Goal: Use online tool/utility: Utilize a website feature to perform a specific function

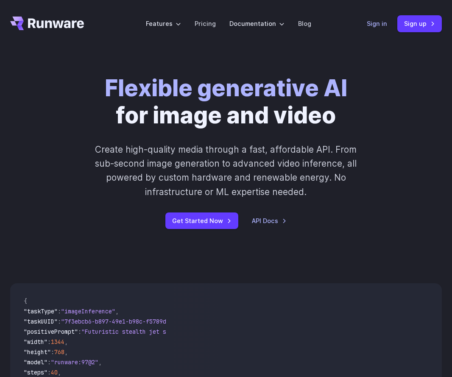
click at [383, 24] on link "Sign in" at bounding box center [377, 24] width 20 height 10
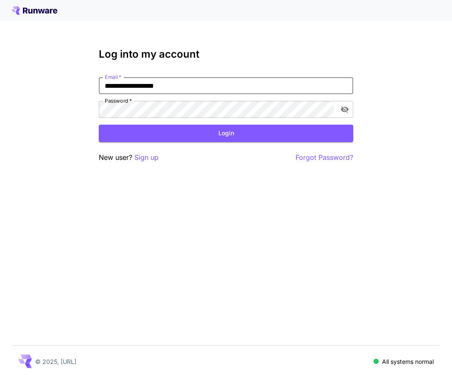
type input "**********"
click at [226, 133] on button "Login" at bounding box center [226, 133] width 254 height 17
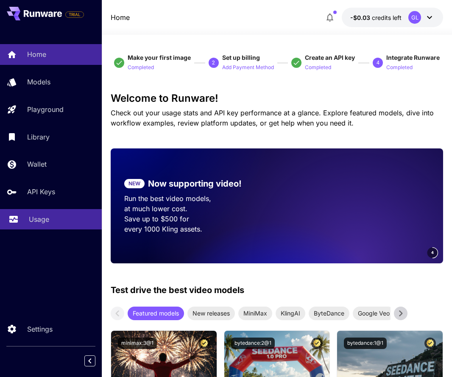
click at [56, 217] on div "Usage" at bounding box center [62, 219] width 66 height 10
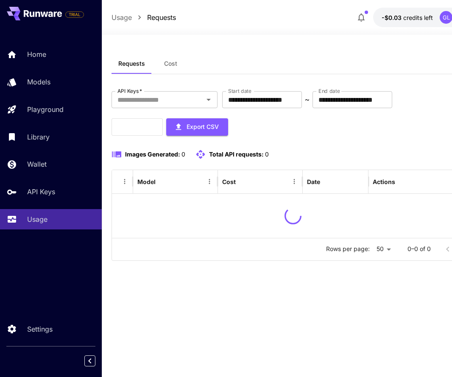
click at [57, 203] on div "Home Models Playground Library Wallet API Keys Usage" at bounding box center [51, 136] width 102 height 185
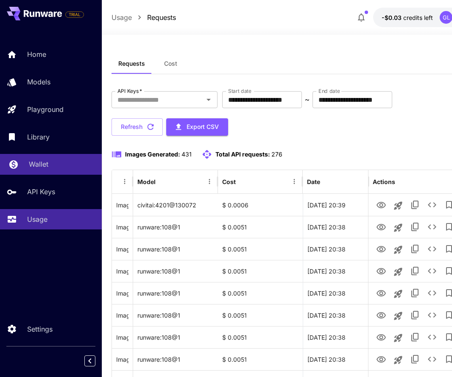
click at [55, 164] on div "Wallet" at bounding box center [62, 164] width 66 height 10
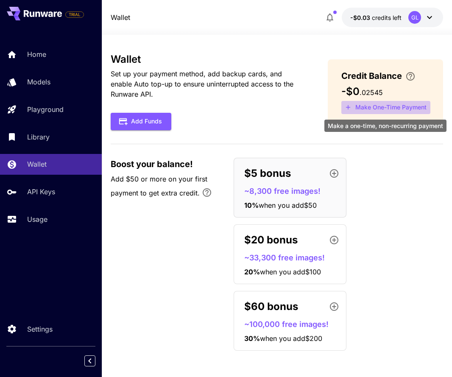
click at [364, 105] on button "Make One-Time Payment" at bounding box center [385, 107] width 89 height 13
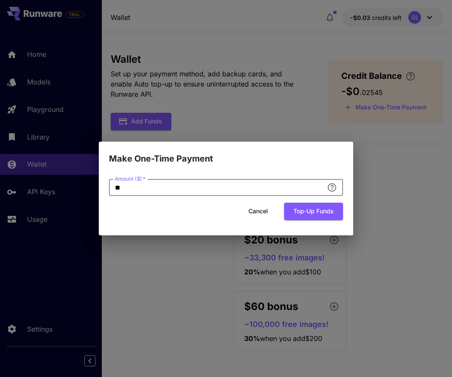
drag, startPoint x: 265, startPoint y: 189, endPoint x: 125, endPoint y: 175, distance: 140.9
click at [125, 179] on div "Amount ($)   * ** Amount ($)   *" at bounding box center [226, 187] width 234 height 17
type input "**"
click at [314, 215] on button "Top-up funds" at bounding box center [313, 211] width 59 height 17
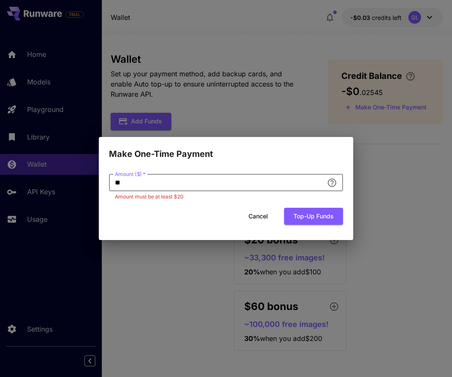
click at [214, 186] on input "**" at bounding box center [216, 182] width 214 height 17
type input "*"
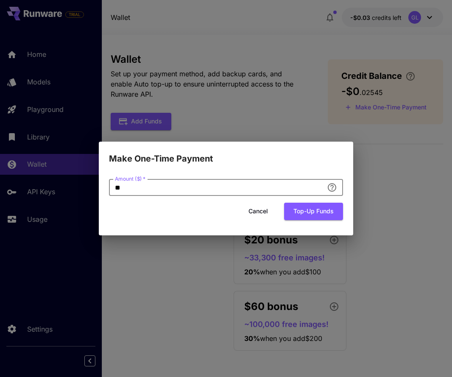
type input "**"
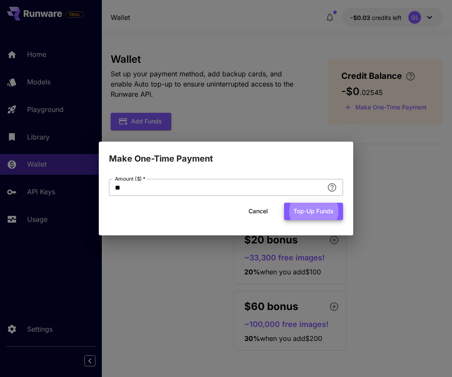
click at [313, 211] on button "Top-up funds" at bounding box center [313, 211] width 59 height 17
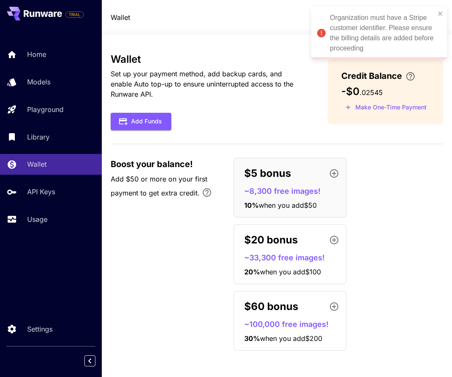
click at [368, 134] on div "Wallet Set up your payment method, add backup cards, and enable Auto top-up to …" at bounding box center [277, 205] width 333 height 304
click at [440, 14] on icon "close" at bounding box center [440, 13] width 4 height 4
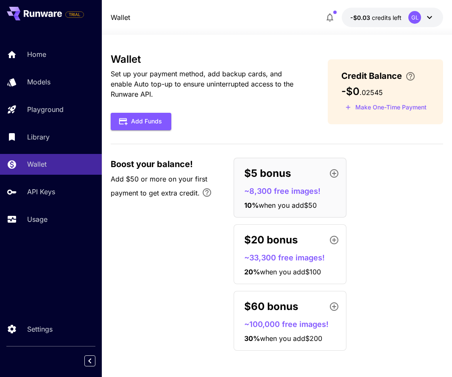
click at [423, 22] on div "GL" at bounding box center [421, 17] width 26 height 13
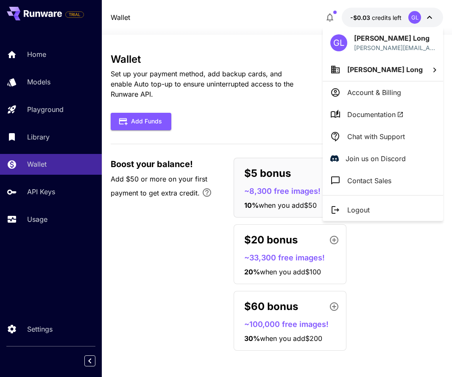
click at [404, 97] on li "Account & Billing" at bounding box center [382, 92] width 120 height 22
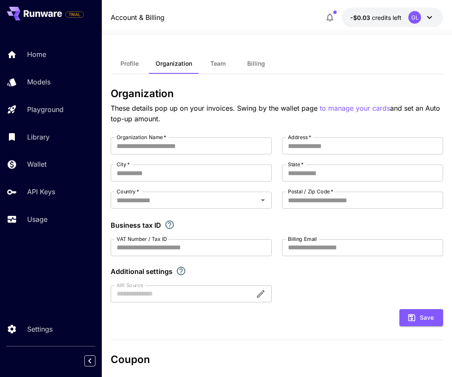
type input "**********"
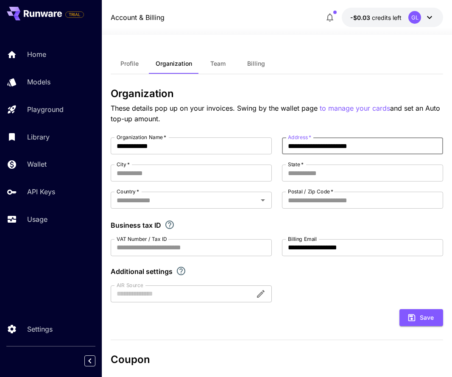
type input "**********"
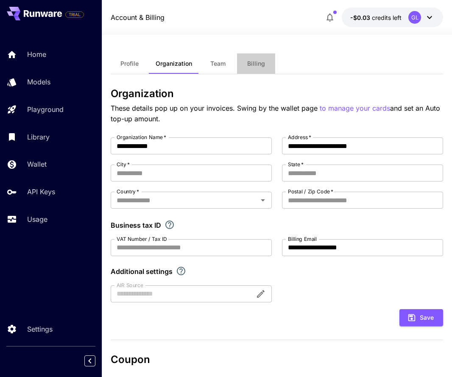
click at [262, 69] on button "Billing" at bounding box center [256, 63] width 38 height 20
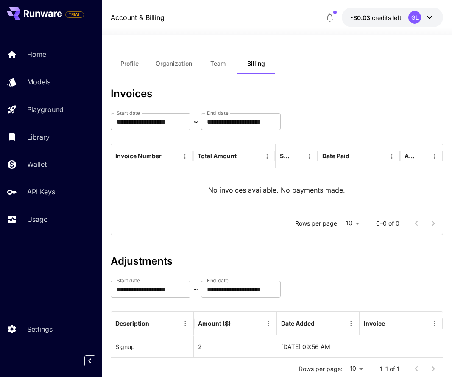
click at [183, 62] on span "Organization" at bounding box center [174, 64] width 36 height 8
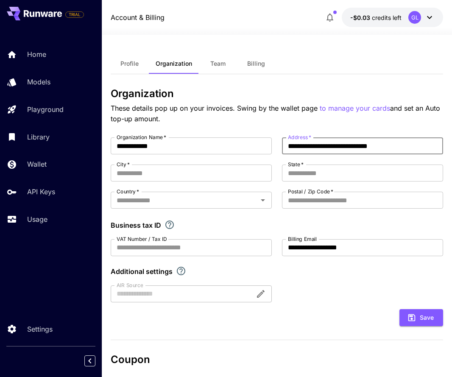
type input "**********"
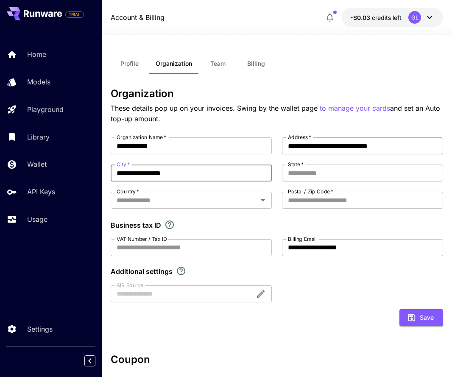
type input "**********"
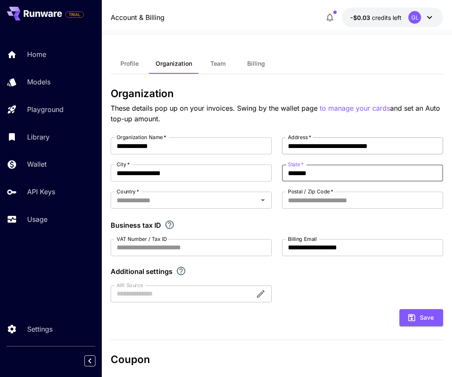
type input "*******"
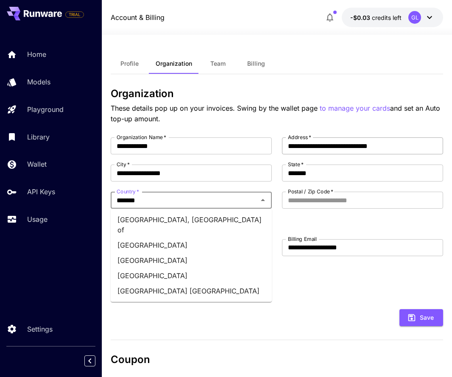
type input "********"
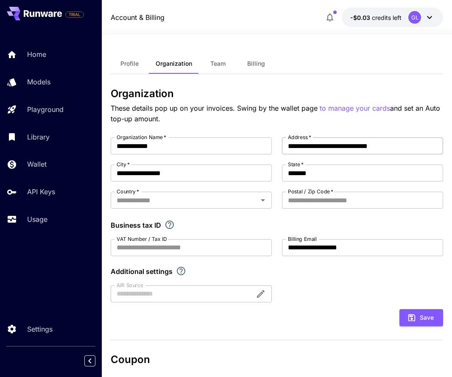
type input "**********"
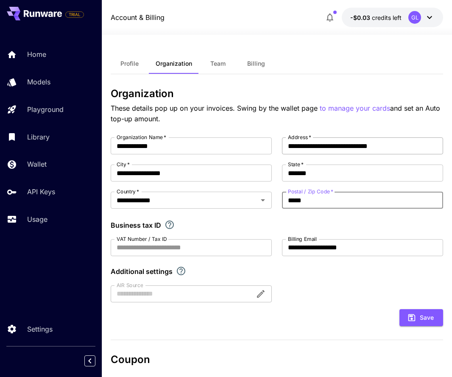
type input "*****"
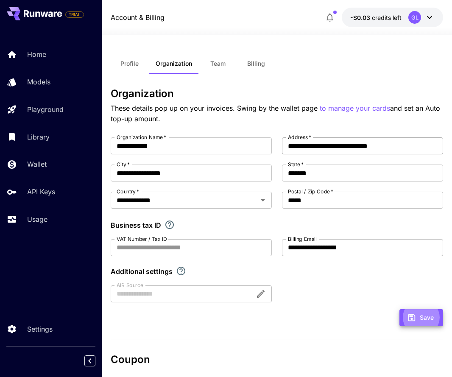
click at [421, 317] on button "Save" at bounding box center [421, 317] width 44 height 17
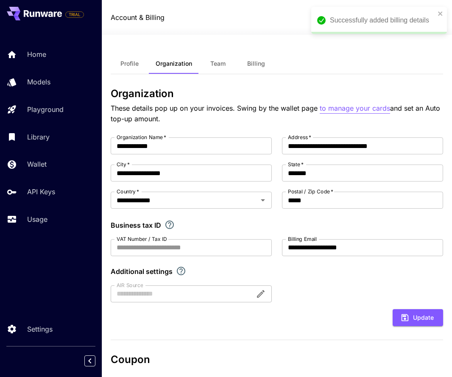
click at [340, 108] on p "to manage your cards" at bounding box center [355, 108] width 70 height 11
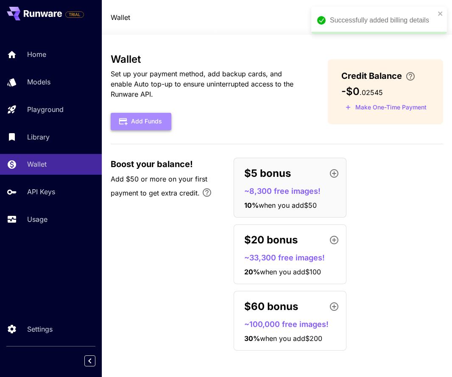
click at [149, 116] on button "Add Funds" at bounding box center [141, 121] width 61 height 17
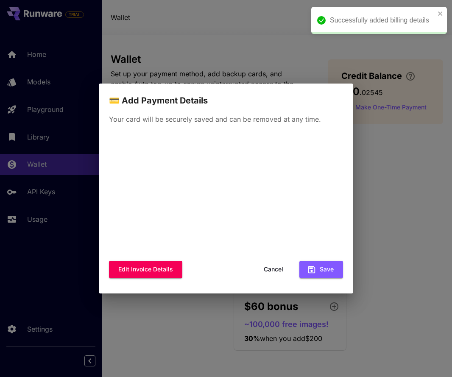
click at [281, 269] on button "Cancel" at bounding box center [273, 269] width 38 height 17
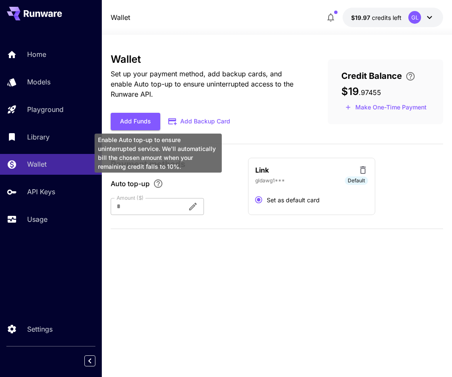
click at [156, 183] on icon "Enable Auto top-up to ensure uninterrupted service. We'll automatically bill th…" at bounding box center [158, 183] width 10 height 10
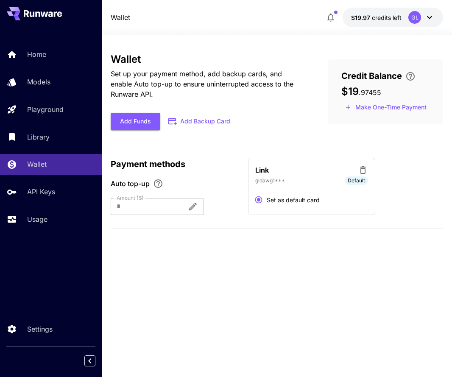
click at [136, 202] on div at bounding box center [146, 206] width 70 height 17
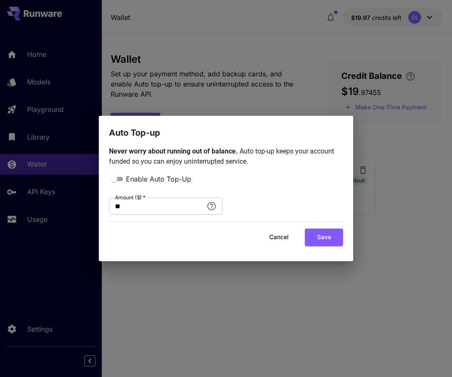
click at [144, 198] on span "*" at bounding box center [143, 197] width 3 height 6
click at [144, 198] on input "**" at bounding box center [156, 205] width 94 height 17
click at [277, 236] on button "Cancel" at bounding box center [279, 236] width 38 height 17
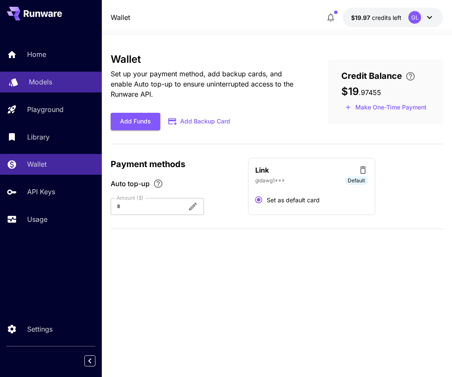
click at [78, 89] on link "Models" at bounding box center [51, 82] width 102 height 21
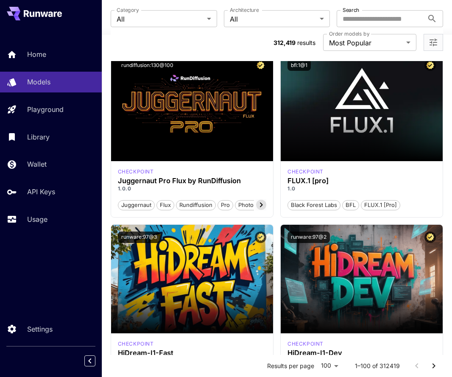
scroll to position [41, 0]
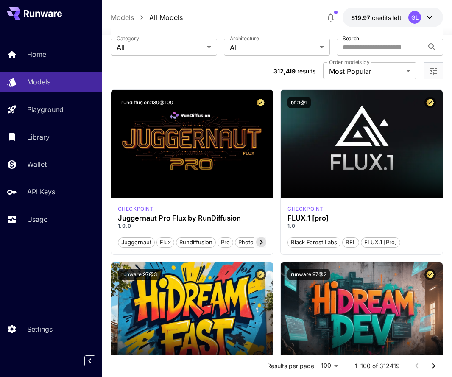
click at [247, 42] on label "Architecture" at bounding box center [244, 38] width 29 height 7
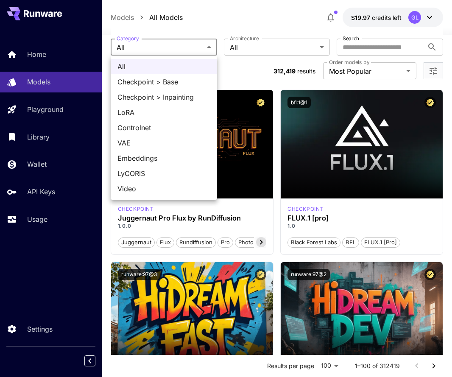
click at [173, 187] on span "Video" at bounding box center [163, 188] width 93 height 10
type input "*****"
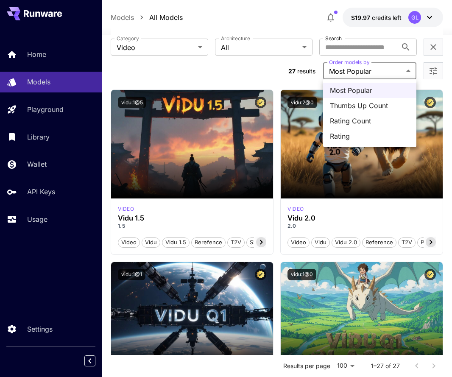
click at [432, 72] on div at bounding box center [226, 188] width 452 height 377
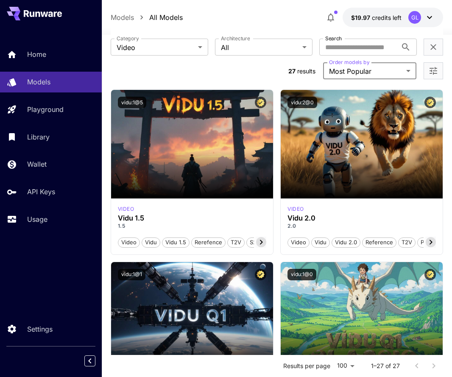
click at [432, 72] on icon "Open more filters" at bounding box center [433, 71] width 10 height 10
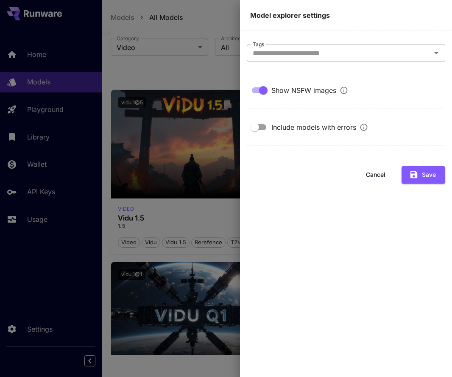
click at [393, 61] on div "Tags" at bounding box center [346, 52] width 198 height 17
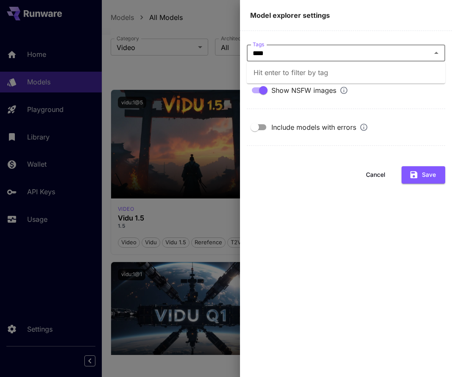
type input "****"
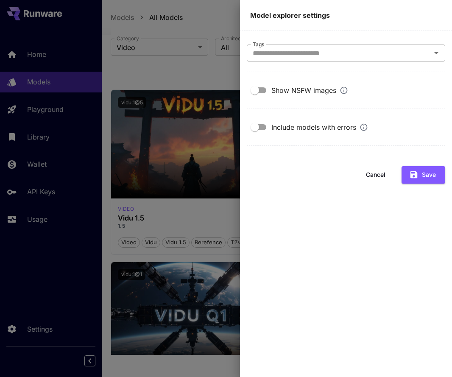
click at [343, 54] on input "Tags" at bounding box center [338, 53] width 179 height 12
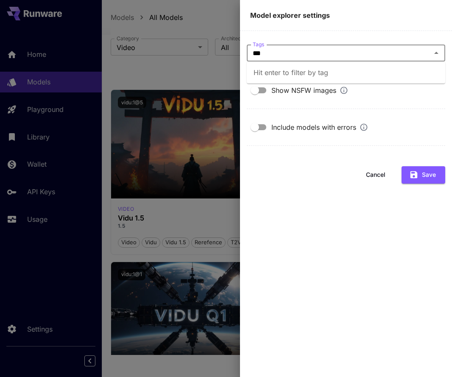
type input "****"
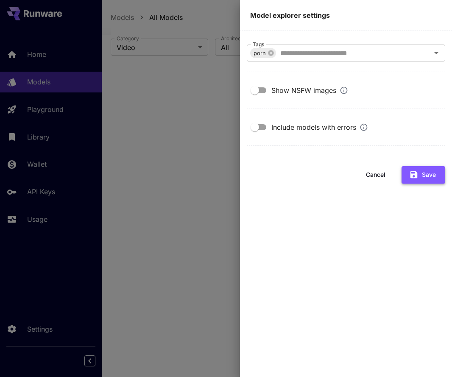
click at [408, 175] on button "Save" at bounding box center [423, 174] width 44 height 17
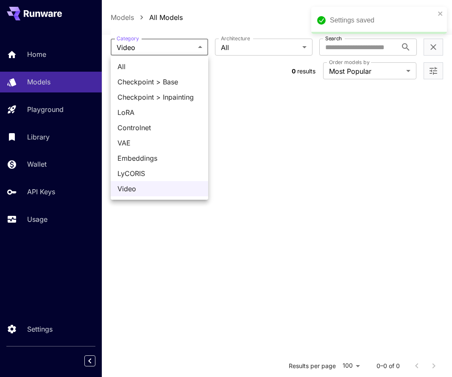
click at [194, 53] on body "**********" at bounding box center [226, 236] width 452 height 554
drag, startPoint x: 178, startPoint y: 78, endPoint x: 177, endPoint y: 65, distance: 13.2
click at [177, 65] on ul "All Checkpoint > Base Checkpoint > Inpainting LoRA Controlnet VAE Embeddings Ly…" at bounding box center [159, 128] width 97 height 144
click at [176, 64] on span "All" at bounding box center [159, 66] width 84 height 10
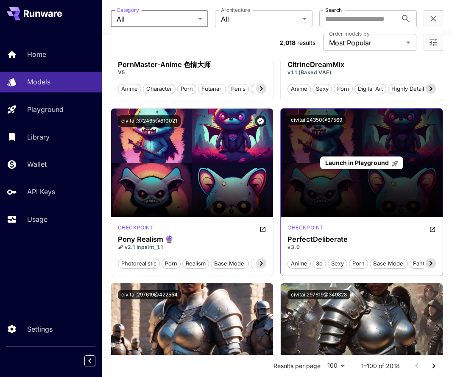
scroll to position [2829, 0]
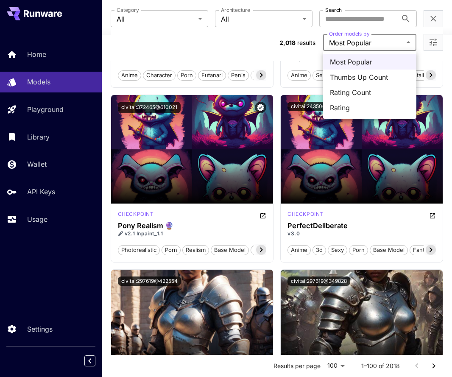
click at [428, 37] on div at bounding box center [226, 188] width 452 height 377
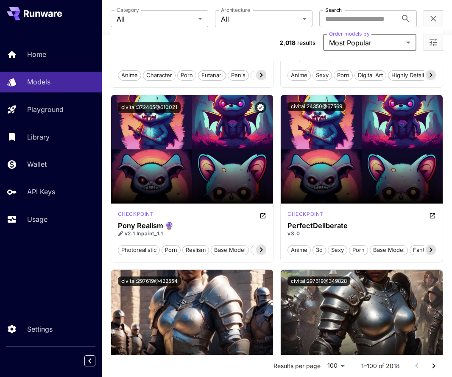
click at [429, 42] on icon "Open more filters" at bounding box center [433, 42] width 10 height 10
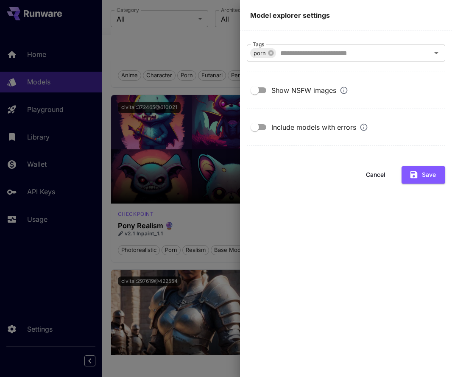
click at [319, 90] on div "Show NSFW images" at bounding box center [309, 90] width 77 height 10
click at [418, 173] on icon "button" at bounding box center [413, 174] width 9 height 9
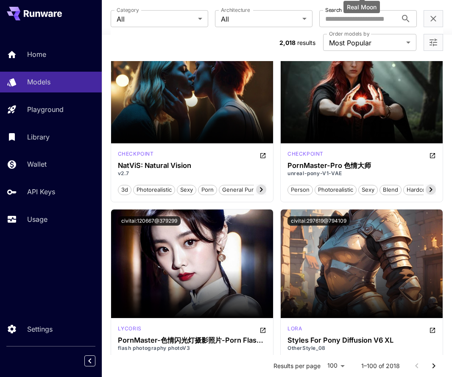
scroll to position [5879, 0]
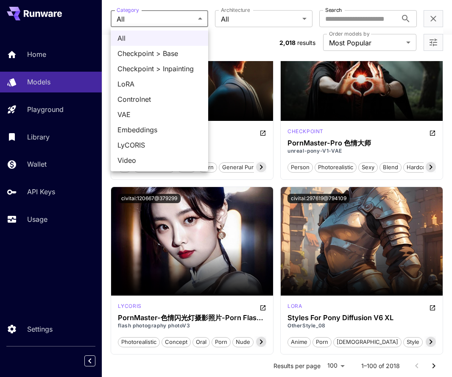
click at [147, 164] on span "Video" at bounding box center [159, 160] width 84 height 10
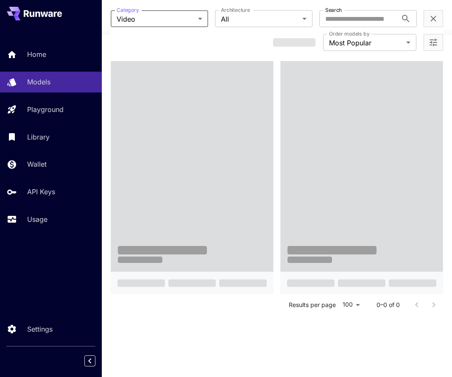
scroll to position [213, 0]
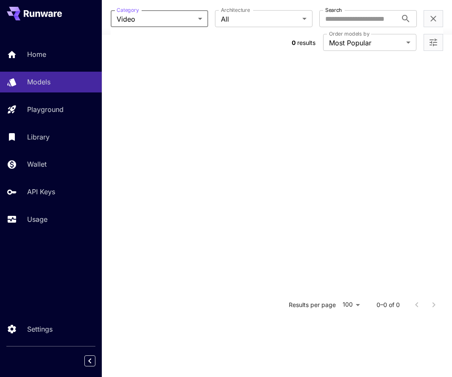
click at [188, 20] on body "**********" at bounding box center [226, 64] width 452 height 554
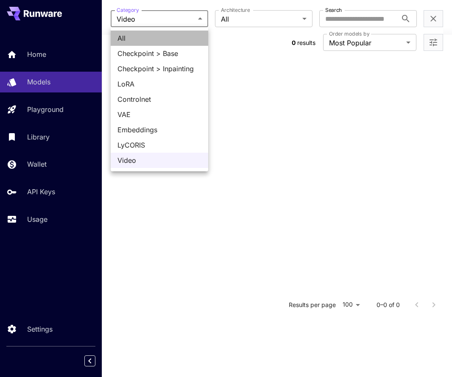
click at [172, 42] on span "All" at bounding box center [159, 38] width 84 height 10
type input "***"
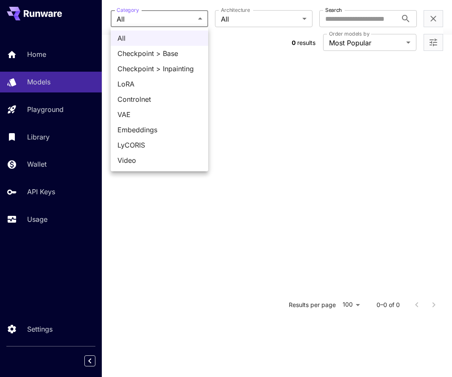
click at [188, 24] on body "**********" at bounding box center [226, 64] width 452 height 554
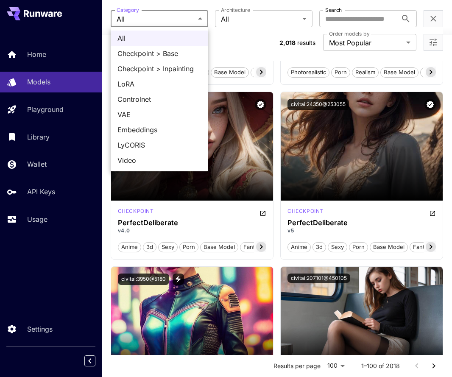
click at [230, 43] on div at bounding box center [226, 188] width 452 height 377
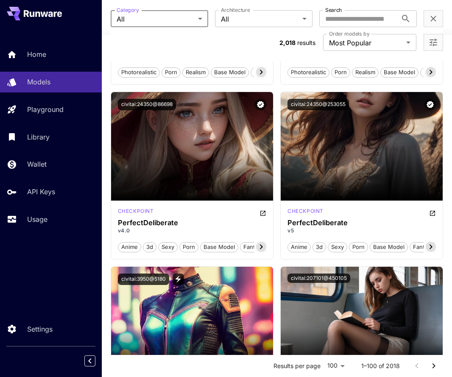
click at [427, 47] on div at bounding box center [432, 42] width 19 height 17
click at [434, 42] on icon "Open more filters" at bounding box center [433, 42] width 10 height 10
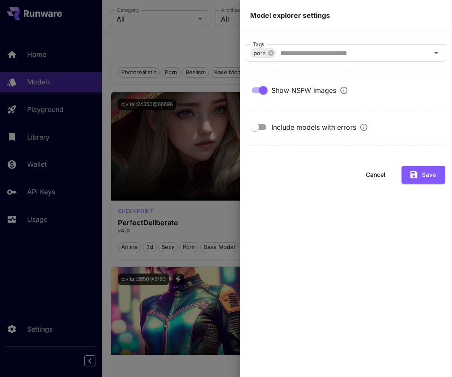
click at [193, 43] on div at bounding box center [226, 188] width 452 height 377
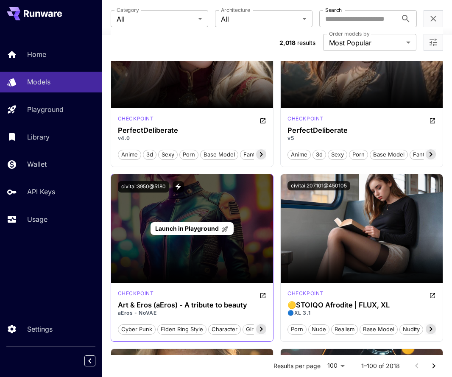
scroll to position [305, 0]
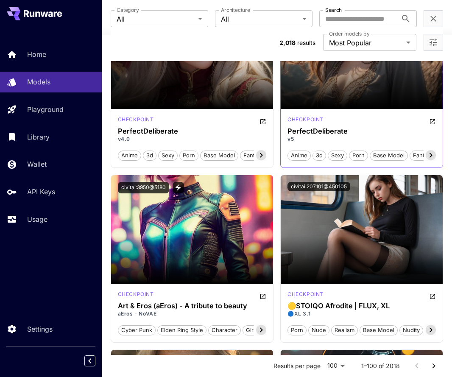
click at [430, 158] on icon at bounding box center [430, 155] width 10 height 10
click at [430, 157] on icon at bounding box center [430, 155] width 3 height 5
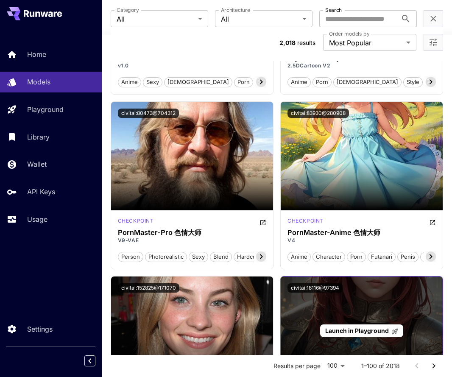
scroll to position [2108, 0]
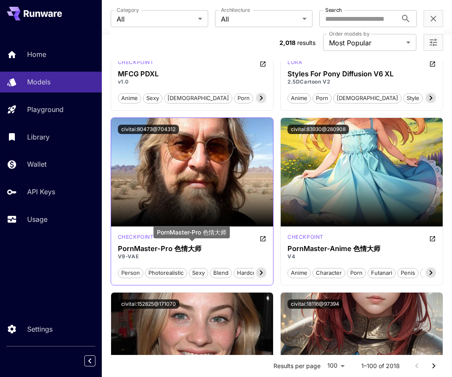
click at [190, 247] on h3 "PornMaster-Pro 色情大师" at bounding box center [192, 248] width 148 height 8
click at [260, 272] on icon at bounding box center [261, 272] width 10 height 10
click at [197, 236] on div "checkpoint" at bounding box center [192, 238] width 148 height 10
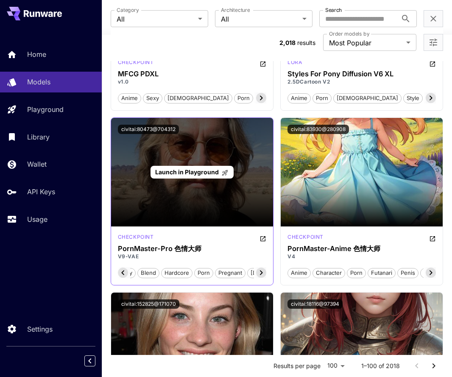
click at [198, 173] on span "Launch in Playground" at bounding box center [187, 171] width 64 height 7
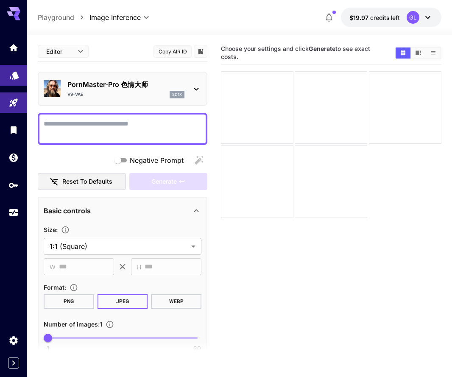
click at [8, 69] on link at bounding box center [13, 75] width 27 height 21
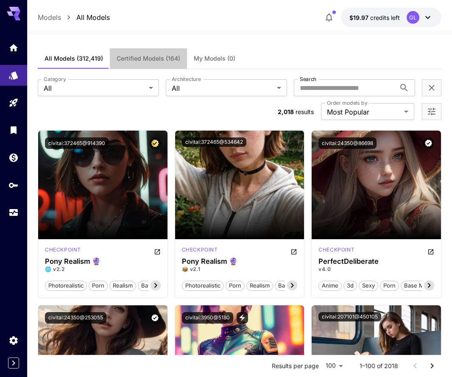
click at [166, 61] on span "Certified Models (164)" at bounding box center [149, 59] width 64 height 8
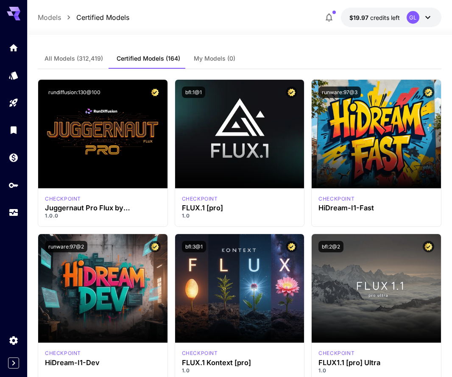
click at [88, 58] on span "All Models (312,419)" at bounding box center [73, 59] width 58 height 8
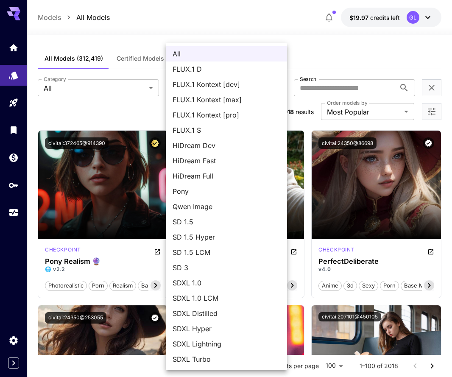
click at [235, 270] on span "SD 3" at bounding box center [226, 267] width 108 height 10
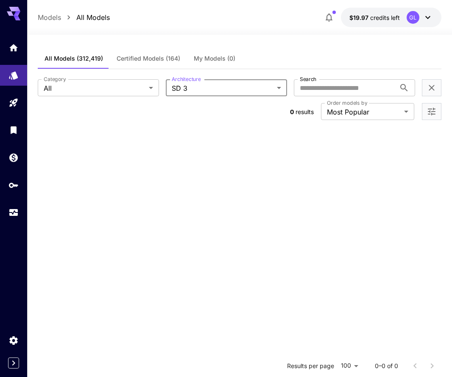
click at [272, 85] on body "**********" at bounding box center [226, 277] width 452 height 554
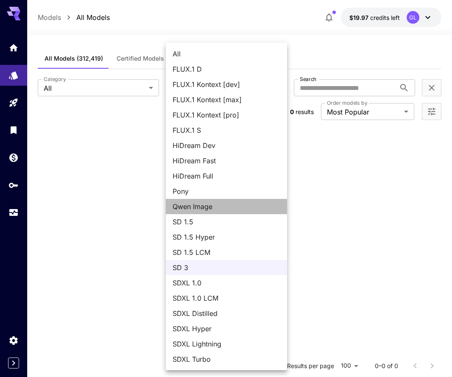
click at [206, 204] on span "Qwen Image" at bounding box center [226, 206] width 108 height 10
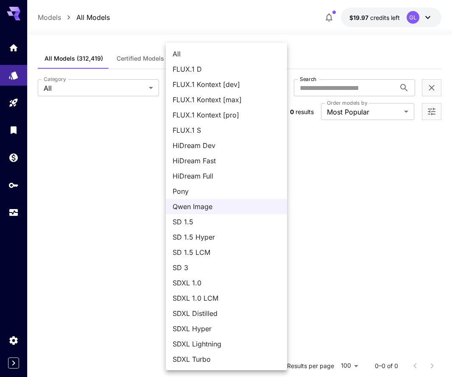
click at [206, 89] on body "**********" at bounding box center [226, 277] width 452 height 554
click at [216, 283] on span "SDXL 1.0" at bounding box center [226, 283] width 108 height 10
type input "****"
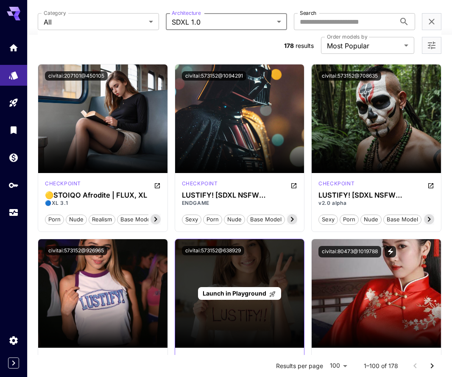
scroll to position [32, 0]
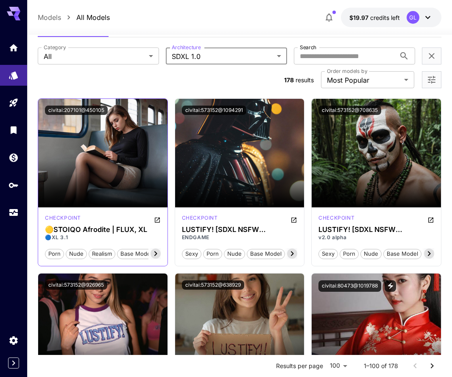
click at [158, 253] on icon at bounding box center [155, 253] width 10 height 10
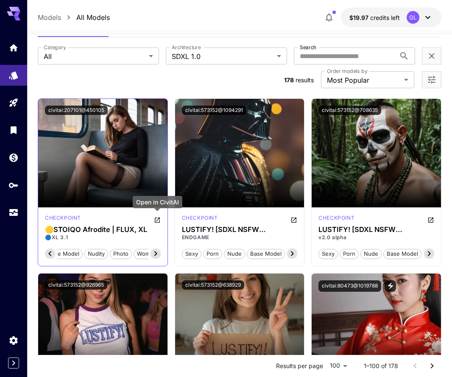
click at [155, 222] on icon "Open in CivitAI" at bounding box center [157, 219] width 5 height 5
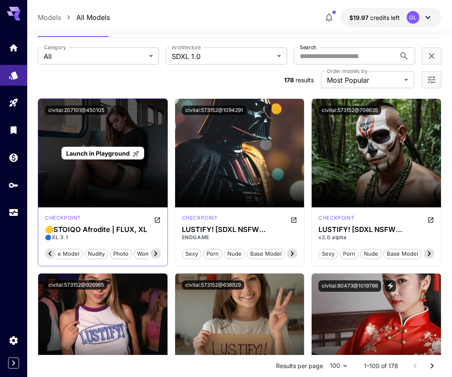
click at [108, 144] on div "Launch in Playground" at bounding box center [102, 153] width 129 height 108
click at [108, 153] on span "Launch in Playground" at bounding box center [98, 153] width 64 height 7
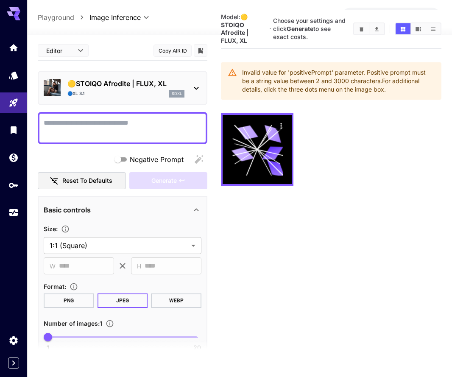
paste textarea "**********"
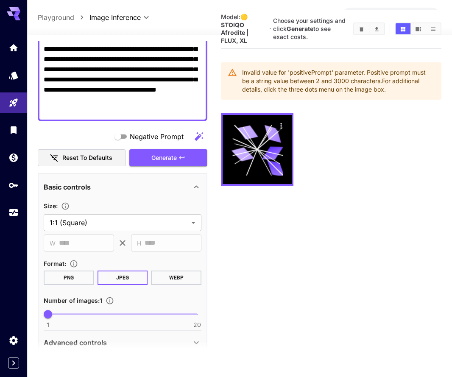
scroll to position [191, 0]
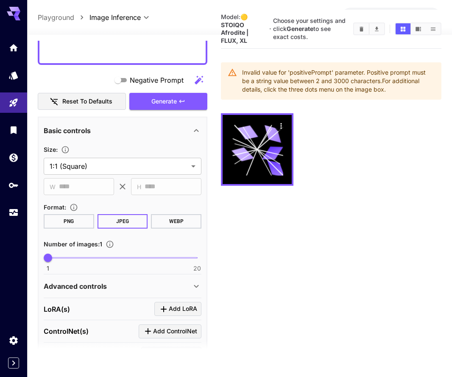
type textarea "**********"
click at [67, 223] on button "PNG" at bounding box center [69, 221] width 50 height 14
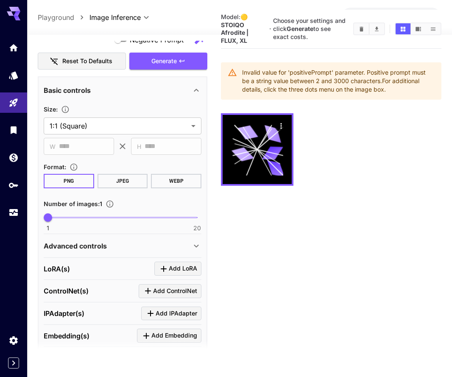
scroll to position [233, 0]
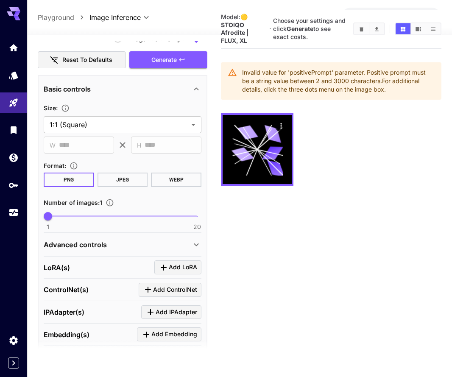
click at [135, 247] on div "Advanced controls" at bounding box center [117, 244] width 147 height 10
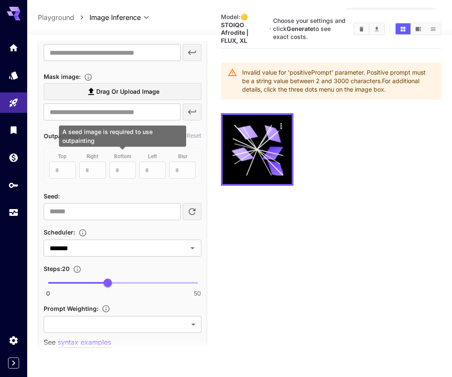
scroll to position [485, 0]
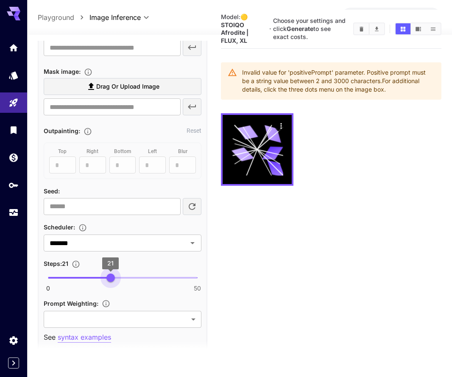
drag, startPoint x: 110, startPoint y: 276, endPoint x: 116, endPoint y: 276, distance: 5.9
click at [115, 276] on span "21" at bounding box center [110, 277] width 8 height 8
type input "**"
drag, startPoint x: 117, startPoint y: 276, endPoint x: 138, endPoint y: 281, distance: 21.8
click at [138, 281] on span "30" at bounding box center [137, 277] width 8 height 8
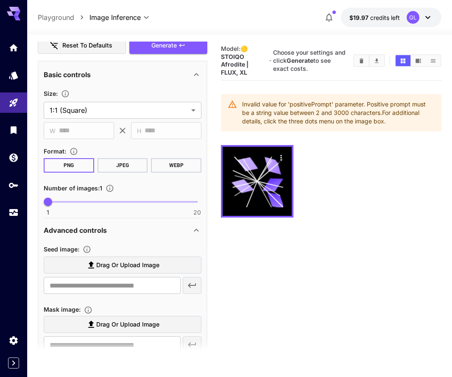
scroll to position [108, 0]
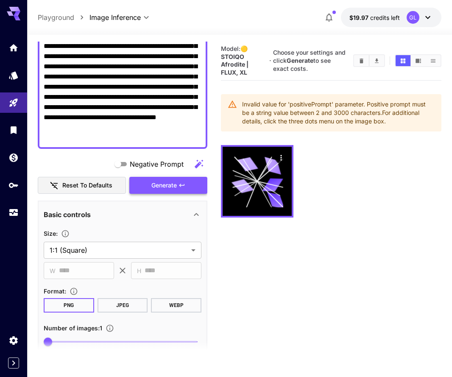
click at [142, 183] on button "Generate" at bounding box center [168, 185] width 78 height 17
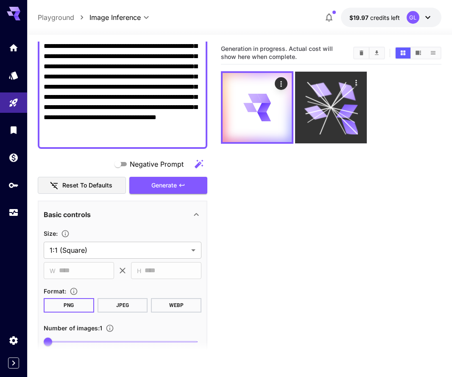
scroll to position [0, 0]
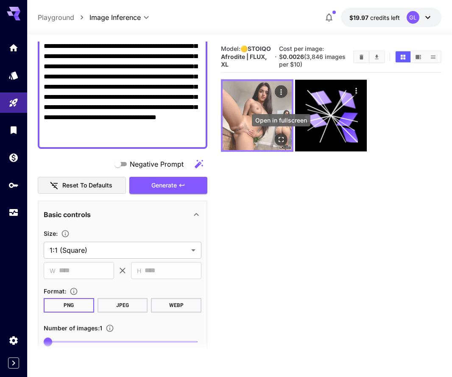
click at [283, 137] on icon "Open in fullscreen" at bounding box center [280, 139] width 5 height 5
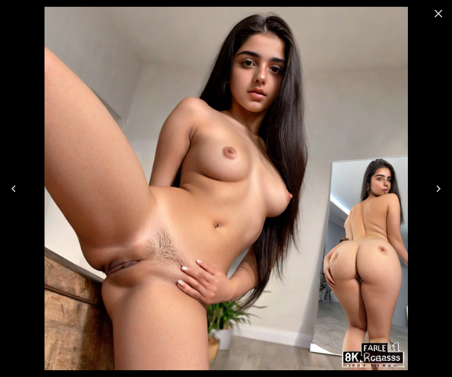
click at [436, 11] on icon "Close" at bounding box center [438, 14] width 8 height 8
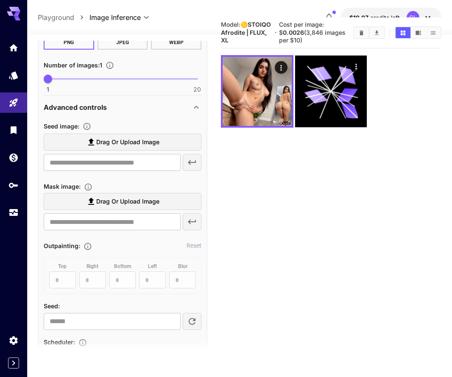
scroll to position [402, 0]
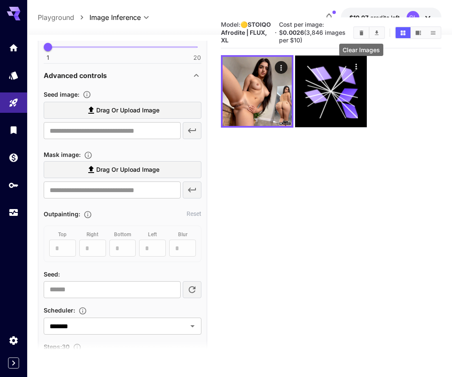
click at [358, 28] on button "Clear Images" at bounding box center [361, 32] width 15 height 11
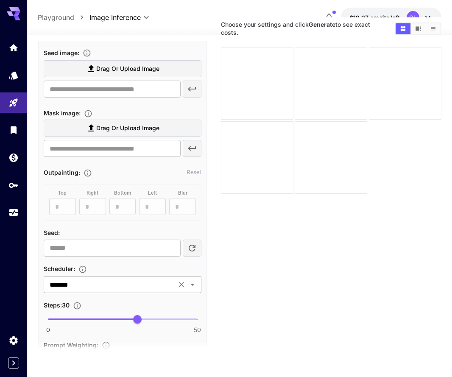
scroll to position [445, 0]
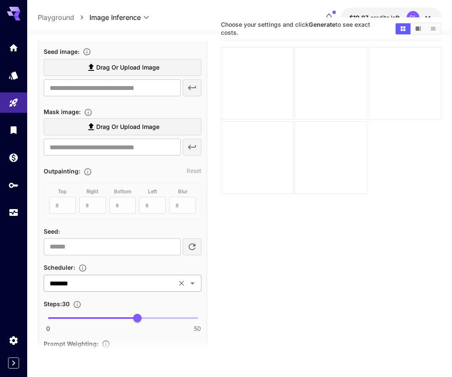
click at [186, 286] on icon "Clear" at bounding box center [181, 283] width 8 height 8
click at [194, 282] on icon "Open" at bounding box center [192, 283] width 4 height 2
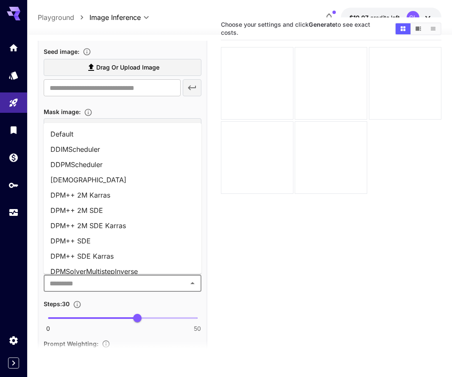
click at [137, 196] on li "DPM++ 2M Karras" at bounding box center [123, 194] width 158 height 15
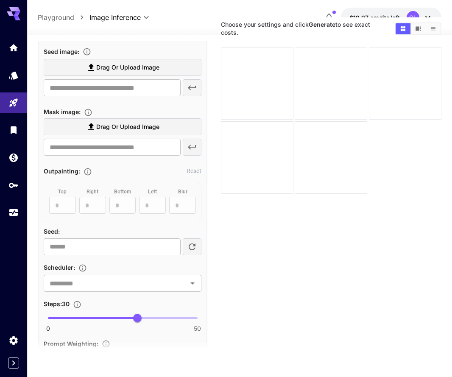
type input "**********"
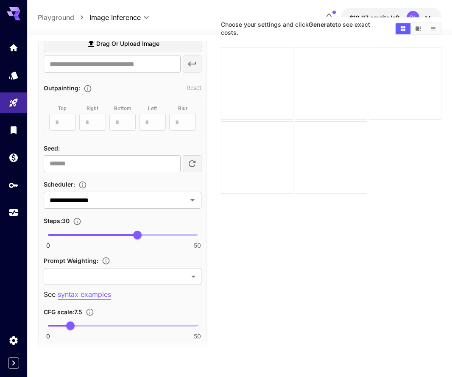
scroll to position [528, 0]
click at [147, 279] on body "**********" at bounding box center [226, 198] width 452 height 444
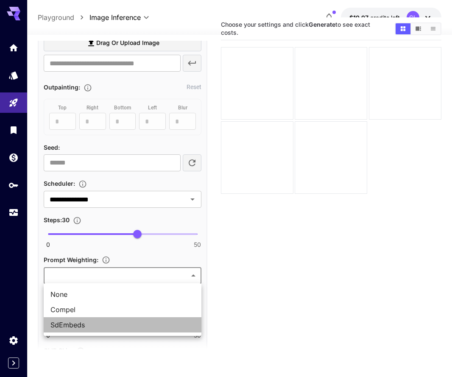
click at [128, 319] on li "SdEmbeds" at bounding box center [123, 324] width 158 height 15
type input "********"
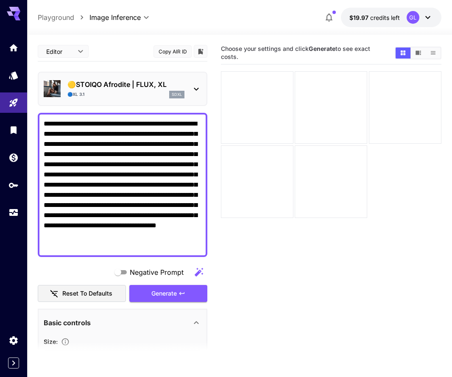
scroll to position [0, 0]
click at [160, 292] on span "Generate" at bounding box center [163, 293] width 25 height 11
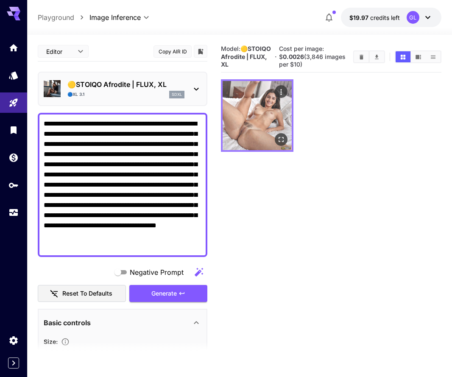
click at [281, 137] on icon "Open in fullscreen" at bounding box center [281, 139] width 8 height 8
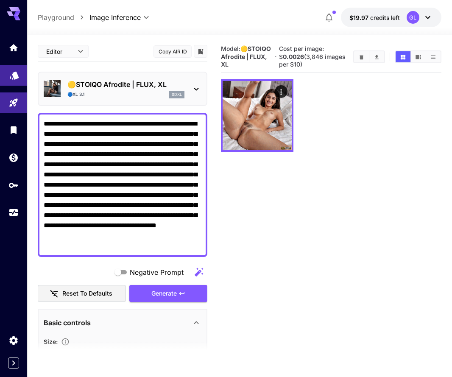
click at [16, 72] on icon "Models" at bounding box center [14, 73] width 9 height 8
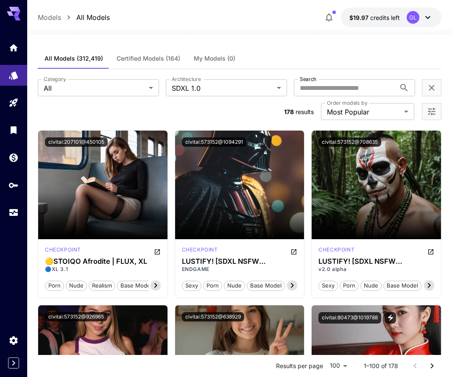
click at [431, 114] on icon "Open more filters" at bounding box center [431, 111] width 10 height 10
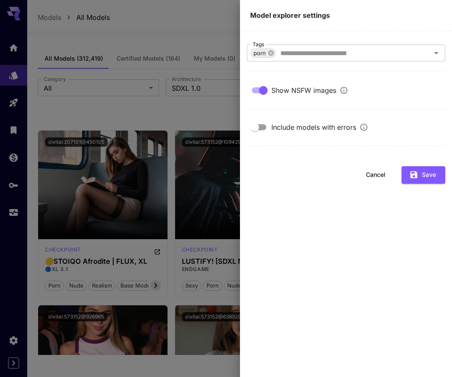
click at [225, 35] on div at bounding box center [226, 188] width 452 height 377
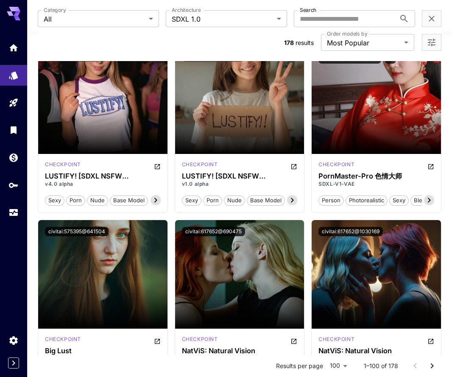
scroll to position [279, 0]
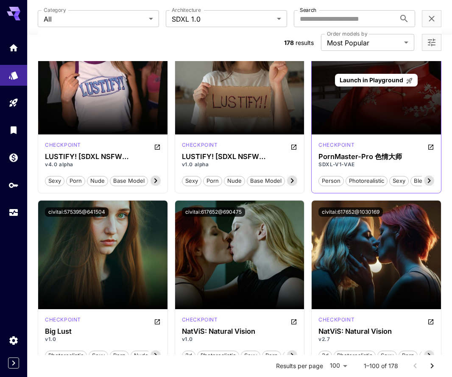
click at [377, 81] on span "Launch in Playground" at bounding box center [371, 79] width 64 height 7
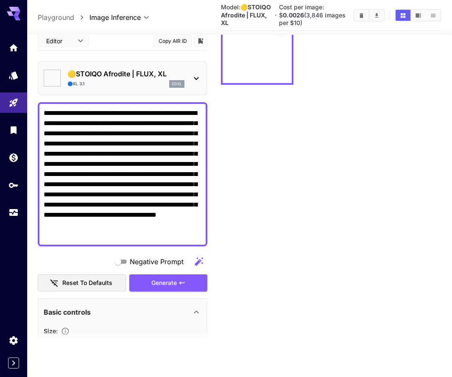
scroll to position [67, 0]
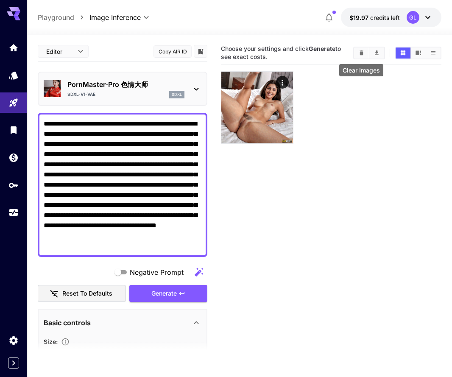
scroll to position [0, 0]
click at [357, 56] on button "Clear Images" at bounding box center [361, 52] width 15 height 11
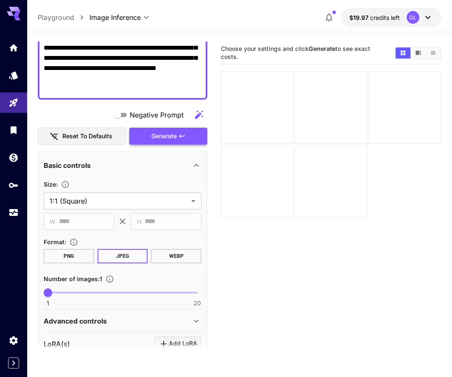
scroll to position [184, 0]
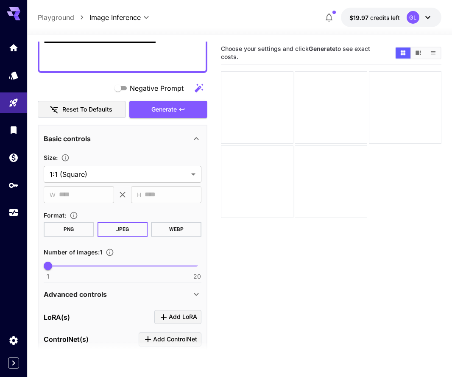
click at [66, 225] on button "PNG" at bounding box center [69, 229] width 50 height 14
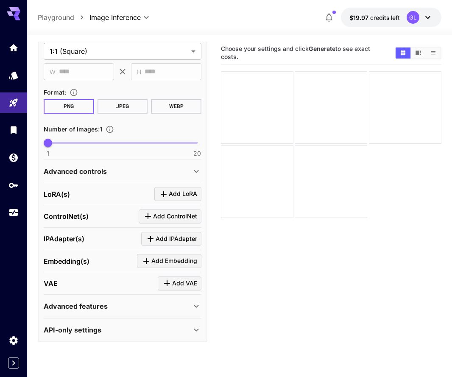
scroll to position [306, 0]
click at [147, 170] on div "Advanced controls" at bounding box center [117, 172] width 147 height 10
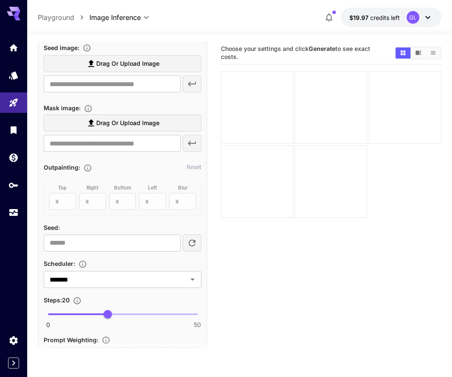
scroll to position [461, 0]
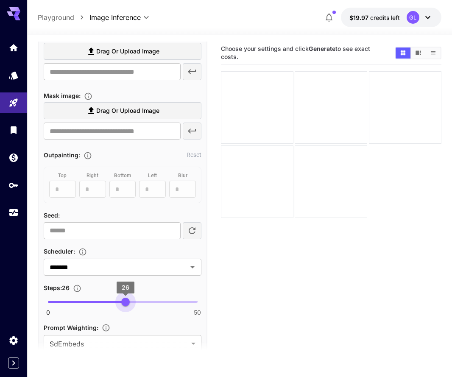
type input "**"
drag, startPoint x: 108, startPoint y: 301, endPoint x: 137, endPoint y: 301, distance: 28.8
click at [138, 301] on span "30" at bounding box center [137, 301] width 8 height 8
click at [137, 262] on input "*******" at bounding box center [110, 267] width 128 height 12
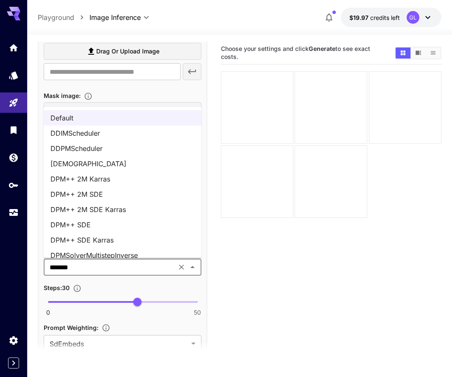
click at [123, 177] on li "DPM++ 2M Karras" at bounding box center [123, 178] width 158 height 15
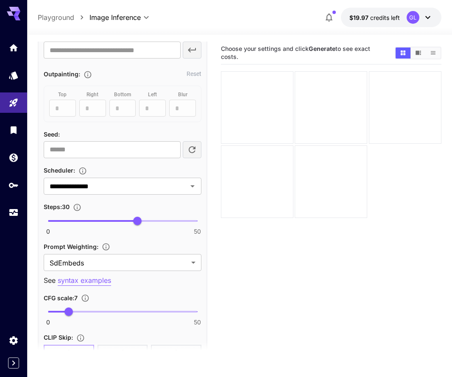
scroll to position [616, 0]
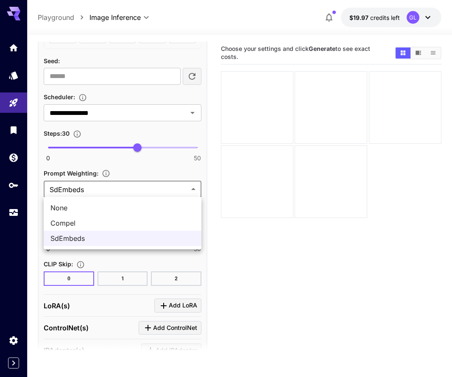
click at [139, 194] on body "**********" at bounding box center [226, 222] width 452 height 444
click at [136, 203] on span "None" at bounding box center [122, 208] width 144 height 10
type input "****"
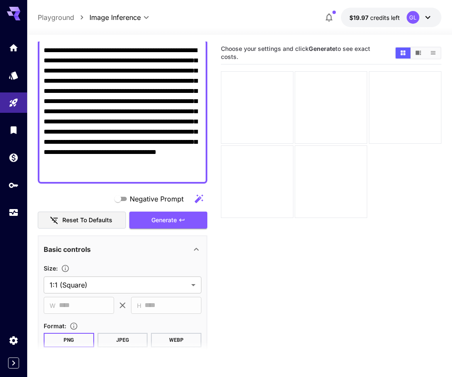
scroll to position [61, 0]
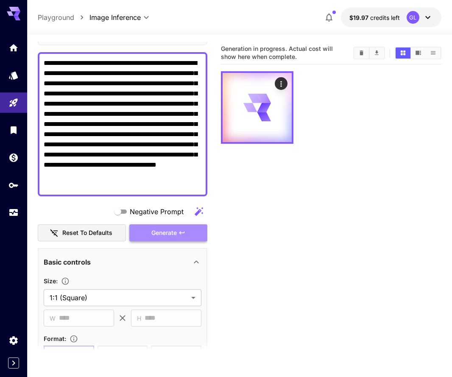
click at [182, 232] on icon "button" at bounding box center [181, 232] width 5 height 3
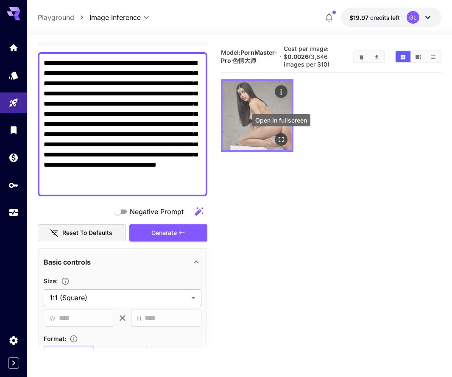
click at [281, 140] on icon "Open in fullscreen" at bounding box center [281, 139] width 8 height 8
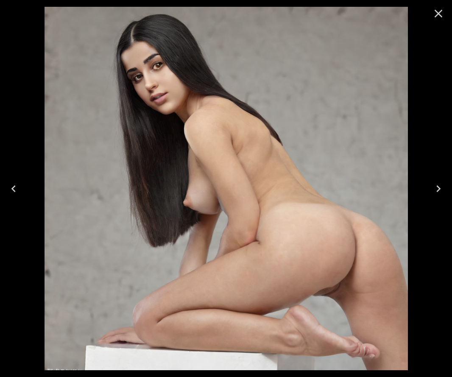
click at [440, 12] on icon "Close" at bounding box center [438, 14] width 8 height 8
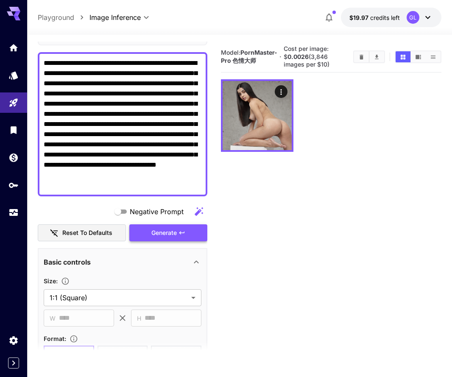
click at [162, 233] on span "Generate" at bounding box center [163, 233] width 25 height 11
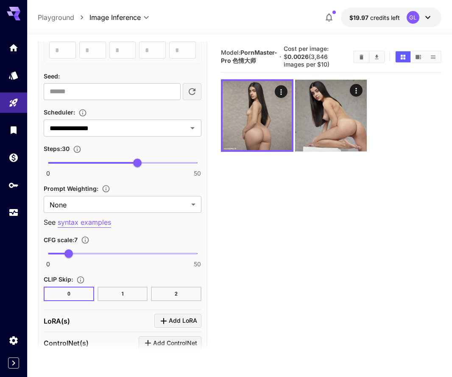
scroll to position [618, 0]
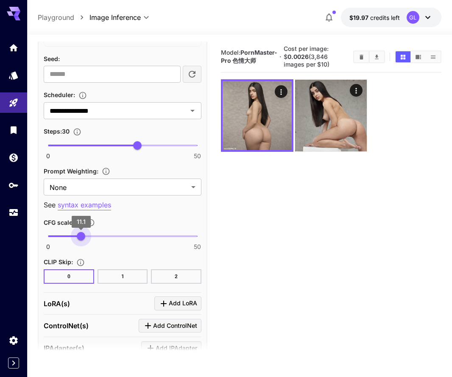
type input "****"
drag, startPoint x: 71, startPoint y: 238, endPoint x: 81, endPoint y: 238, distance: 9.3
click at [81, 238] on span "10.9" at bounding box center [80, 236] width 8 height 8
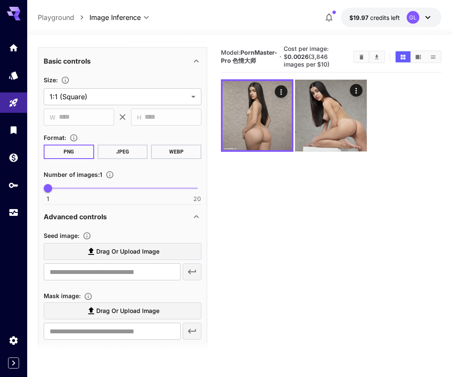
scroll to position [193, 0]
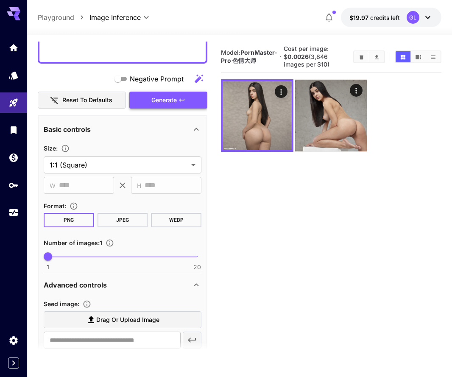
click at [149, 97] on button "Generate" at bounding box center [168, 100] width 78 height 17
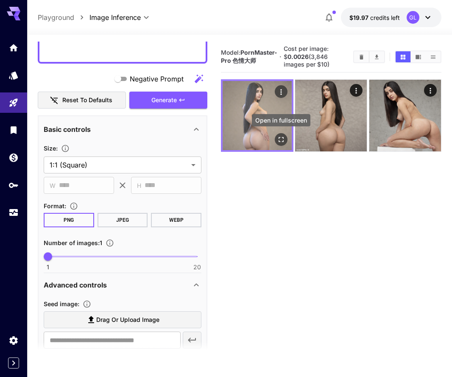
click at [281, 139] on icon "Open in fullscreen" at bounding box center [281, 139] width 8 height 8
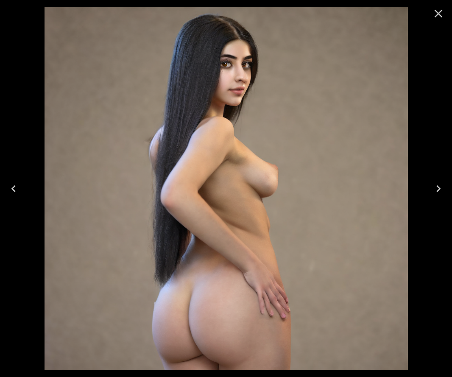
click at [442, 14] on icon "Close" at bounding box center [438, 14] width 14 height 14
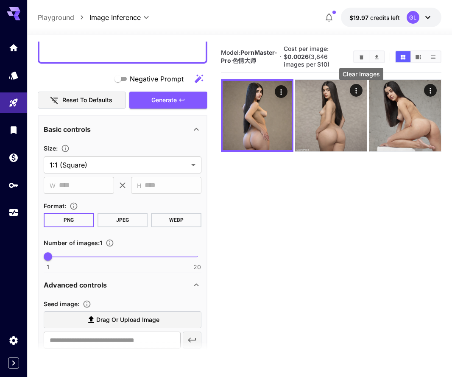
click at [358, 58] on icon "Clear Images" at bounding box center [361, 57] width 6 height 6
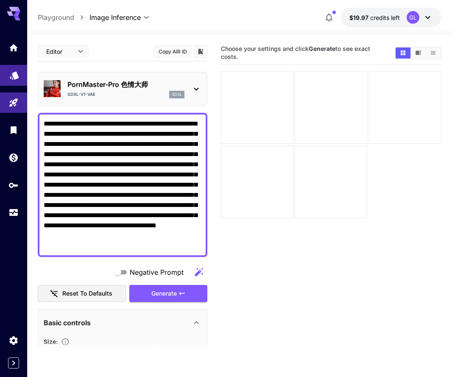
scroll to position [0, 0]
click at [15, 75] on icon "Models" at bounding box center [14, 73] width 9 height 8
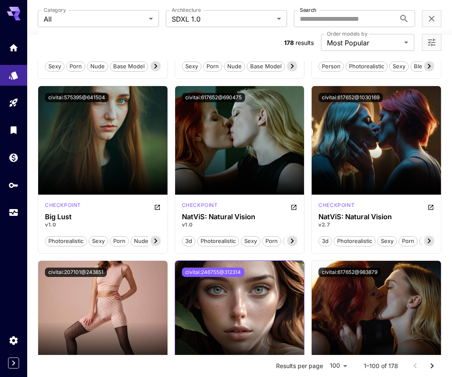
scroll to position [386, 0]
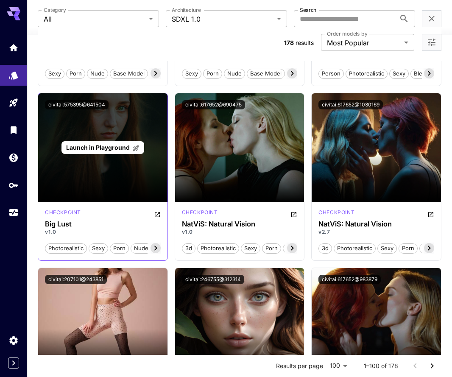
click at [130, 147] on span "Launch in Playground" at bounding box center [102, 147] width 73 height 7
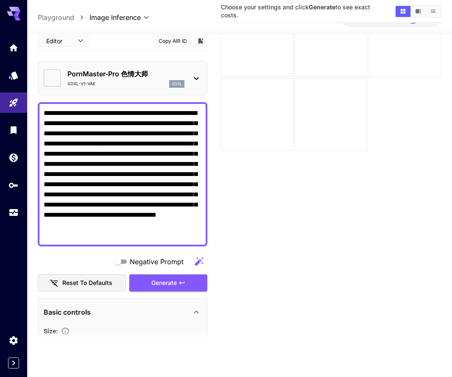
scroll to position [67, 0]
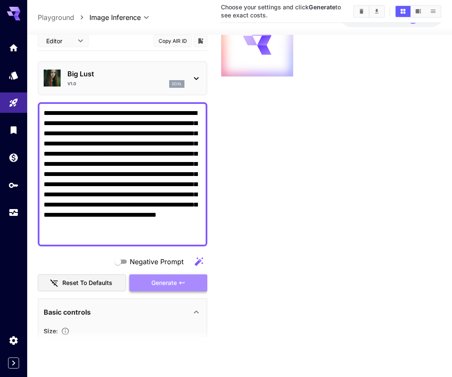
click at [186, 282] on button "Generate" at bounding box center [168, 282] width 78 height 17
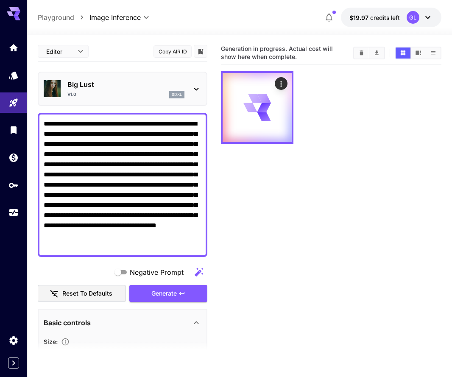
click at [197, 84] on icon at bounding box center [196, 89] width 10 height 10
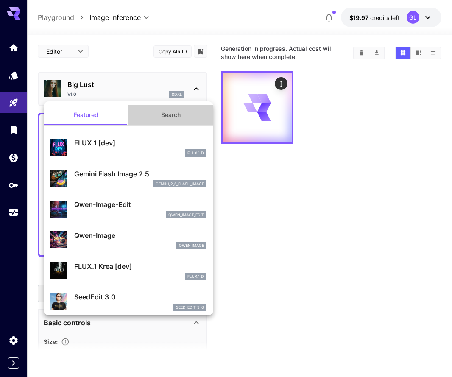
click at [170, 116] on button "Search" at bounding box center [170, 115] width 85 height 20
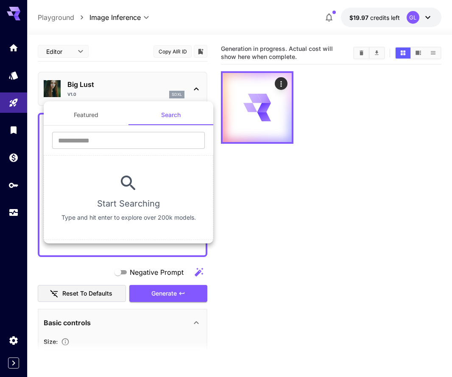
click at [262, 189] on div at bounding box center [226, 188] width 452 height 377
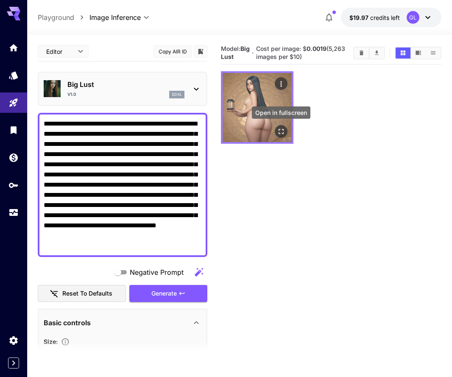
click at [282, 135] on icon "Open in fullscreen" at bounding box center [281, 132] width 8 height 8
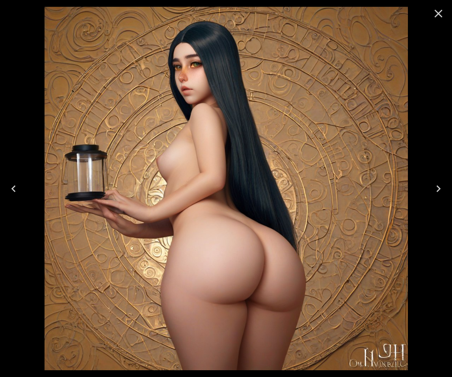
click at [435, 13] on icon "Close" at bounding box center [438, 14] width 14 height 14
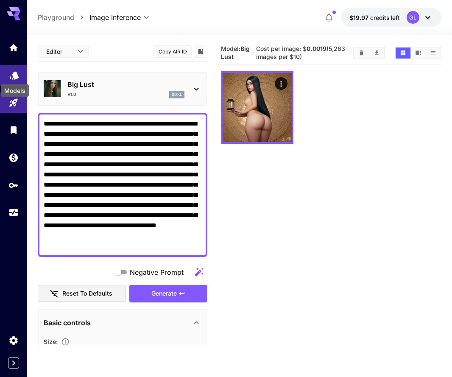
click at [10, 74] on icon "Models" at bounding box center [14, 72] width 10 height 10
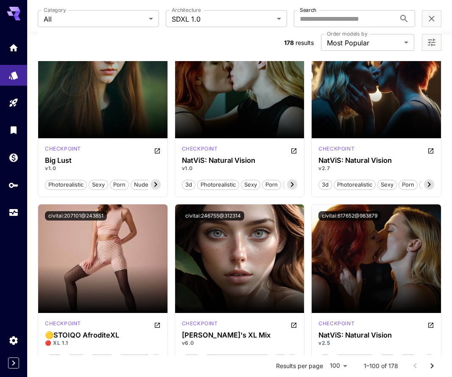
scroll to position [418, 0]
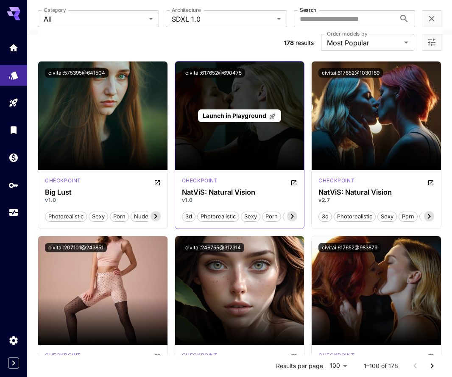
click at [238, 114] on span "Launch in Playground" at bounding box center [235, 115] width 64 height 7
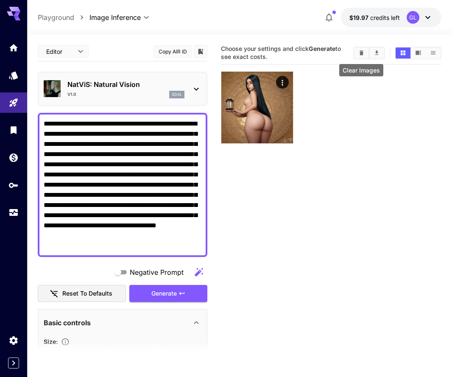
click at [356, 53] on button "Clear Images" at bounding box center [361, 52] width 15 height 11
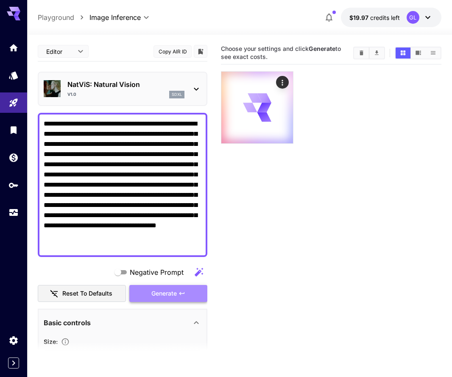
click at [143, 292] on button "Generate" at bounding box center [168, 293] width 78 height 17
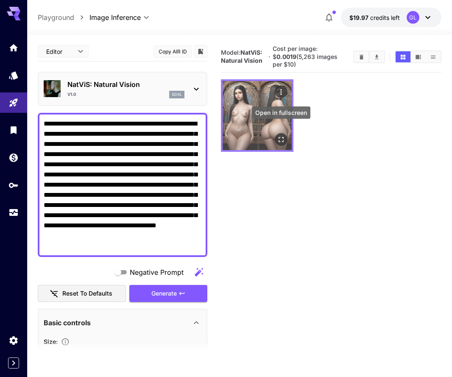
click at [283, 137] on icon "Open in fullscreen" at bounding box center [280, 139] width 5 height 5
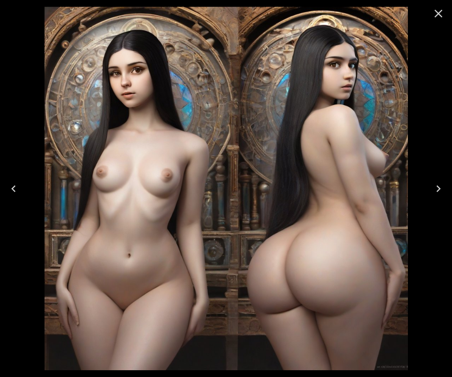
click at [283, 129] on img at bounding box center [225, 188] width 363 height 363
click at [437, 13] on icon "Close" at bounding box center [438, 14] width 8 height 8
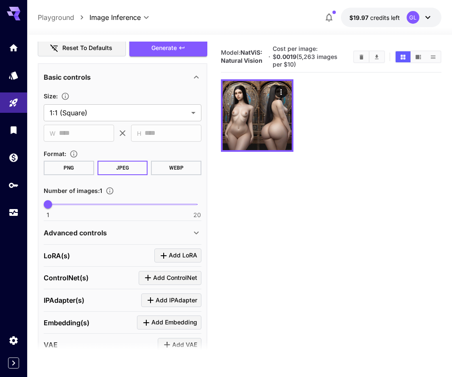
scroll to position [286, 0]
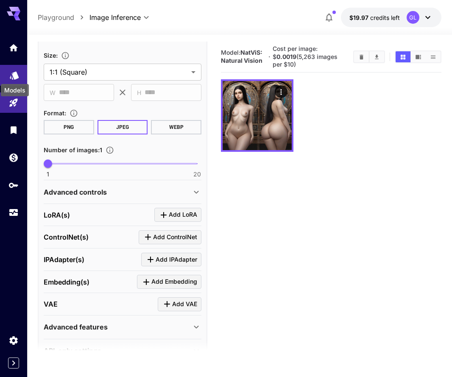
click at [16, 74] on icon "Models" at bounding box center [14, 73] width 9 height 8
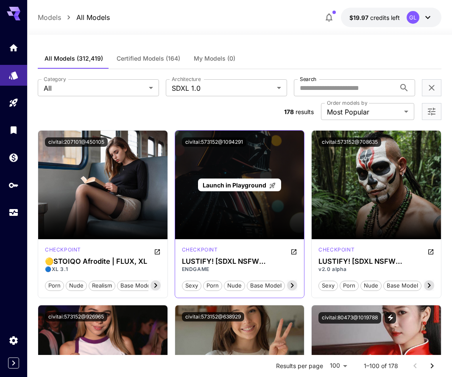
click at [250, 183] on span "Launch in Playground" at bounding box center [235, 184] width 64 height 7
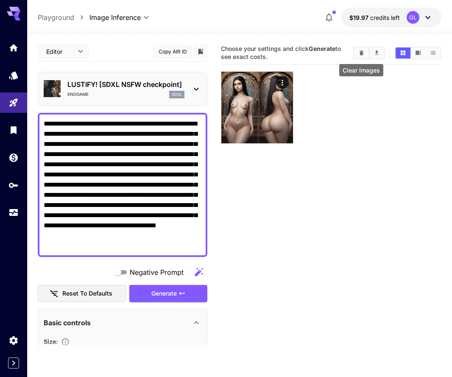
click at [358, 52] on icon "Clear Images" at bounding box center [361, 53] width 6 height 6
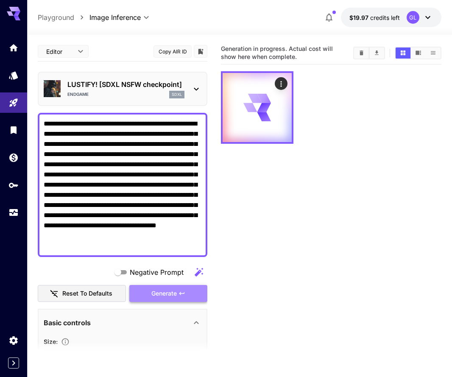
click at [148, 287] on button "Generate" at bounding box center [168, 293] width 78 height 17
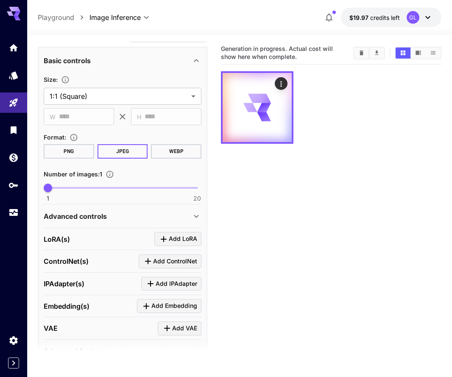
scroll to position [265, 0]
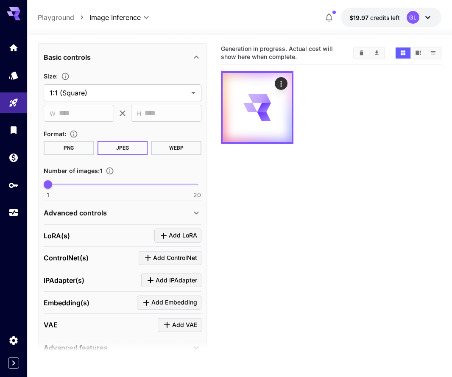
click at [156, 212] on div "Advanced controls" at bounding box center [117, 213] width 147 height 10
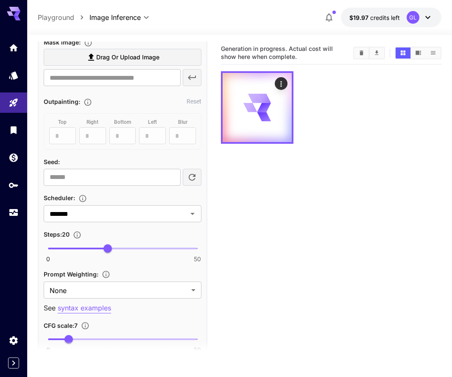
scroll to position [516, 0]
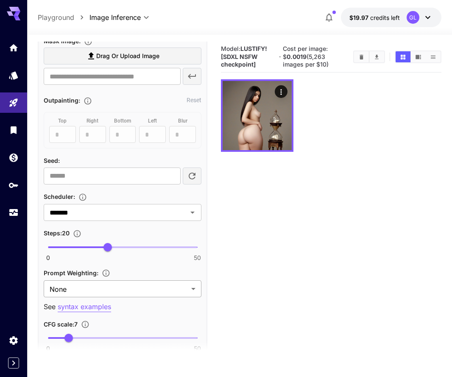
click at [183, 292] on body "**********" at bounding box center [226, 222] width 452 height 444
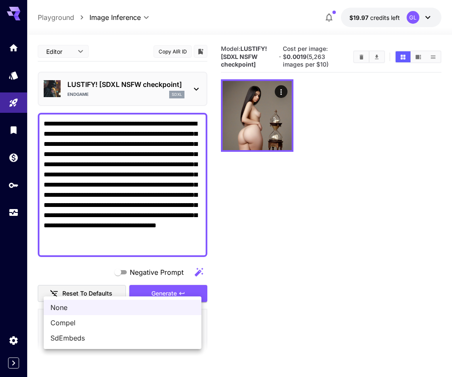
click at [136, 342] on span "SdEmbeds" at bounding box center [122, 338] width 144 height 10
type input "********"
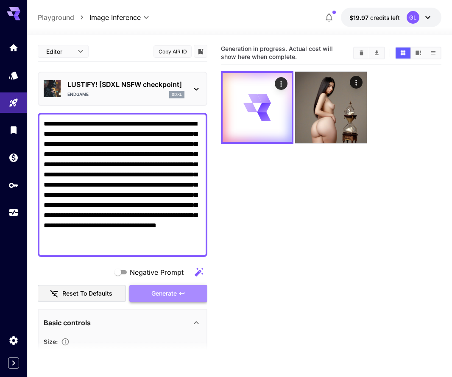
click at [167, 301] on button "Generate" at bounding box center [168, 293] width 78 height 17
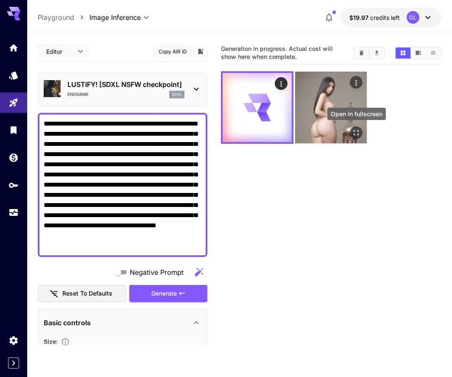
click at [356, 130] on icon "Open in fullscreen" at bounding box center [356, 133] width 8 height 8
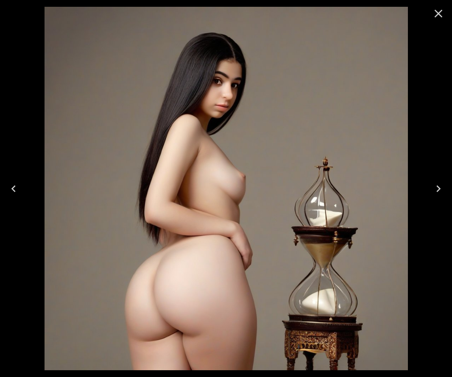
click at [440, 10] on icon "Close" at bounding box center [438, 14] width 14 height 14
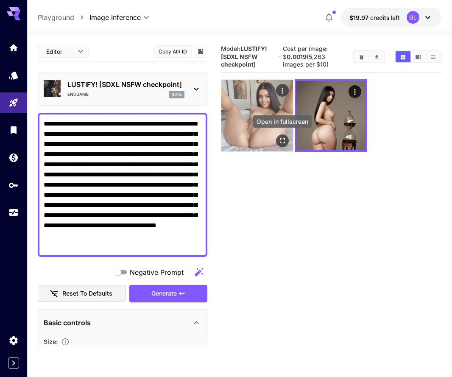
click at [284, 144] on icon "Open in fullscreen" at bounding box center [282, 140] width 8 height 8
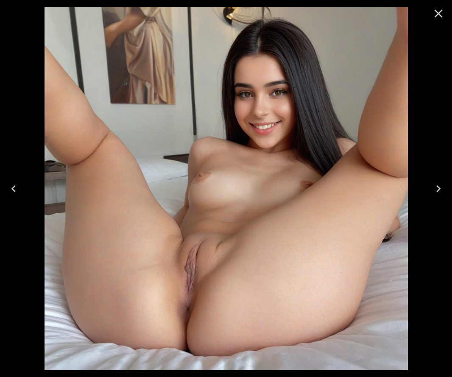
click at [436, 17] on icon "Close" at bounding box center [438, 14] width 14 height 14
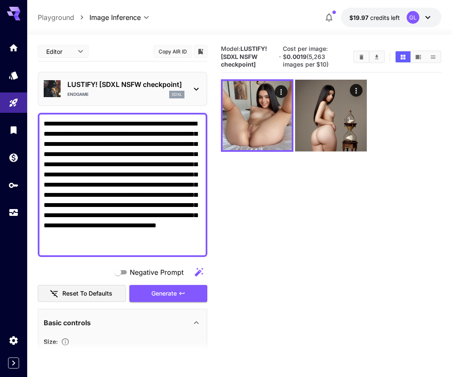
click at [358, 56] on icon "Clear Images" at bounding box center [361, 57] width 6 height 6
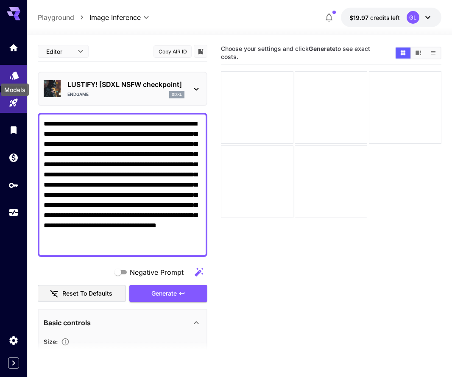
click at [15, 72] on icon "Models" at bounding box center [14, 73] width 9 height 8
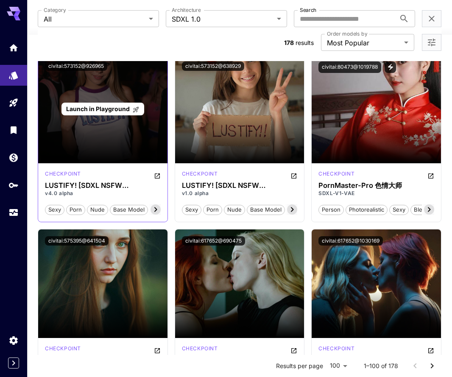
scroll to position [260, 0]
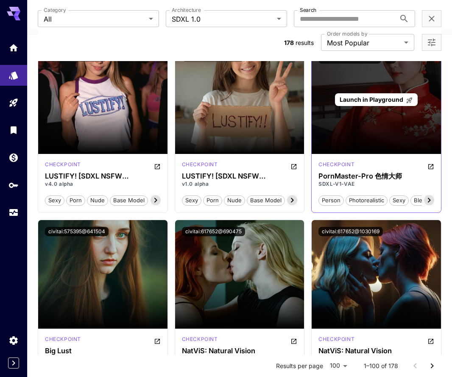
click at [361, 99] on span "Launch in Playground" at bounding box center [371, 99] width 64 height 7
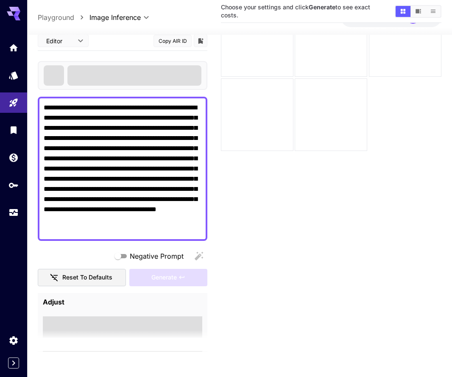
scroll to position [67, 0]
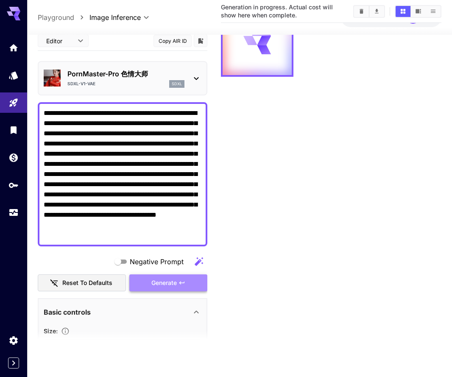
click at [151, 279] on span "Generate" at bounding box center [163, 283] width 25 height 11
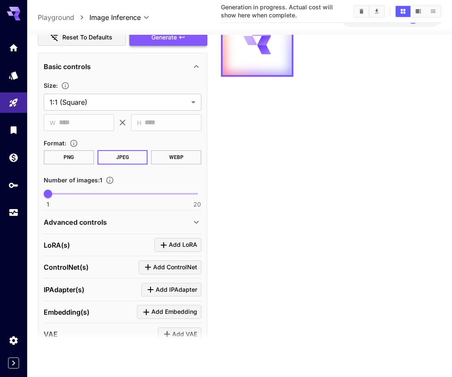
scroll to position [262, 0]
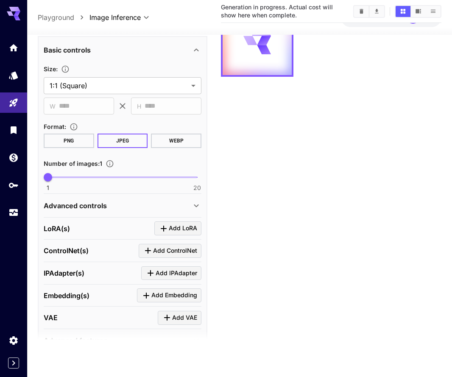
click at [169, 203] on div "Advanced controls" at bounding box center [117, 205] width 147 height 10
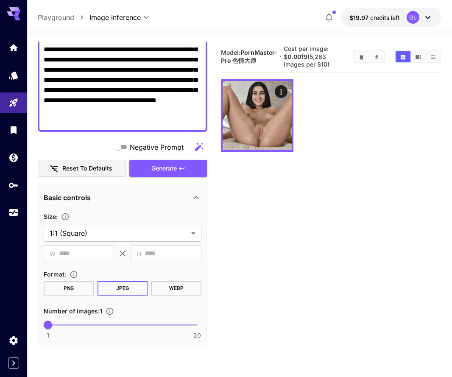
scroll to position [0, 0]
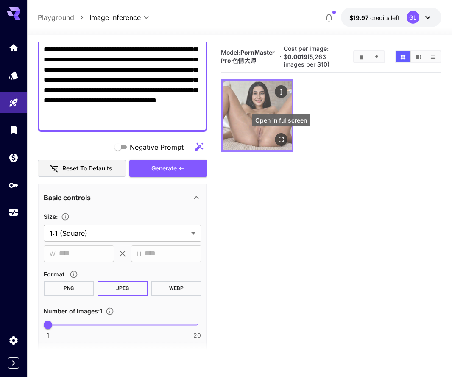
click at [282, 137] on icon "Open in fullscreen" at bounding box center [281, 139] width 8 height 8
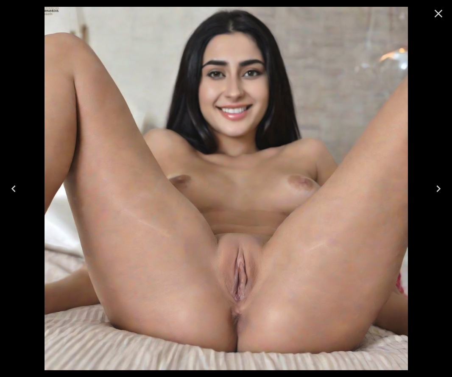
click at [440, 15] on icon "Close" at bounding box center [438, 14] width 8 height 8
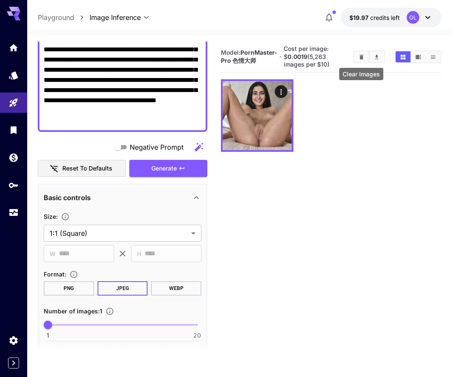
click at [363, 57] on icon "Clear Images" at bounding box center [361, 57] width 6 height 6
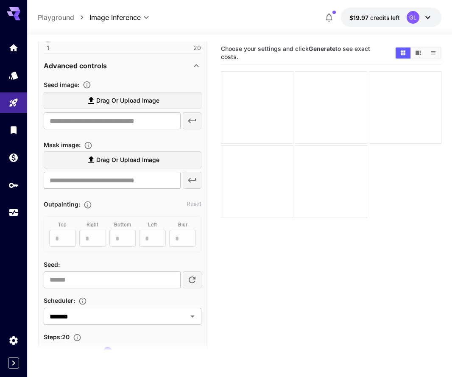
scroll to position [477, 0]
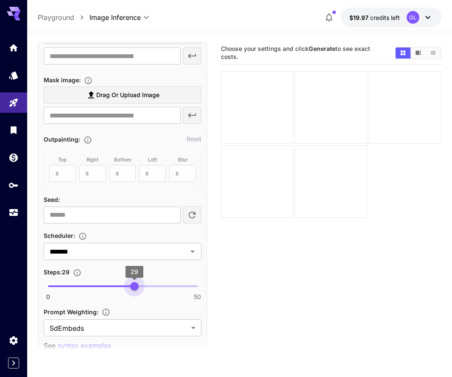
type input "**"
drag, startPoint x: 108, startPoint y: 288, endPoint x: 137, endPoint y: 291, distance: 29.0
click at [137, 290] on span "30" at bounding box center [137, 286] width 8 height 8
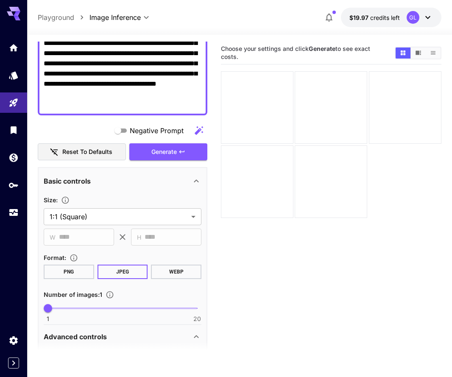
scroll to position [102, 0]
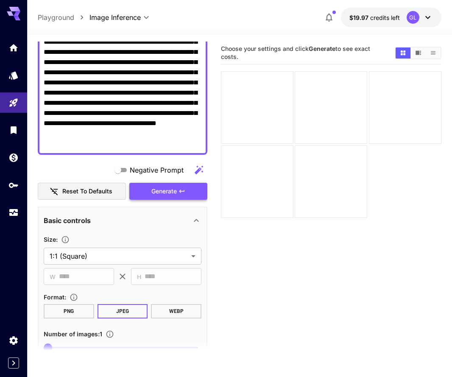
click at [183, 190] on icon "button" at bounding box center [181, 191] width 7 height 7
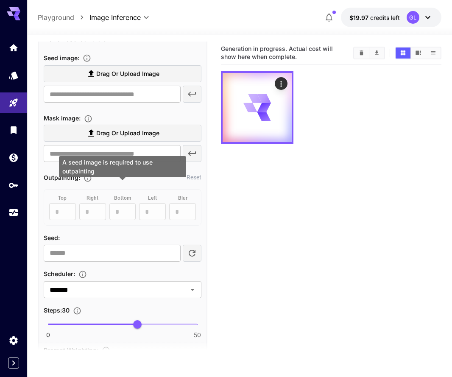
scroll to position [444, 0]
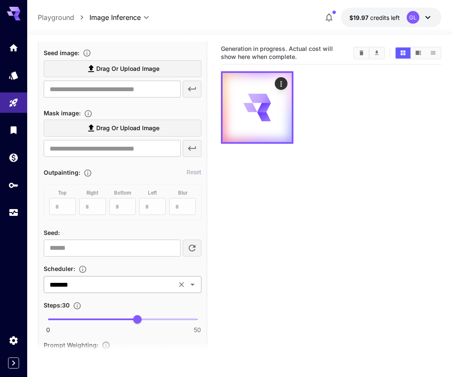
click at [196, 280] on icon "Open" at bounding box center [192, 284] width 10 height 10
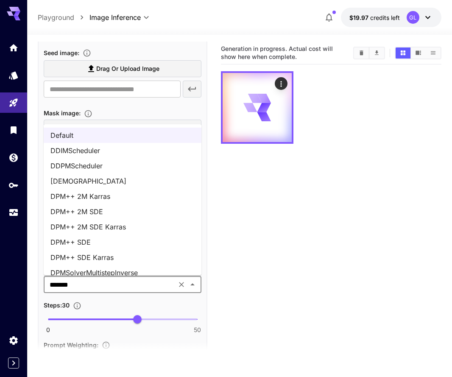
click at [135, 193] on li "DPM++ 2M Karras" at bounding box center [123, 196] width 158 height 15
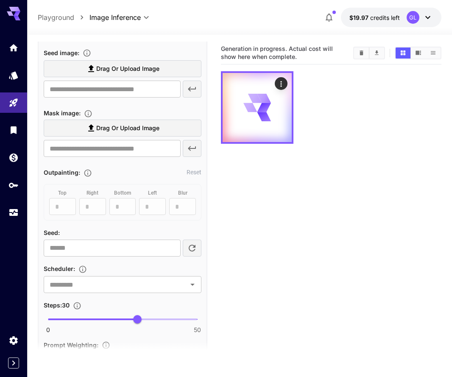
type input "**********"
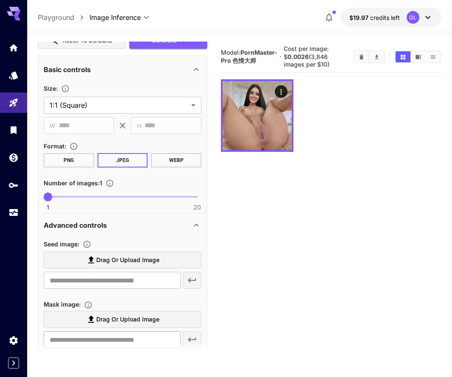
scroll to position [249, 0]
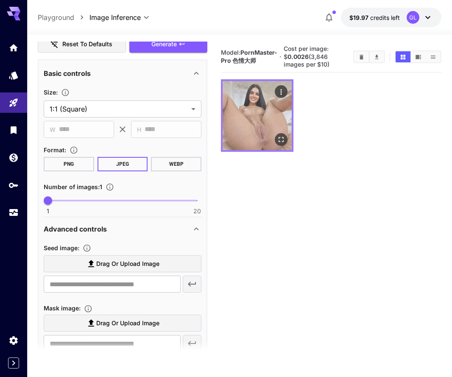
click at [283, 136] on icon "Open in fullscreen" at bounding box center [281, 139] width 8 height 8
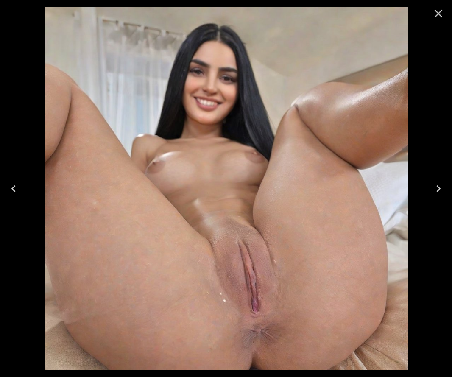
click at [439, 14] on icon "Close" at bounding box center [438, 14] width 8 height 8
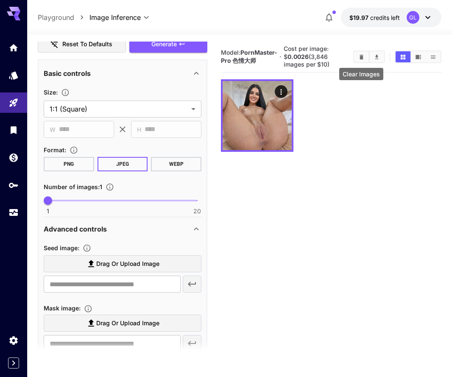
click at [358, 53] on button "Clear Images" at bounding box center [361, 56] width 15 height 11
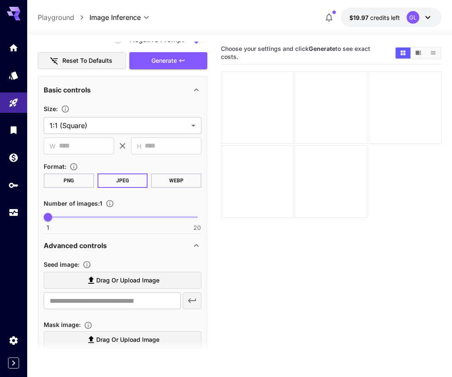
scroll to position [191, 0]
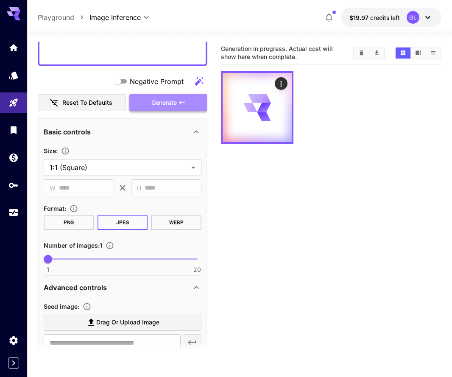
click at [174, 105] on span "Generate" at bounding box center [163, 102] width 25 height 11
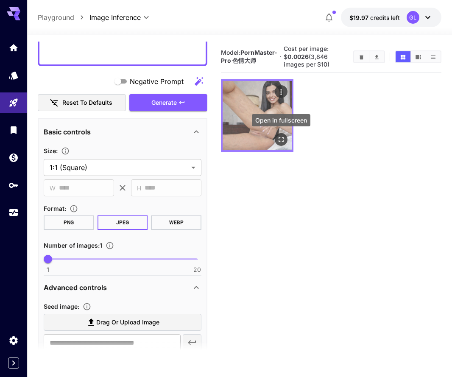
click at [284, 144] on button "Open in fullscreen" at bounding box center [281, 139] width 13 height 13
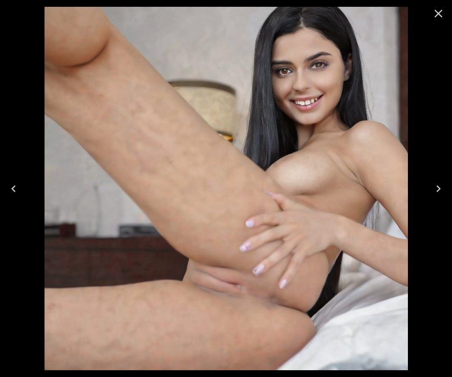
click at [438, 14] on icon "Close" at bounding box center [438, 14] width 8 height 8
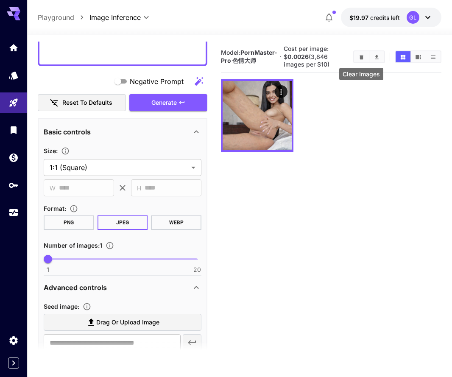
click at [363, 58] on icon "Clear Images" at bounding box center [361, 57] width 6 height 6
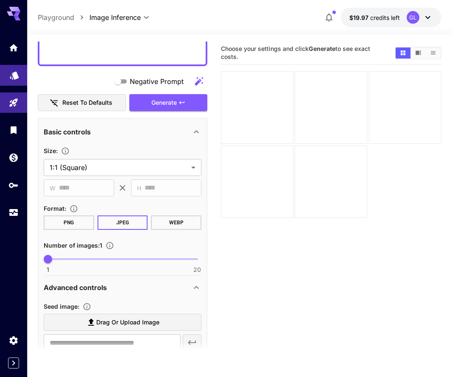
click at [22, 72] on link at bounding box center [13, 75] width 27 height 21
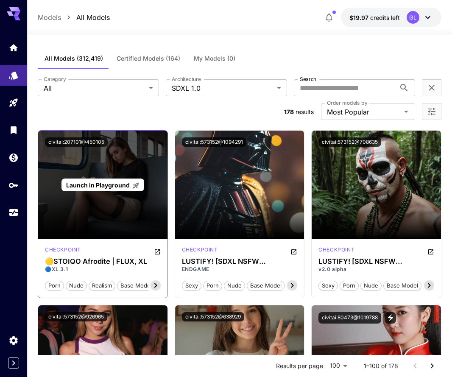
click at [119, 187] on span "Launch in Playground" at bounding box center [98, 184] width 64 height 7
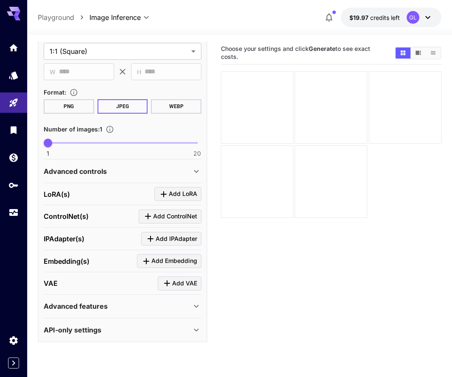
scroll to position [306, 0]
click at [170, 167] on div "Advanced controls" at bounding box center [117, 172] width 147 height 10
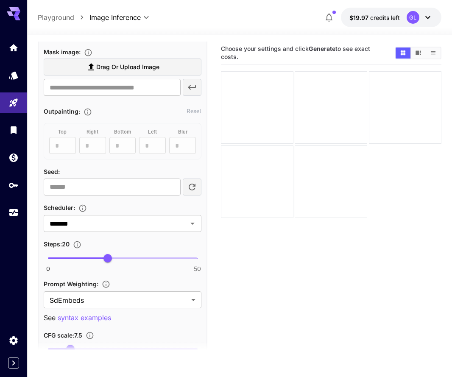
scroll to position [507, 0]
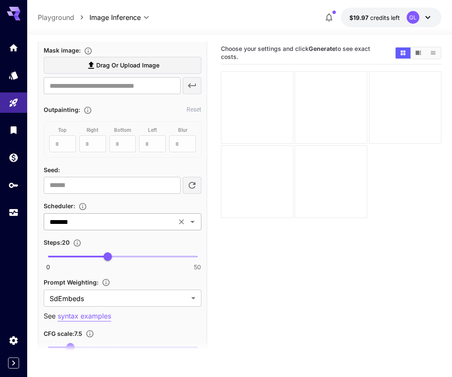
click at [166, 219] on input "*******" at bounding box center [110, 222] width 128 height 12
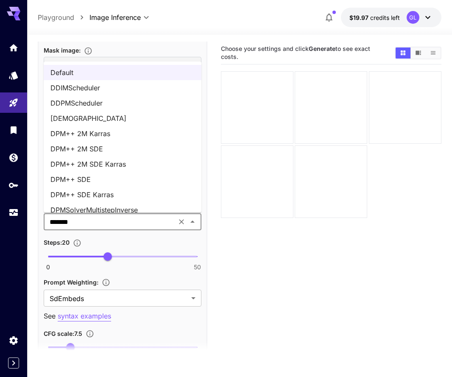
click at [175, 131] on li "DPM++ 2M Karras" at bounding box center [123, 133] width 158 height 15
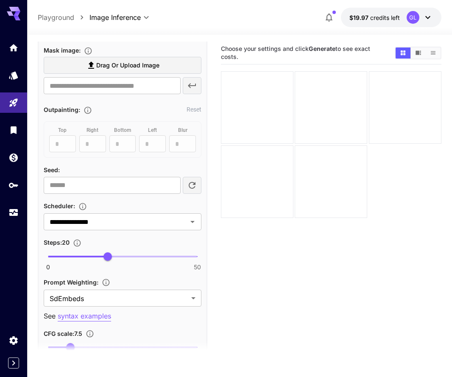
click at [134, 256] on span "0 50 20" at bounding box center [122, 256] width 149 height 13
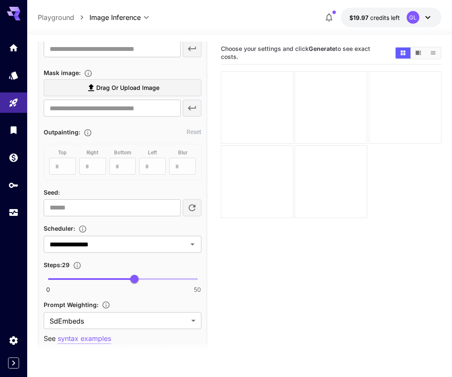
scroll to position [489, 0]
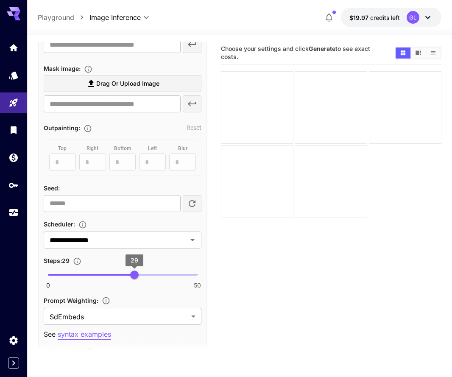
type input "**"
click at [138, 275] on span "30" at bounding box center [137, 274] width 8 height 8
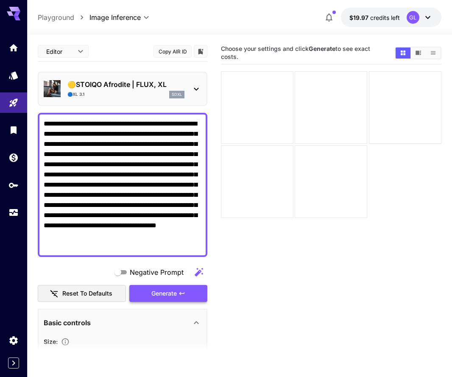
scroll to position [0, 0]
click at [179, 291] on icon "button" at bounding box center [181, 293] width 7 height 7
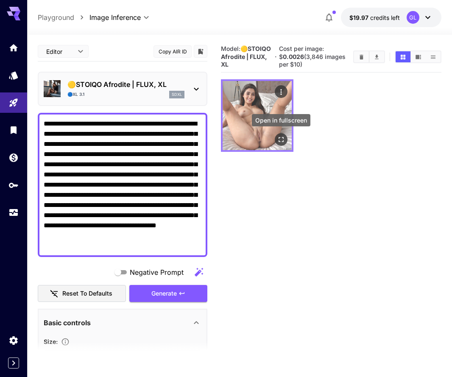
click at [283, 137] on icon "Open in fullscreen" at bounding box center [280, 139] width 5 height 5
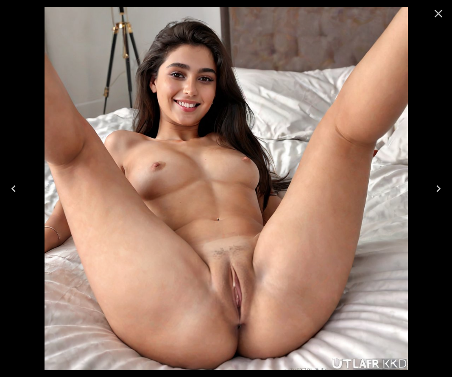
click at [438, 11] on icon "Close" at bounding box center [438, 14] width 14 height 14
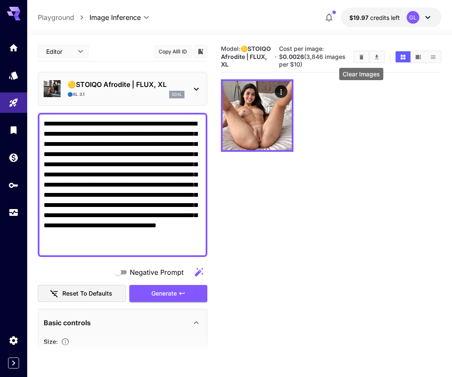
click at [358, 53] on button "Clear Images" at bounding box center [361, 56] width 15 height 11
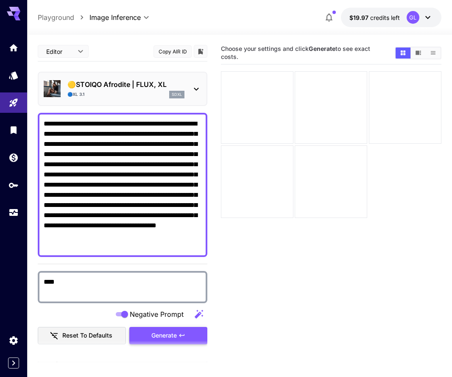
type textarea "****"
click at [178, 336] on button "Generate" at bounding box center [168, 335] width 78 height 17
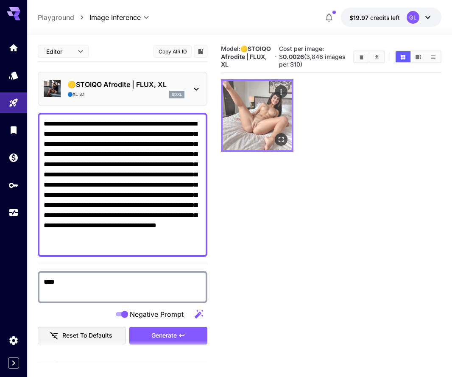
click at [281, 133] on button "Open in fullscreen" at bounding box center [281, 139] width 13 height 13
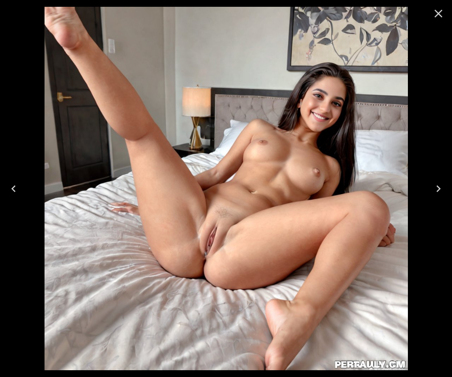
click at [435, 19] on icon "Close" at bounding box center [438, 14] width 14 height 14
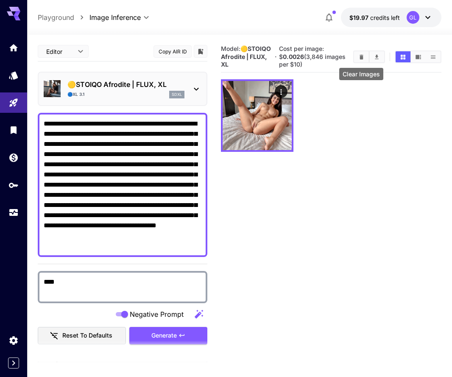
click at [361, 61] on button "Clear Images" at bounding box center [361, 56] width 15 height 11
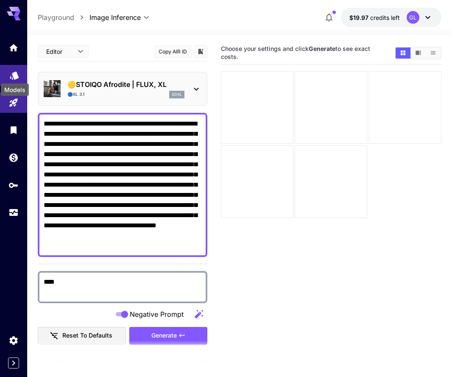
click at [13, 68] on icon "Models" at bounding box center [14, 72] width 10 height 10
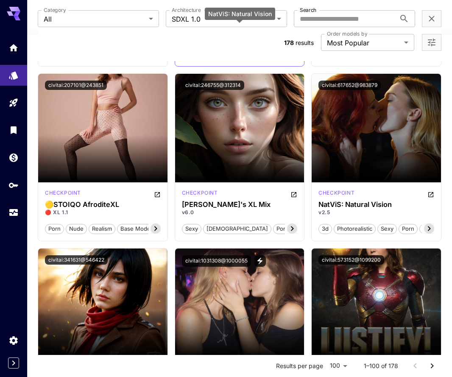
scroll to position [593, 0]
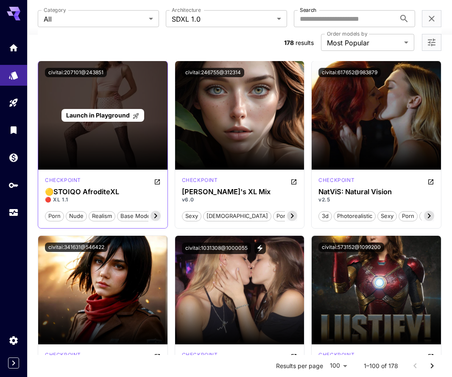
click at [118, 116] on span "Launch in Playground" at bounding box center [98, 114] width 64 height 7
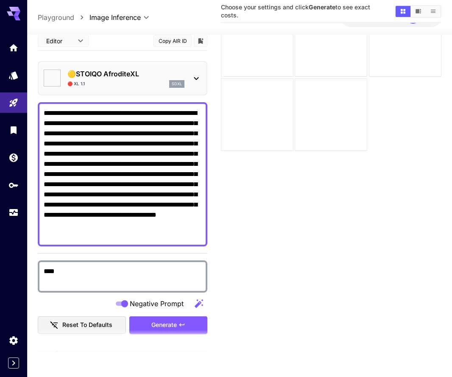
type input "*******"
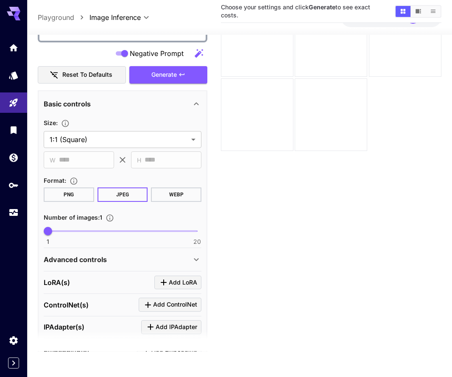
scroll to position [292, 0]
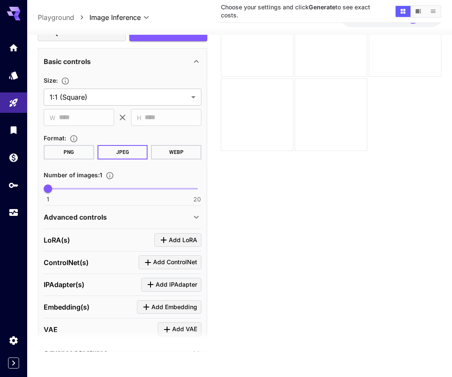
click at [154, 219] on div "Advanced controls" at bounding box center [117, 217] width 147 height 10
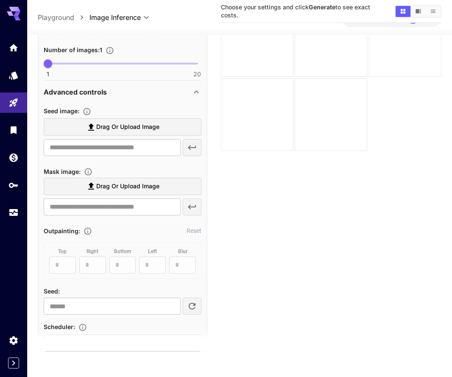
scroll to position [482, 0]
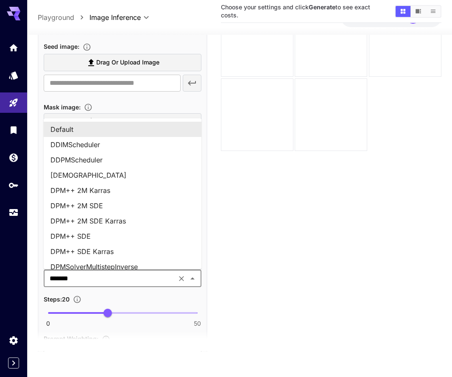
click at [140, 274] on input "*******" at bounding box center [110, 278] width 128 height 12
click at [136, 189] on li "DPM++ 2M Karras" at bounding box center [123, 190] width 158 height 15
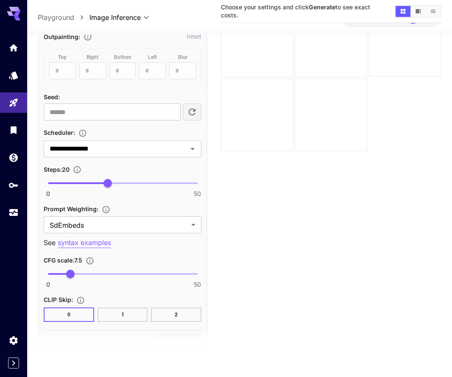
scroll to position [614, 0]
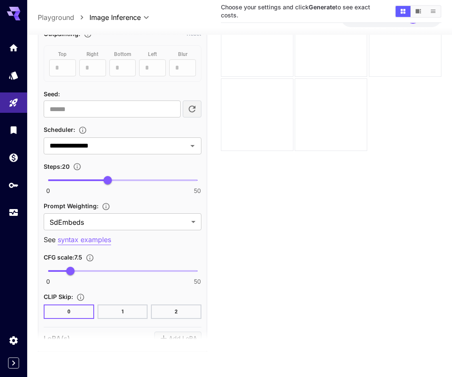
type input "**"
click at [136, 175] on span "0 50 20" at bounding box center [122, 180] width 149 height 13
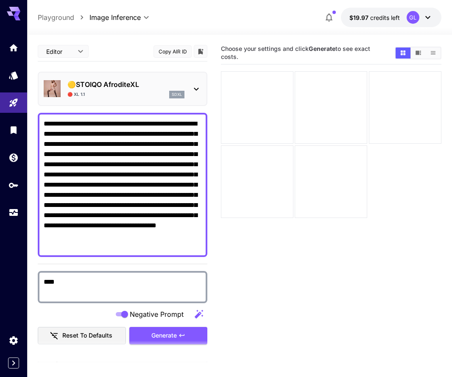
scroll to position [0, 0]
click at [166, 331] on span "Generate" at bounding box center [163, 335] width 25 height 11
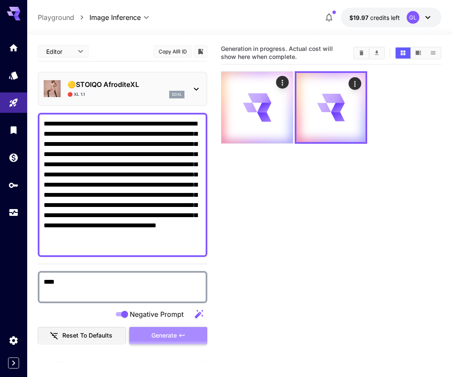
click at [175, 333] on span "Generate" at bounding box center [163, 335] width 25 height 11
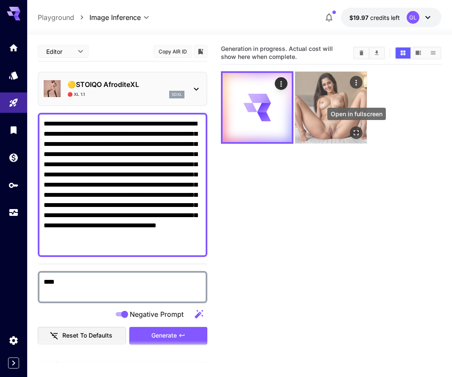
click at [355, 132] on icon "Open in fullscreen" at bounding box center [356, 133] width 8 height 8
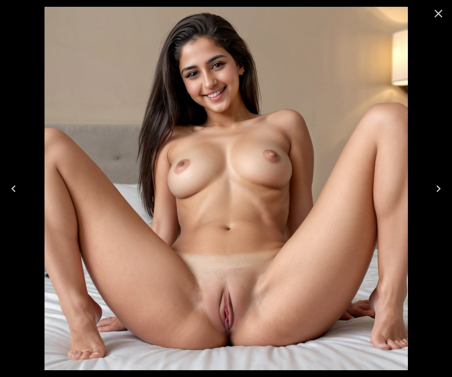
click at [440, 15] on icon "Close" at bounding box center [438, 14] width 8 height 8
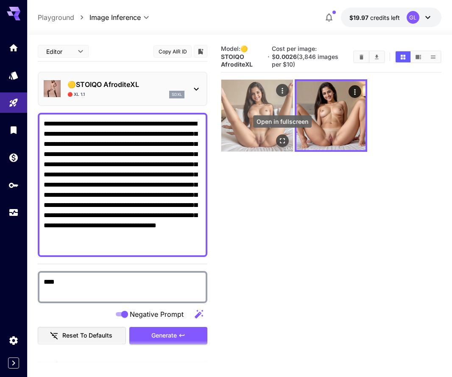
click at [286, 141] on icon "Open in fullscreen" at bounding box center [282, 140] width 8 height 8
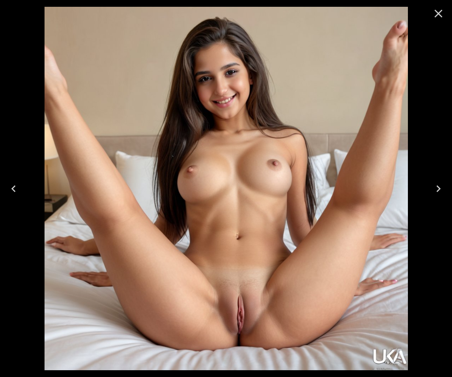
click at [435, 14] on icon "Close" at bounding box center [438, 14] width 14 height 14
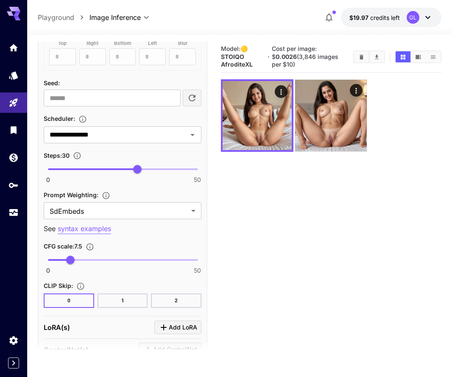
scroll to position [636, 0]
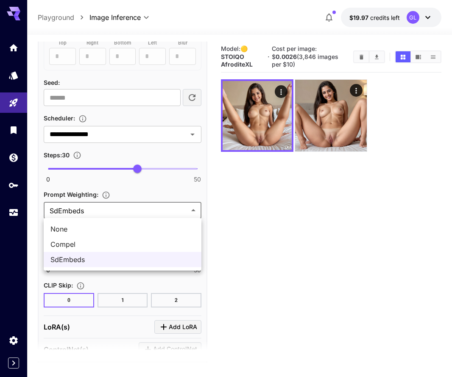
click at [168, 213] on body "**********" at bounding box center [226, 222] width 452 height 444
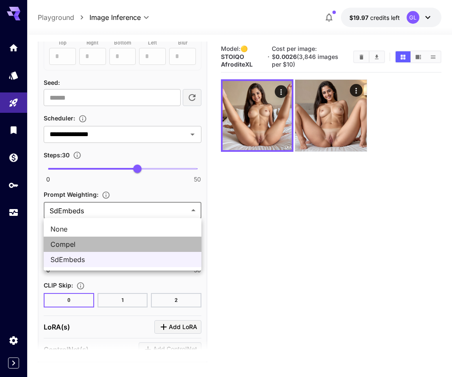
click at [147, 244] on span "Compel" at bounding box center [122, 244] width 144 height 10
type input "******"
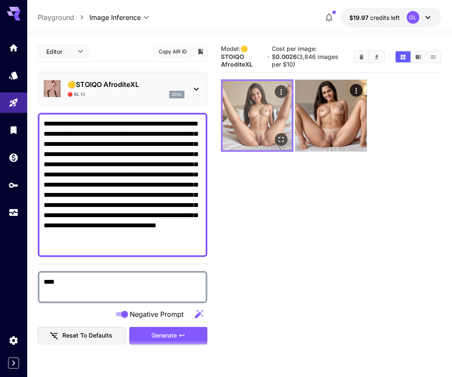
scroll to position [0, 0]
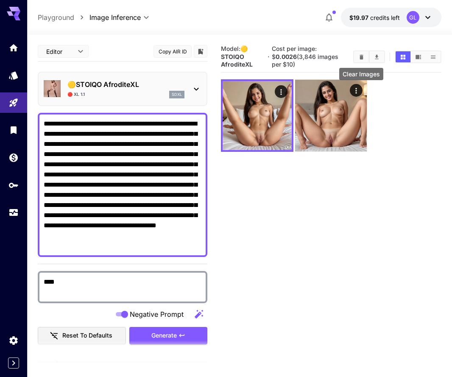
click at [361, 52] on button "Clear Images" at bounding box center [361, 56] width 15 height 11
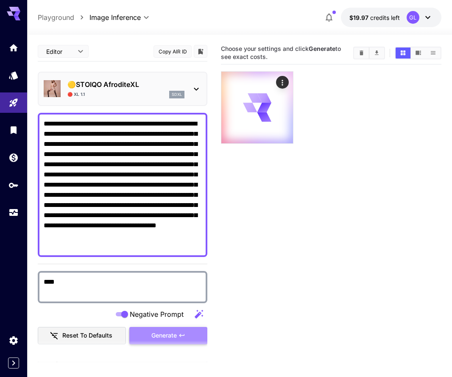
click at [176, 332] on span "Generate" at bounding box center [163, 335] width 25 height 11
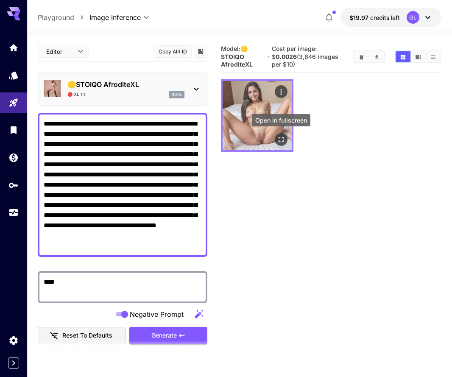
click at [283, 143] on icon "Open in fullscreen" at bounding box center [281, 139] width 8 height 8
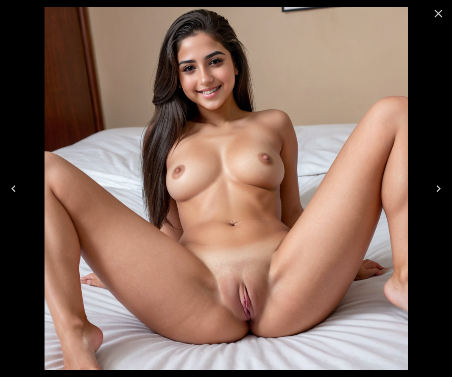
click at [431, 19] on icon "Close" at bounding box center [438, 14] width 14 height 14
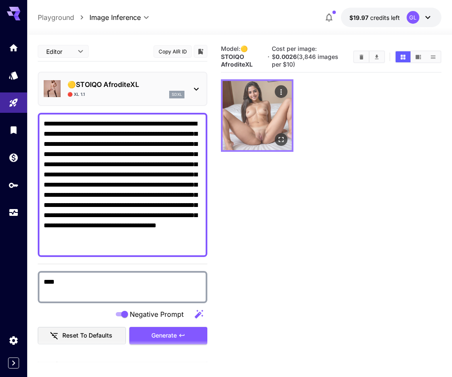
click at [266, 97] on img at bounding box center [256, 115] width 69 height 69
click at [283, 141] on icon "Open in fullscreen" at bounding box center [280, 139] width 5 height 5
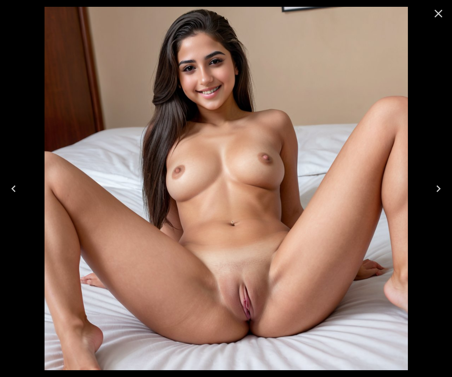
click at [439, 10] on icon "Close" at bounding box center [438, 14] width 14 height 14
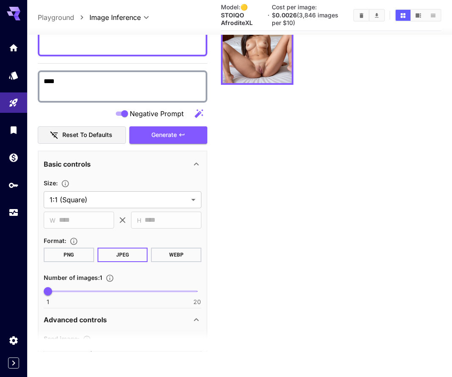
scroll to position [156, 0]
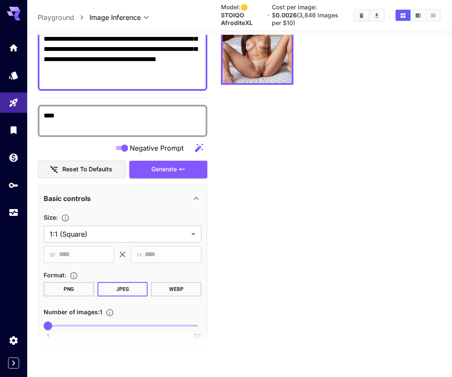
click at [200, 147] on icon "button" at bounding box center [198, 148] width 8 height 8
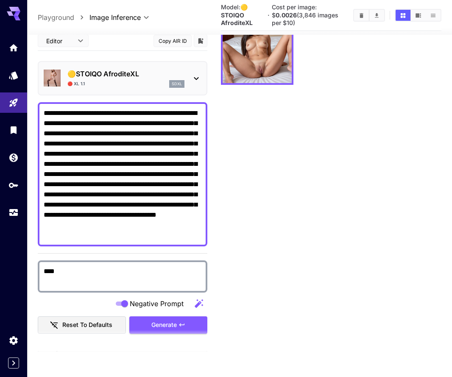
scroll to position [0, 0]
click at [75, 47] on body "**********" at bounding box center [226, 155] width 452 height 444
click at [7, 39] on div at bounding box center [226, 188] width 452 height 377
click at [7, 42] on link at bounding box center [13, 47] width 27 height 21
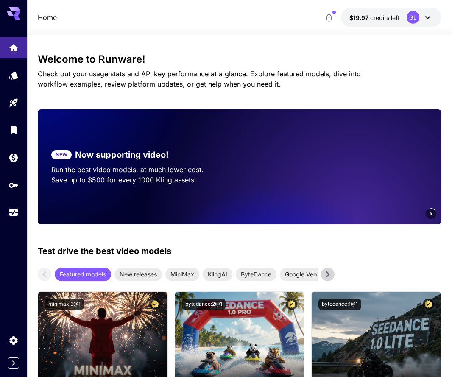
scroll to position [89, 0]
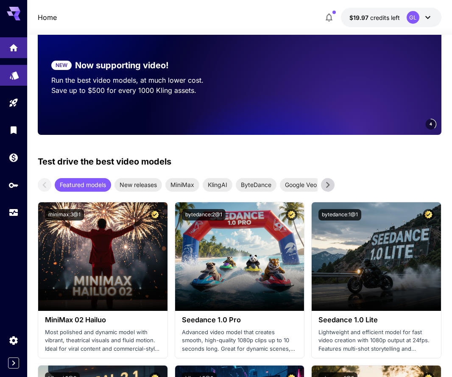
click at [12, 73] on icon "Models" at bounding box center [14, 72] width 10 height 10
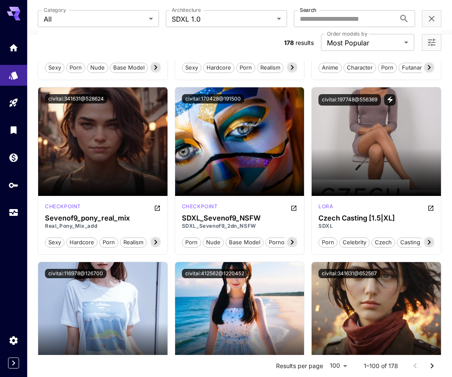
scroll to position [1261, 0]
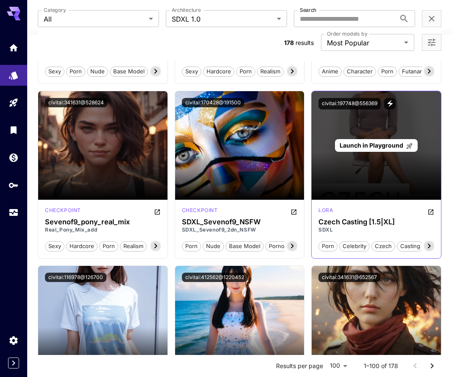
click at [395, 147] on span "Launch in Playground" at bounding box center [371, 145] width 64 height 7
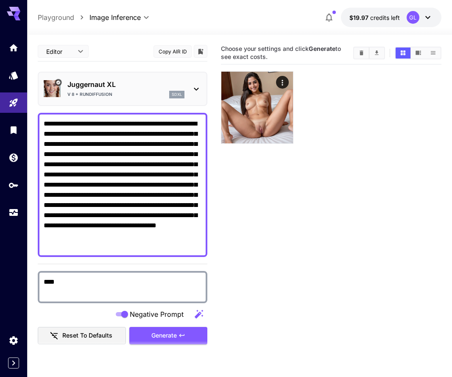
click at [362, 53] on icon "Clear Images" at bounding box center [361, 52] width 4 height 5
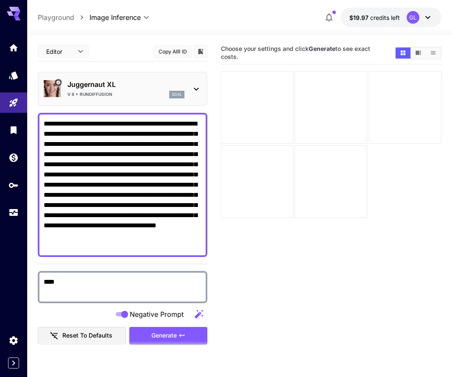
click at [178, 325] on div "**** Negative Prompt Reset to defaults Generate" at bounding box center [122, 304] width 169 height 81
click at [175, 331] on span "Generate" at bounding box center [163, 335] width 25 height 11
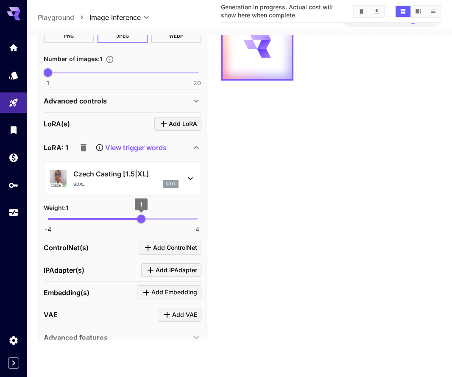
scroll to position [414, 0]
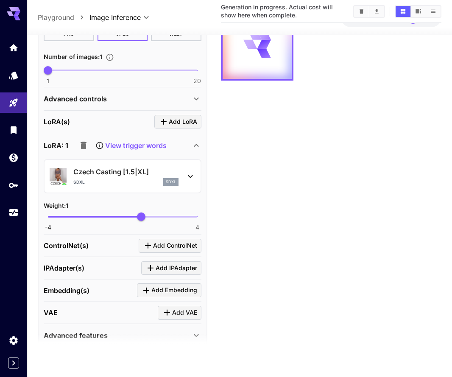
click at [159, 149] on p "View trigger words" at bounding box center [135, 146] width 61 height 10
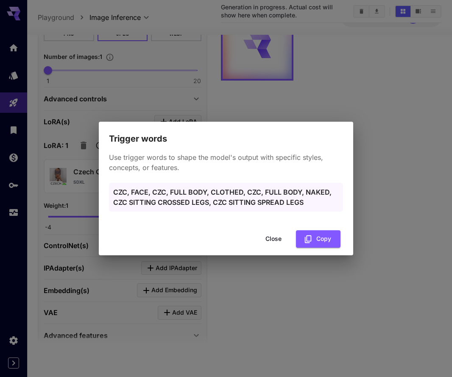
click at [279, 242] on button "Close" at bounding box center [273, 238] width 38 height 17
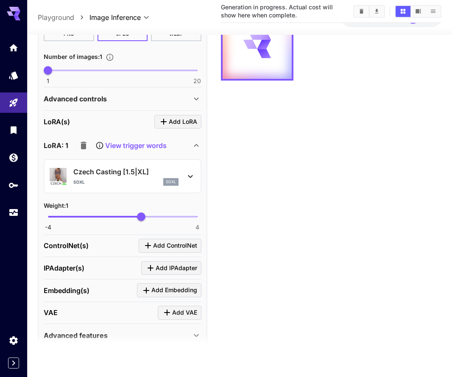
click at [135, 147] on p "View trigger words" at bounding box center [135, 146] width 61 height 10
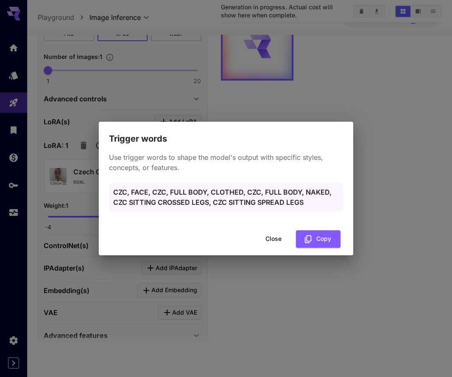
click at [272, 241] on button "Close" at bounding box center [273, 238] width 38 height 17
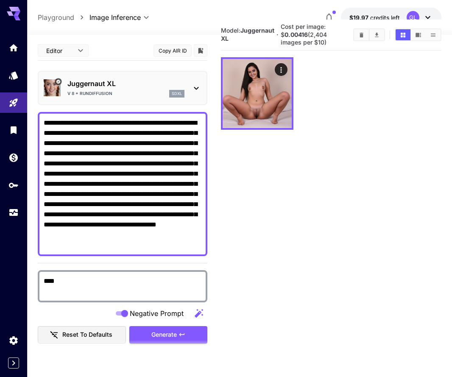
scroll to position [3, 0]
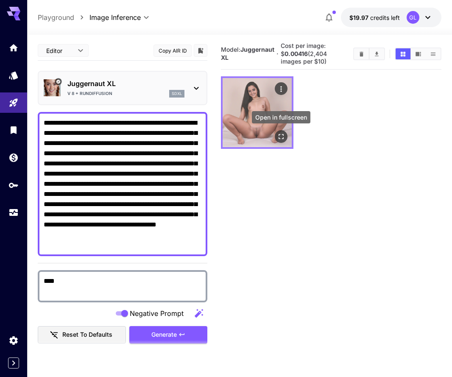
click at [282, 135] on icon "Open in fullscreen" at bounding box center [281, 136] width 8 height 8
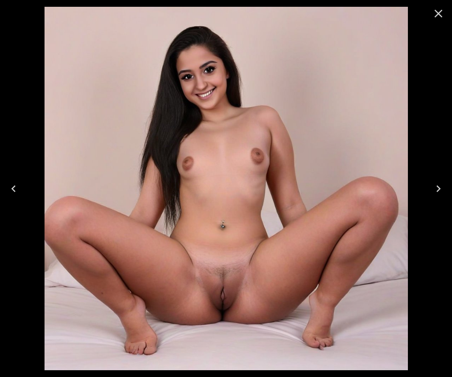
click at [440, 12] on icon "Close" at bounding box center [438, 14] width 14 height 14
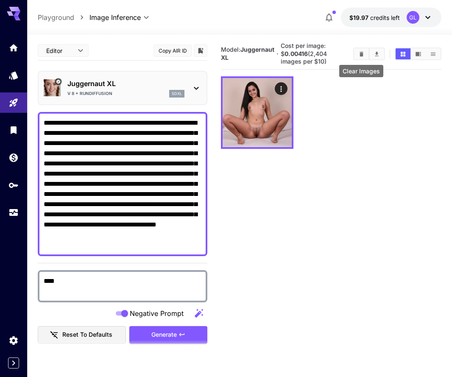
click at [361, 53] on icon "Clear Images" at bounding box center [361, 53] width 4 height 5
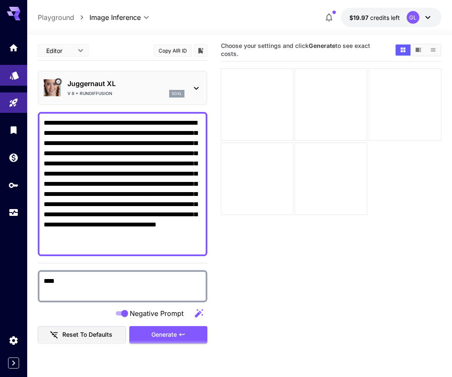
click at [8, 73] on link at bounding box center [13, 75] width 27 height 21
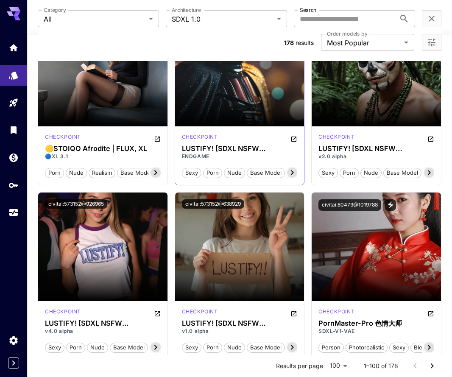
scroll to position [111, 0]
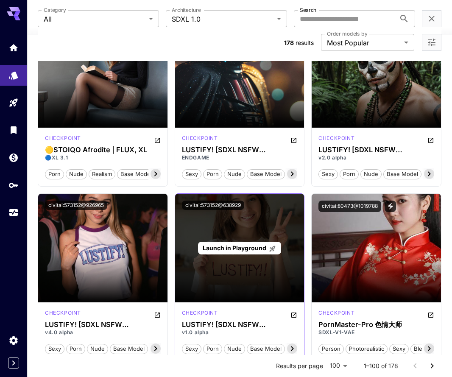
click at [246, 250] on span "Launch in Playground" at bounding box center [235, 247] width 64 height 7
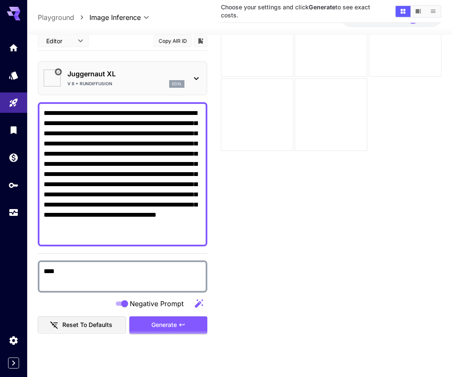
scroll to position [67, 0]
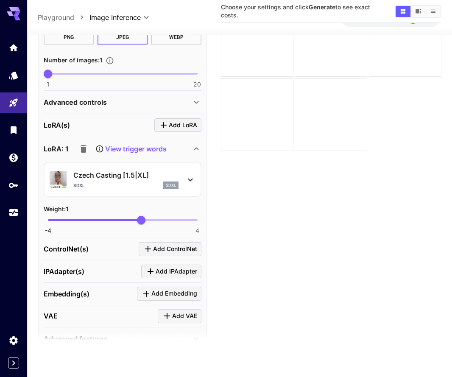
scroll to position [411, 0]
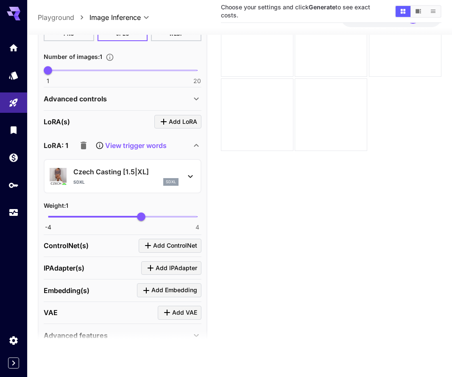
click at [82, 144] on icon "button" at bounding box center [84, 146] width 6 height 8
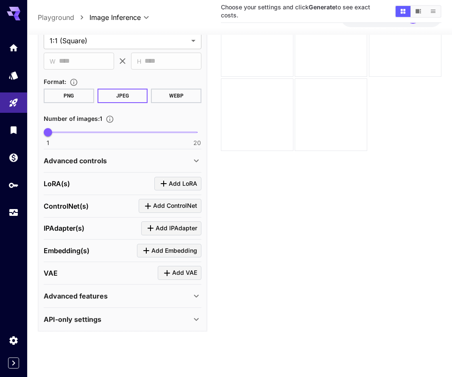
click at [190, 167] on div "Advanced controls" at bounding box center [123, 160] width 158 height 20
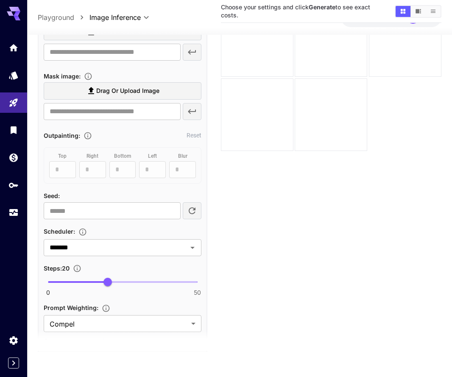
scroll to position [531, 0]
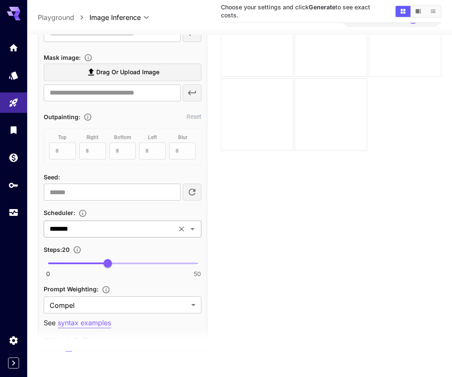
click at [176, 235] on div "******* ​" at bounding box center [123, 228] width 158 height 17
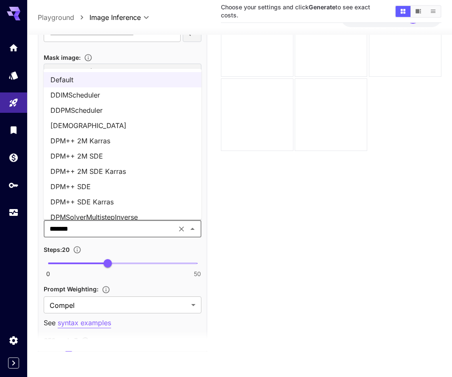
click at [138, 146] on li "DPM++ 2M Karras" at bounding box center [123, 140] width 158 height 15
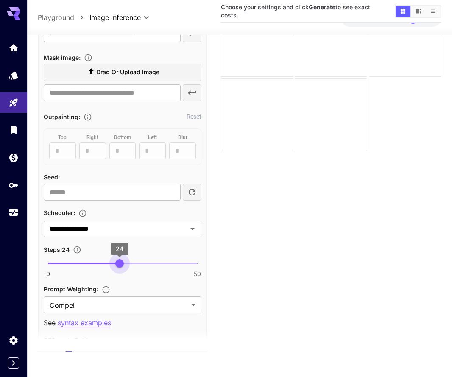
click at [120, 262] on span "0 50 24" at bounding box center [122, 263] width 149 height 13
click at [133, 263] on span "0 50 29" at bounding box center [122, 263] width 149 height 13
type input "**"
drag, startPoint x: 134, startPoint y: 263, endPoint x: 139, endPoint y: 264, distance: 4.8
click at [139, 264] on span "30" at bounding box center [137, 263] width 8 height 8
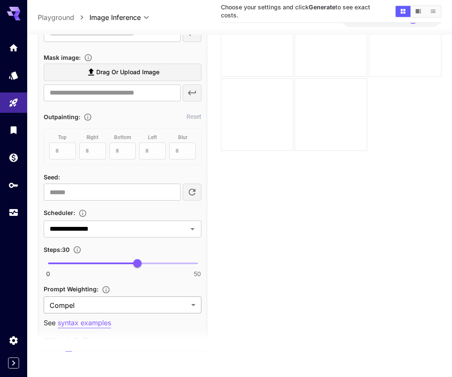
click at [143, 305] on body "**********" at bounding box center [226, 155] width 452 height 444
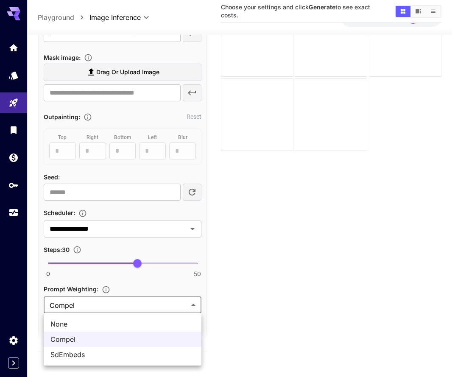
click at [107, 353] on span "SdEmbeds" at bounding box center [122, 354] width 144 height 10
type input "********"
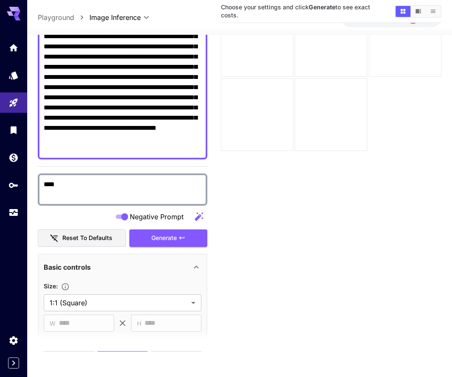
scroll to position [56, 0]
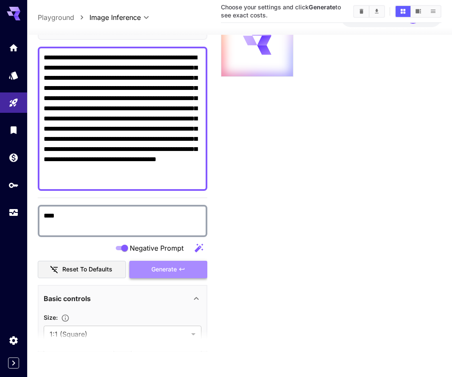
click at [163, 267] on span "Generate" at bounding box center [163, 269] width 25 height 11
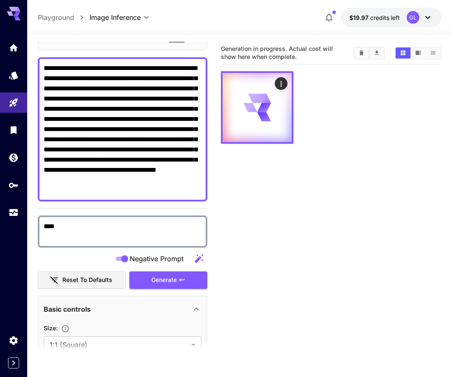
scroll to position [0, 0]
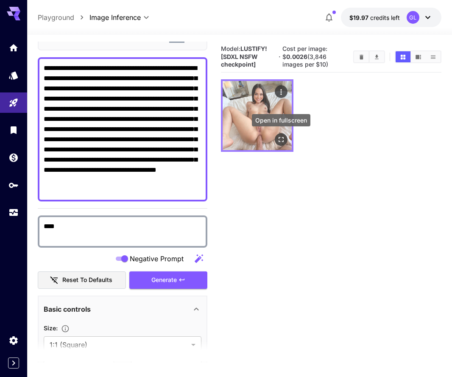
click at [284, 137] on icon "Open in fullscreen" at bounding box center [281, 139] width 8 height 8
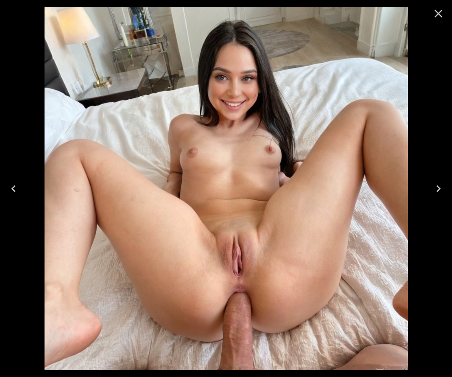
click at [436, 12] on icon "Close" at bounding box center [438, 14] width 8 height 8
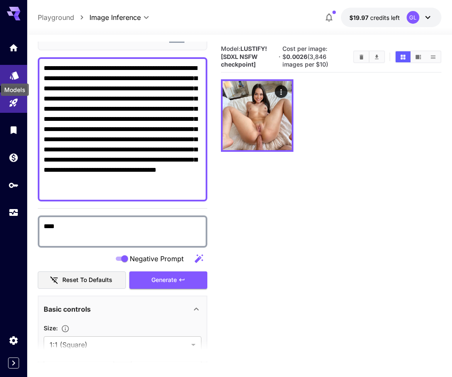
click at [12, 76] on icon "Models" at bounding box center [14, 73] width 9 height 8
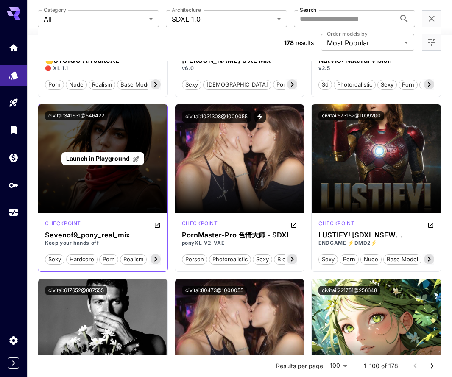
scroll to position [720, 0]
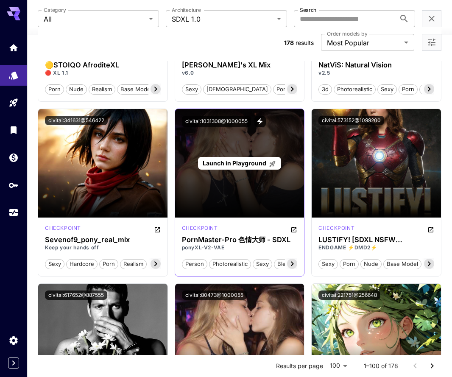
click at [258, 159] on span "Launch in Playground" at bounding box center [235, 162] width 64 height 7
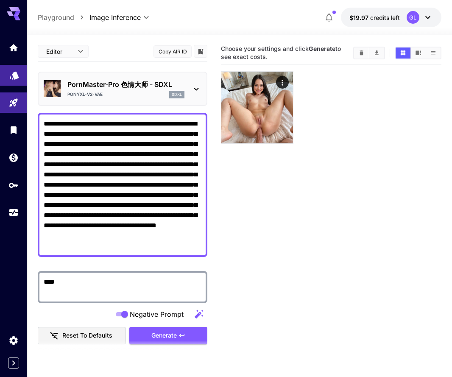
click at [11, 79] on link at bounding box center [13, 75] width 27 height 21
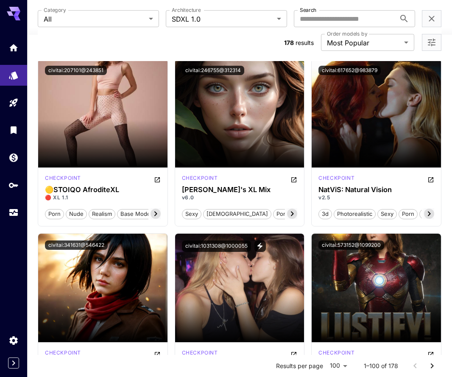
scroll to position [589, 0]
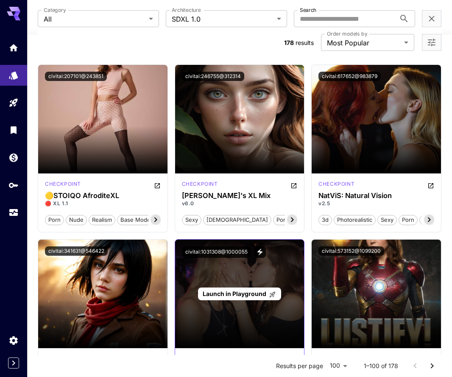
click at [239, 287] on div "Launch in Playground" at bounding box center [239, 293] width 83 height 13
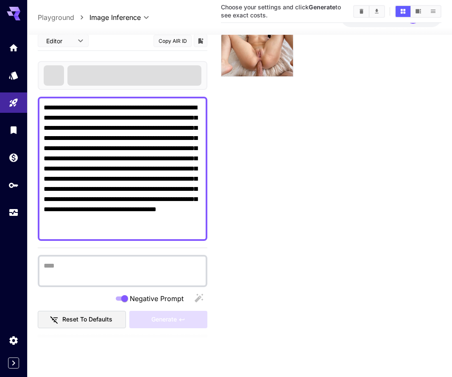
scroll to position [67, 0]
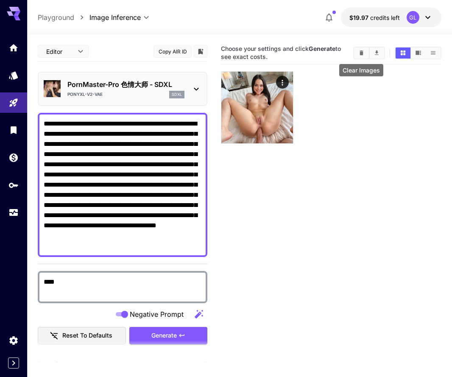
click at [358, 53] on icon "Clear Images" at bounding box center [361, 53] width 6 height 6
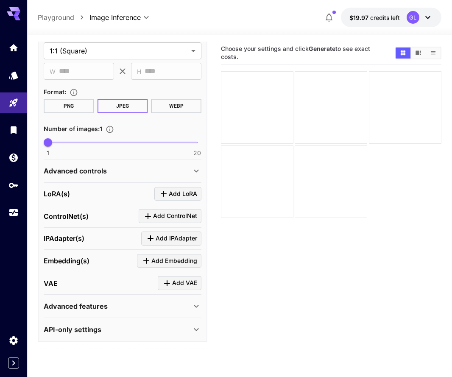
scroll to position [349, 0]
click at [155, 167] on div "Advanced controls" at bounding box center [117, 171] width 147 height 10
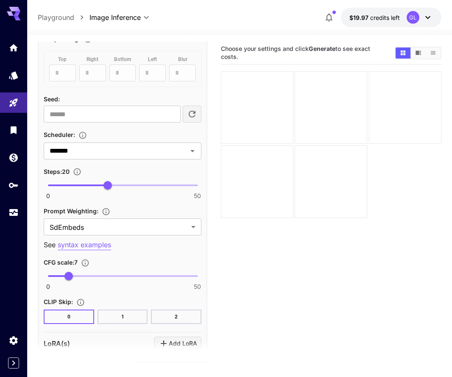
scroll to position [655, 0]
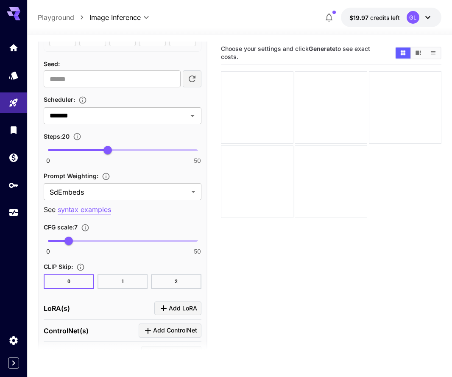
click at [134, 150] on span "0 50 20" at bounding box center [122, 150] width 149 height 13
drag, startPoint x: 140, startPoint y: 149, endPoint x: 135, endPoint y: 150, distance: 5.2
click at [135, 150] on span "29" at bounding box center [134, 150] width 8 height 8
type input "**"
click at [138, 151] on span "30" at bounding box center [137, 150] width 8 height 8
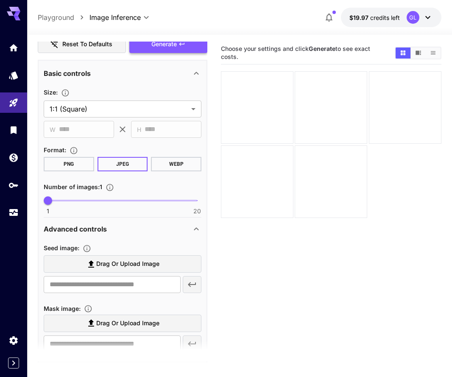
scroll to position [0, 0]
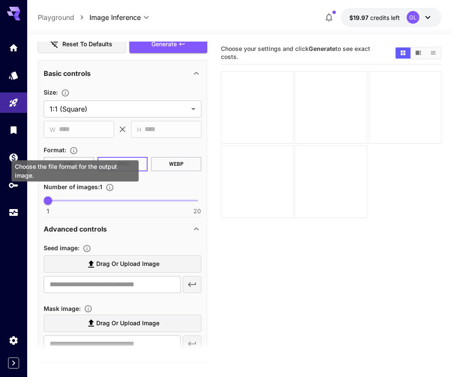
click at [74, 160] on div "Choose the file format for the output image." at bounding box center [74, 170] width 127 height 21
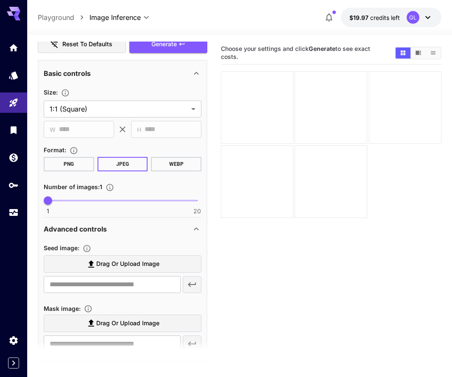
click at [83, 167] on button "PNG" at bounding box center [69, 164] width 50 height 14
click at [178, 50] on button "Generate" at bounding box center [168, 44] width 78 height 17
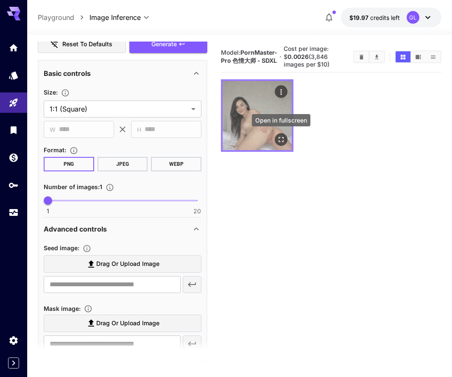
click at [277, 143] on button "Open in fullscreen" at bounding box center [281, 139] width 13 height 13
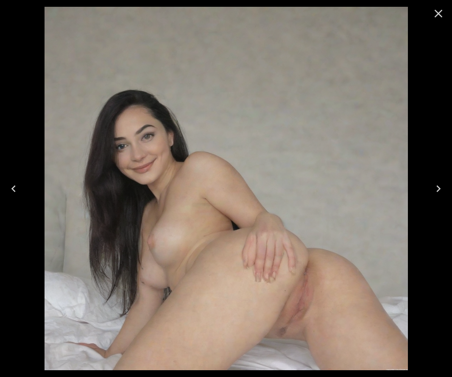
scroll to position [291, 0]
click at [440, 18] on icon "Close" at bounding box center [438, 14] width 14 height 14
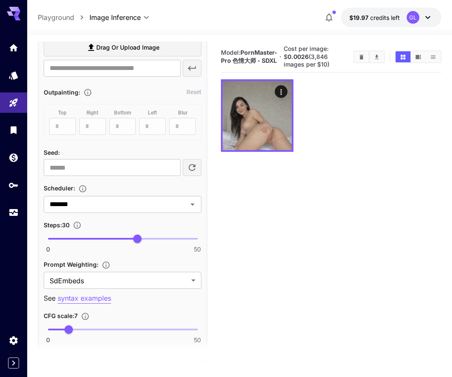
scroll to position [567, 0]
click at [196, 201] on icon "Open" at bounding box center [192, 204] width 10 height 10
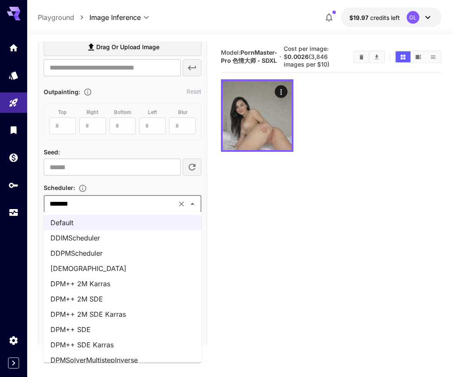
click at [136, 280] on li "DPM++ 2M Karras" at bounding box center [123, 283] width 158 height 15
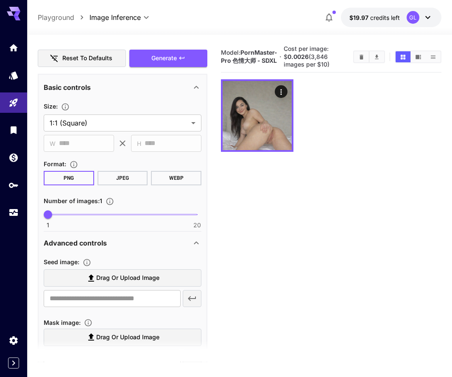
scroll to position [211, 0]
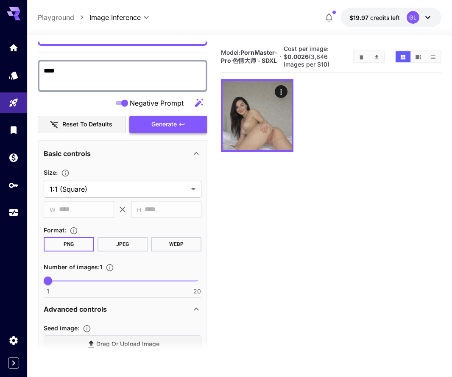
click at [155, 119] on span "Generate" at bounding box center [163, 124] width 25 height 11
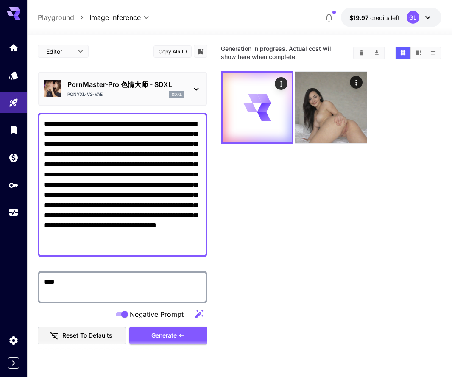
scroll to position [0, 0]
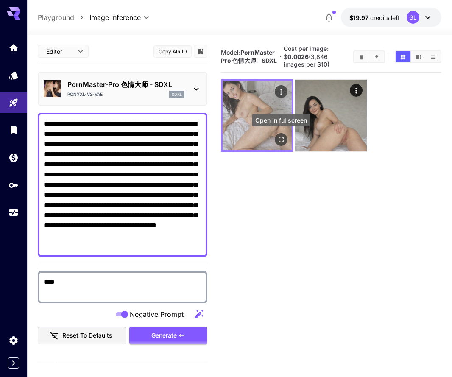
click at [281, 142] on icon "Open in fullscreen" at bounding box center [281, 139] width 8 height 8
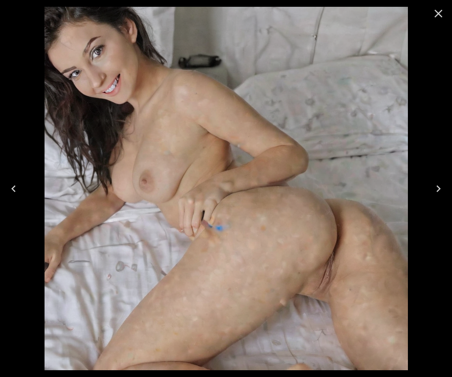
click at [439, 6] on button "Close" at bounding box center [438, 13] width 20 height 20
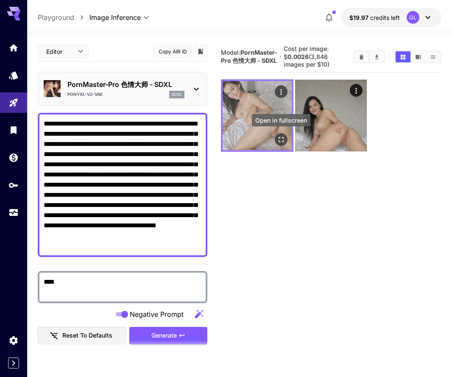
click at [285, 136] on icon "Open in fullscreen" at bounding box center [281, 139] width 8 height 8
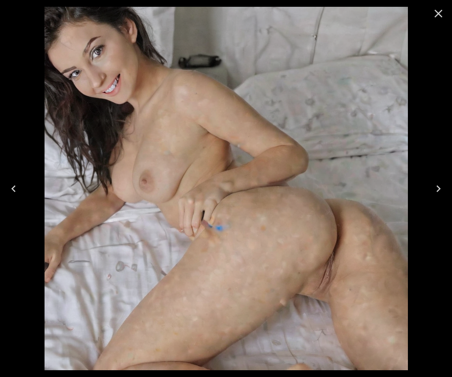
click at [442, 12] on icon "Close" at bounding box center [438, 14] width 14 height 14
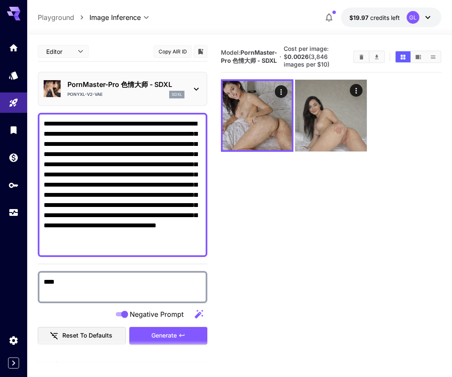
click at [359, 59] on icon "Clear Images" at bounding box center [361, 57] width 6 height 6
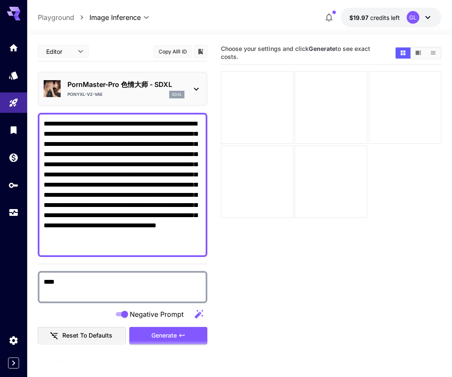
click at [75, 43] on body "**********" at bounding box center [226, 222] width 452 height 444
click at [19, 49] on div at bounding box center [226, 188] width 452 height 377
click at [13, 48] on icon "Home" at bounding box center [14, 45] width 8 height 7
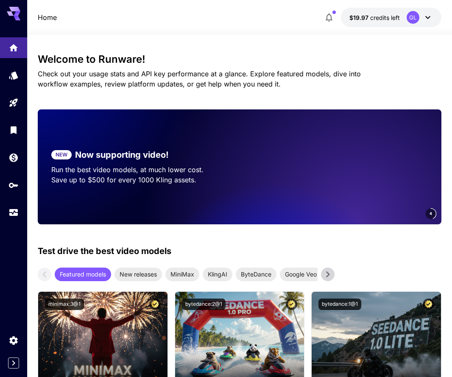
click at [18, 10] on icon at bounding box center [14, 11] width 14 height 9
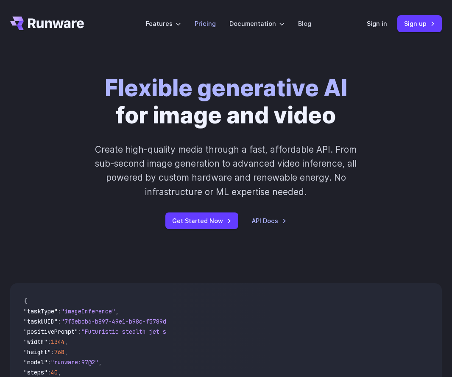
click at [208, 19] on link "Pricing" at bounding box center [204, 24] width 21 height 10
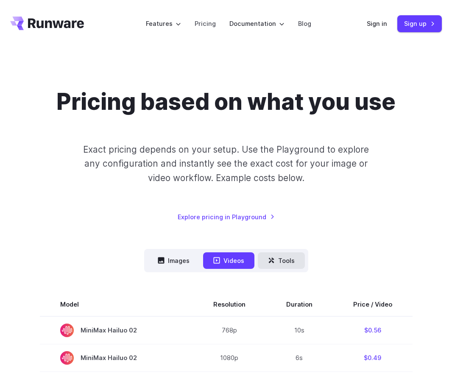
click at [281, 256] on button "Tools" at bounding box center [281, 260] width 47 height 17
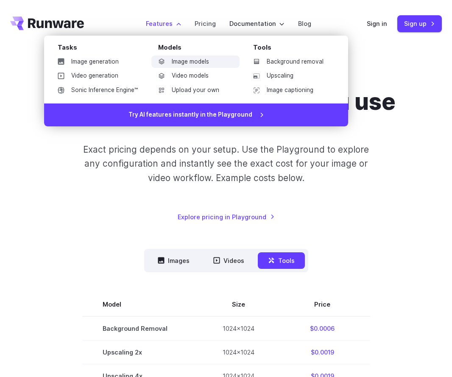
click at [165, 62] on icon at bounding box center [161, 61] width 7 height 7
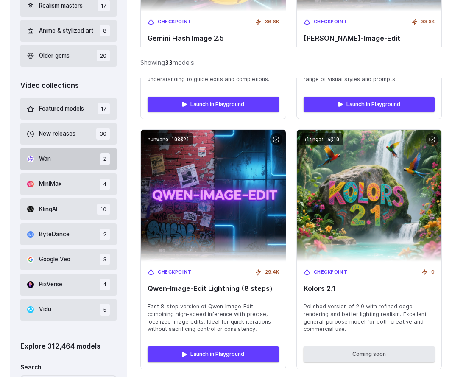
click at [81, 158] on button "Wan 2" at bounding box center [68, 159] width 96 height 22
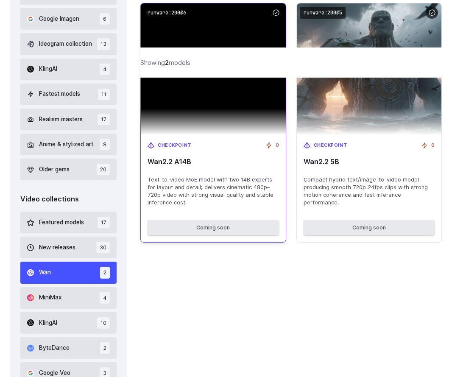
scroll to position [348, 0]
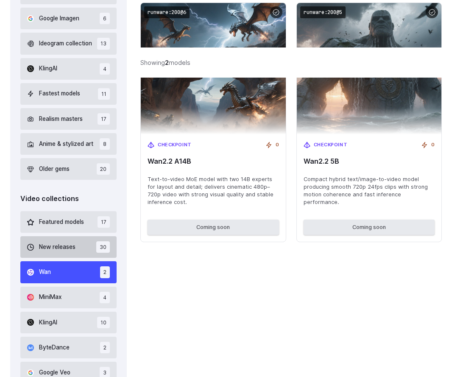
click at [78, 249] on button "New releases 30" at bounding box center [68, 247] width 96 height 22
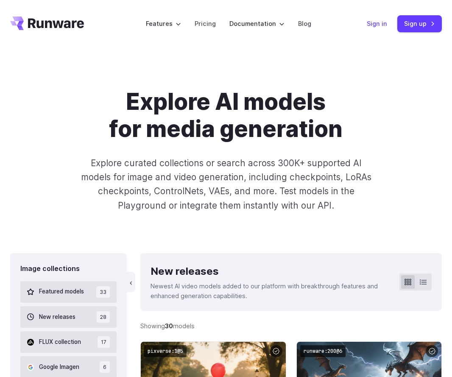
click at [381, 25] on link "Sign in" at bounding box center [377, 24] width 20 height 10
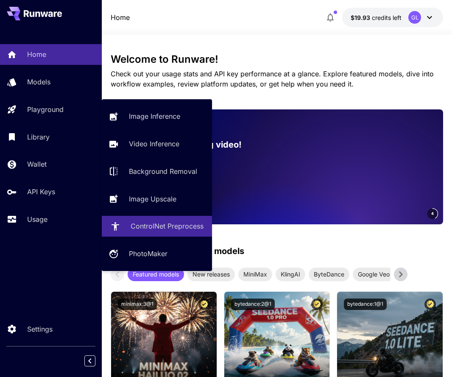
click at [163, 225] on p "ControlNet Preprocess" at bounding box center [167, 226] width 73 height 10
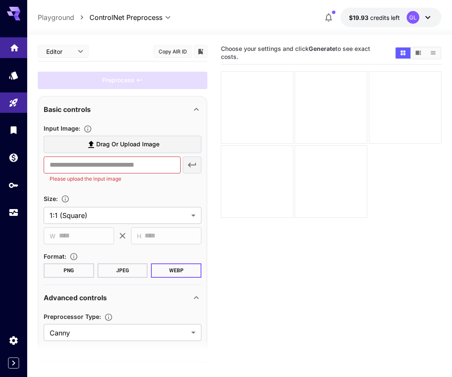
click at [22, 49] on link at bounding box center [13, 47] width 27 height 21
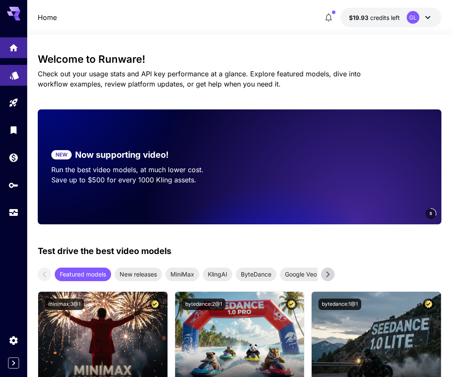
click at [23, 79] on link at bounding box center [13, 75] width 27 height 21
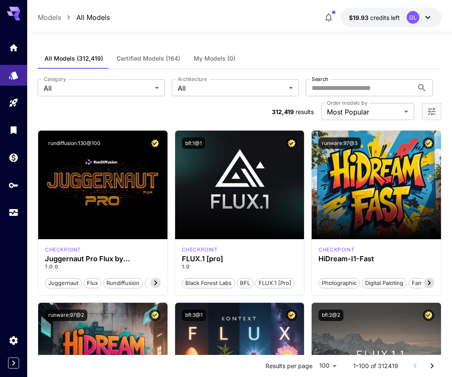
click at [228, 99] on section "**********" at bounding box center [239, 99] width 403 height 41
click at [422, 110] on div at bounding box center [431, 111] width 19 height 17
click at [426, 110] on icon "Open more filters" at bounding box center [431, 111] width 10 height 10
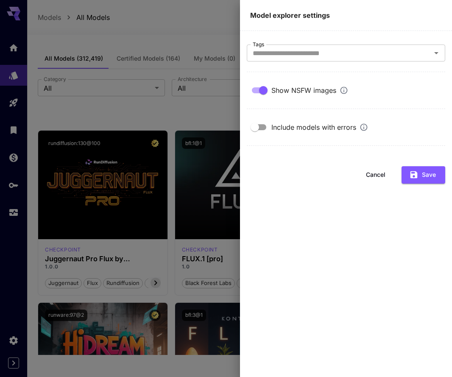
click at [394, 63] on section "Tags Tags" at bounding box center [346, 58] width 198 height 28
click at [395, 56] on input "Tags" at bounding box center [338, 53] width 179 height 12
click at [374, 75] on div "Hit enter to filter by tag" at bounding box center [346, 72] width 198 height 22
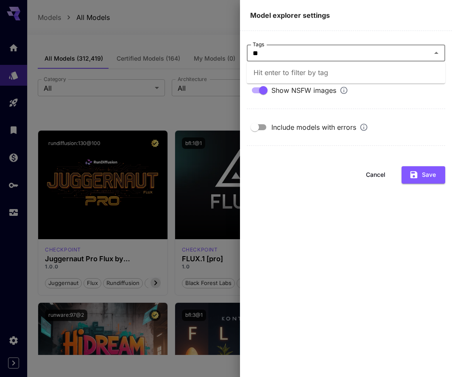
type input "*"
type input "****"
click at [415, 177] on icon "button" at bounding box center [413, 174] width 7 height 7
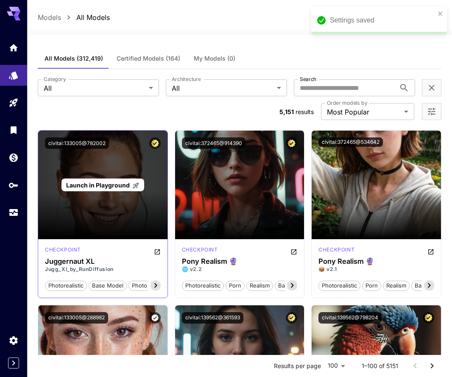
click at [112, 189] on p "Launch in Playground" at bounding box center [102, 185] width 73 height 9
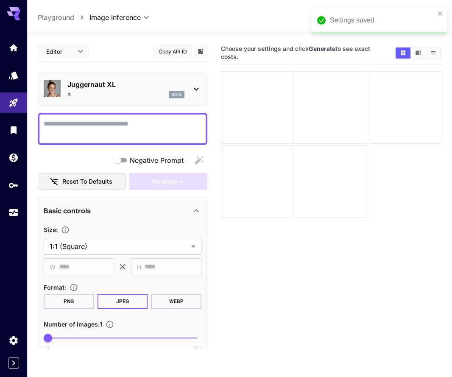
click at [117, 122] on textarea "Negative Prompt" at bounding box center [123, 129] width 158 height 20
type textarea "**********"
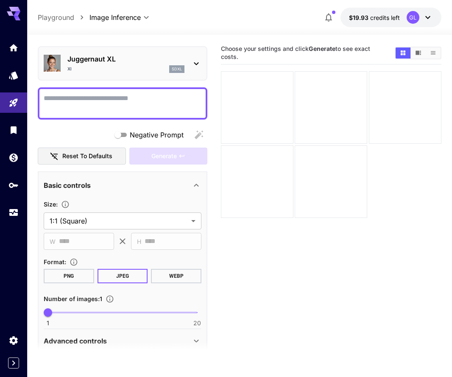
scroll to position [10, 0]
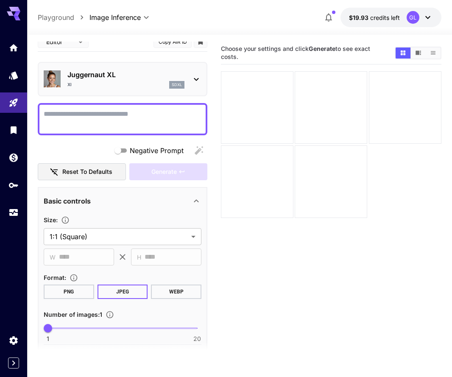
click at [114, 119] on textarea "Negative Prompt" at bounding box center [123, 119] width 158 height 20
paste textarea "**********"
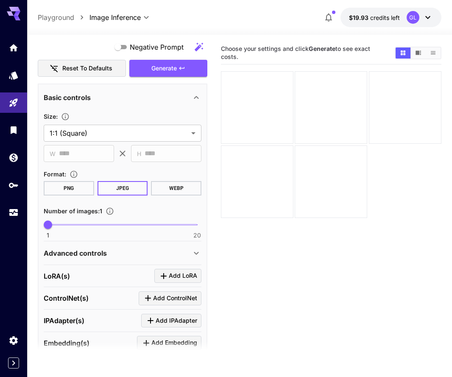
scroll to position [406, 0]
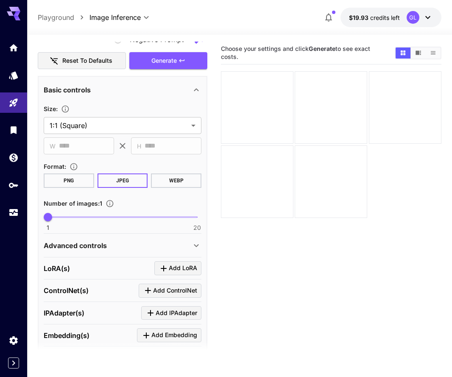
type textarea "**********"
click at [179, 245] on div "Advanced controls" at bounding box center [117, 245] width 147 height 10
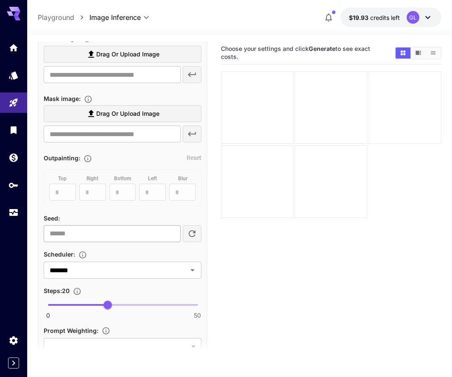
scroll to position [649, 0]
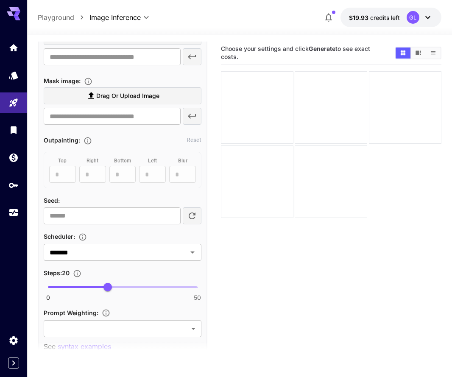
type input "**"
click at [137, 286] on span "0 50 20" at bounding box center [122, 287] width 149 height 13
click at [192, 252] on icon "Open" at bounding box center [192, 252] width 4 height 2
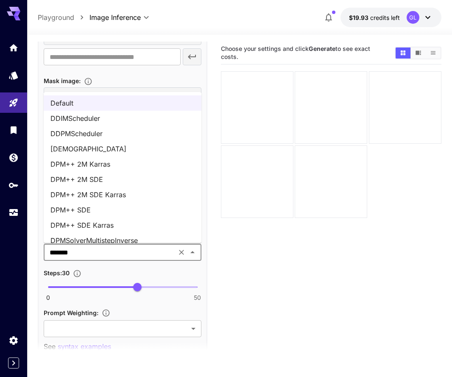
click at [148, 164] on li "DPM++ 2M Karras" at bounding box center [123, 163] width 158 height 15
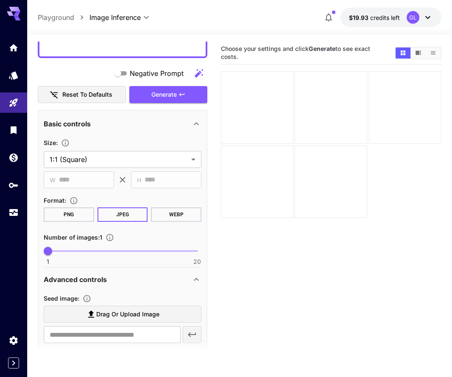
scroll to position [267, 0]
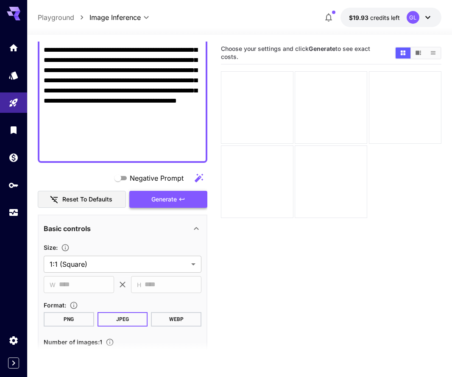
click at [178, 194] on button "Generate" at bounding box center [168, 199] width 78 height 17
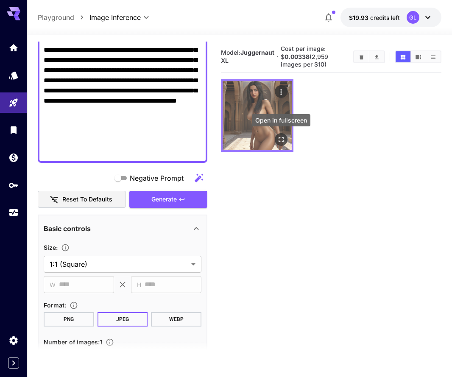
click at [280, 138] on icon "Open in fullscreen" at bounding box center [281, 139] width 8 height 8
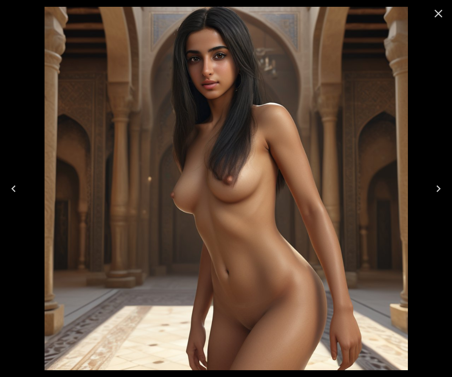
click at [435, 16] on icon "Close" at bounding box center [438, 14] width 14 height 14
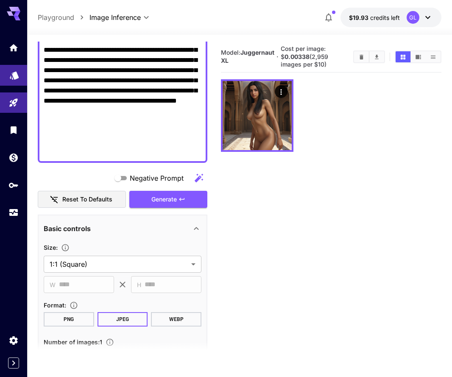
click at [13, 79] on link at bounding box center [13, 75] width 27 height 21
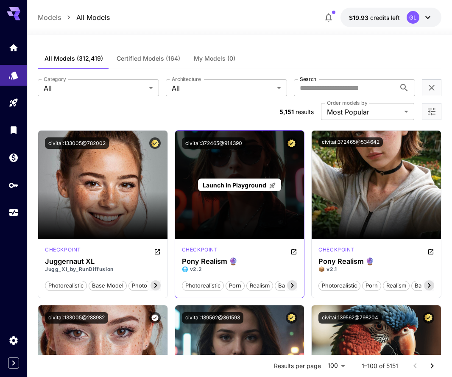
click at [238, 185] on span "Launch in Playground" at bounding box center [235, 184] width 64 height 7
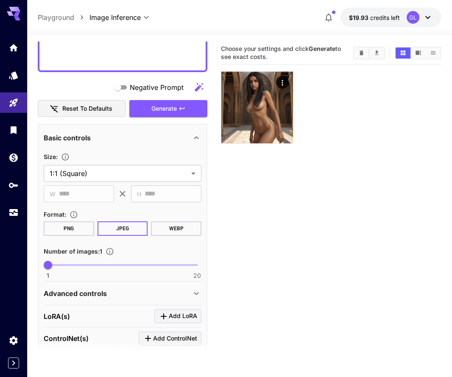
scroll to position [348, 0]
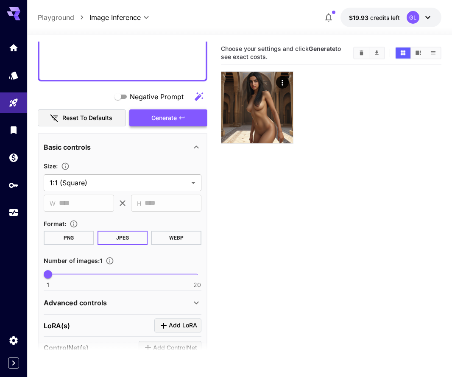
click at [166, 117] on span "Generate" at bounding box center [163, 118] width 25 height 11
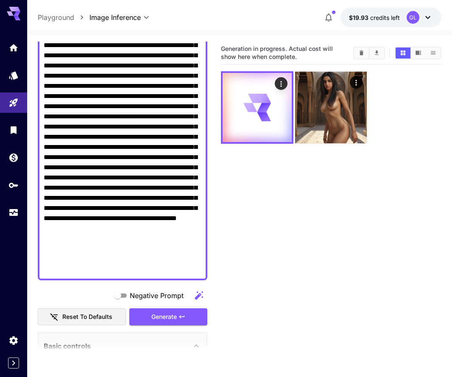
scroll to position [139, 0]
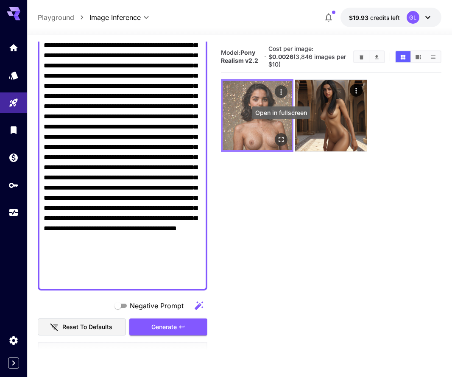
click at [275, 133] on button "Open in fullscreen" at bounding box center [281, 139] width 13 height 13
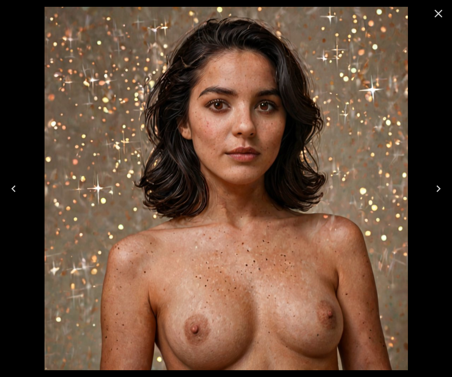
click at [439, 14] on icon "Close" at bounding box center [438, 14] width 14 height 14
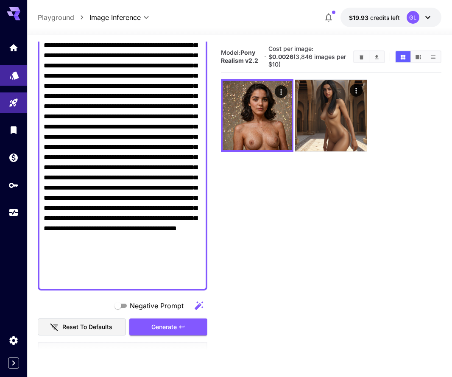
click at [11, 79] on link at bounding box center [13, 75] width 27 height 21
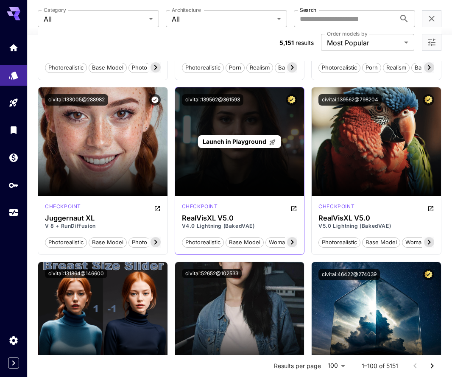
scroll to position [227, 0]
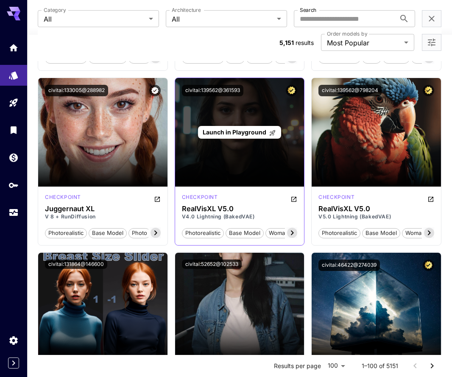
click at [233, 133] on span "Launch in Playground" at bounding box center [235, 131] width 64 height 7
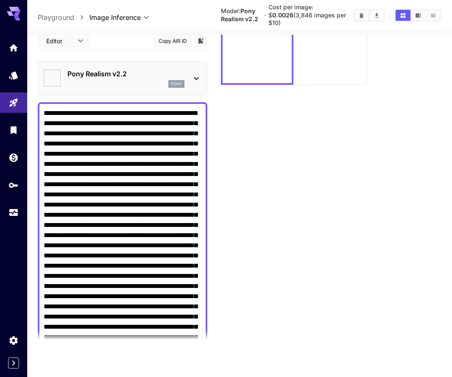
scroll to position [67, 0]
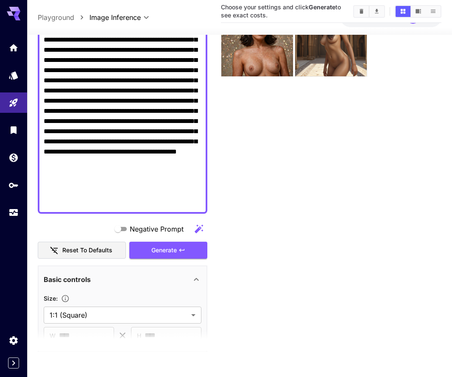
scroll to position [292, 0]
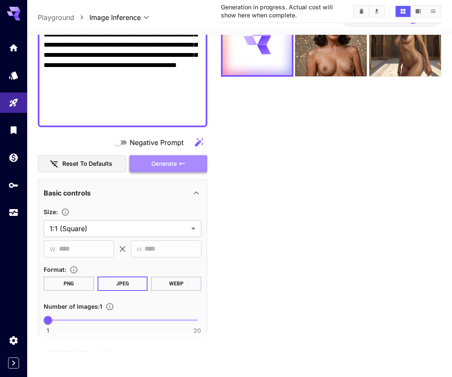
click at [165, 161] on span "Generate" at bounding box center [163, 163] width 25 height 11
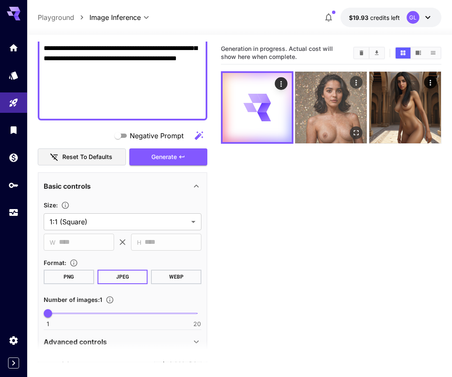
scroll to position [0, 0]
click at [353, 80] on icon "Actions" at bounding box center [356, 82] width 8 height 8
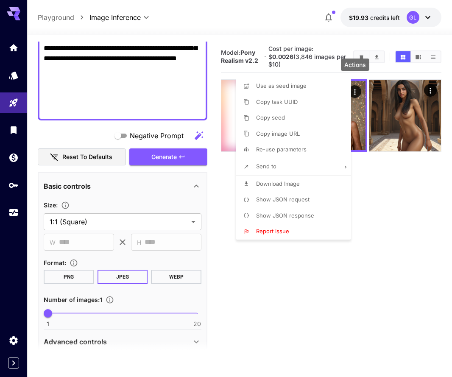
click at [379, 184] on div at bounding box center [226, 188] width 452 height 377
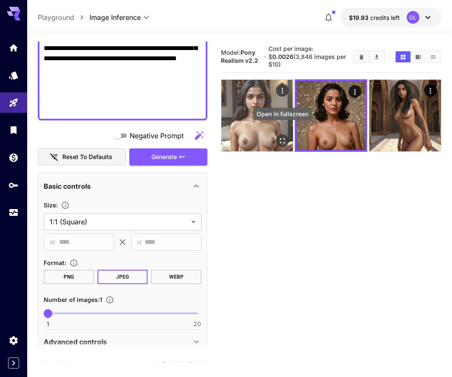
click at [279, 136] on icon "Open in fullscreen" at bounding box center [282, 140] width 8 height 8
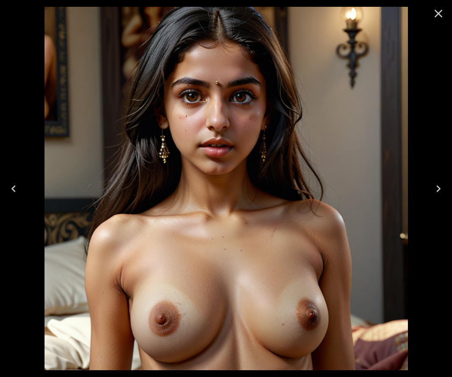
click at [436, 16] on icon "Close" at bounding box center [438, 14] width 8 height 8
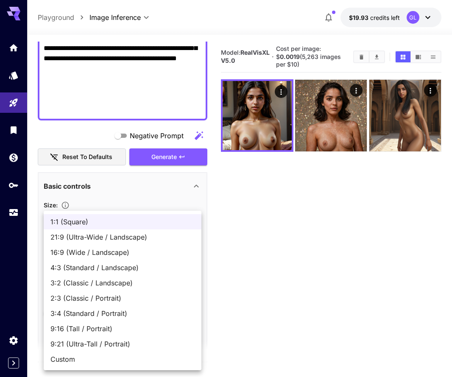
click at [150, 221] on body "**********" at bounding box center [226, 222] width 452 height 444
click at [121, 323] on li "9:16 (Tall / Portrait)" at bounding box center [123, 328] width 158 height 15
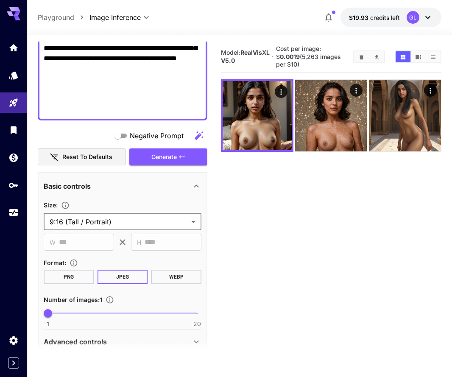
type input "**********"
type input "***"
type input "****"
click at [176, 159] on span "Generate" at bounding box center [163, 157] width 25 height 11
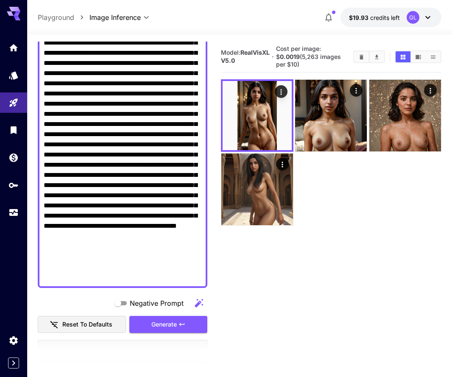
scroll to position [131, 0]
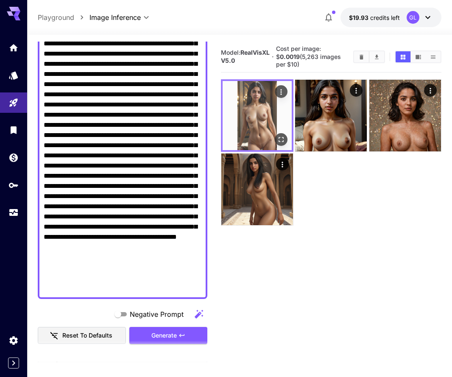
click at [284, 139] on icon "Open in fullscreen" at bounding box center [281, 139] width 8 height 8
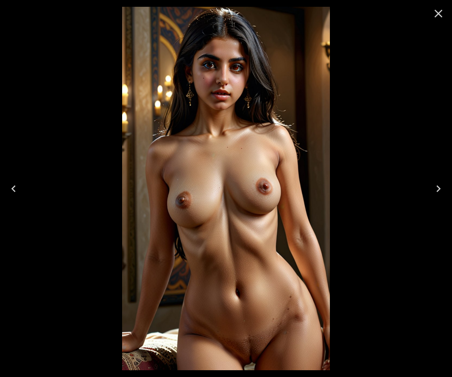
click at [437, 13] on icon "Close" at bounding box center [438, 14] width 8 height 8
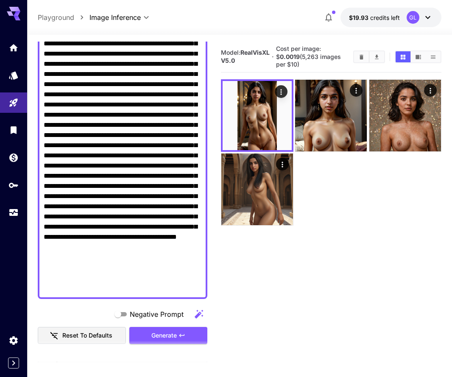
click at [357, 56] on button "Clear Images" at bounding box center [361, 56] width 15 height 11
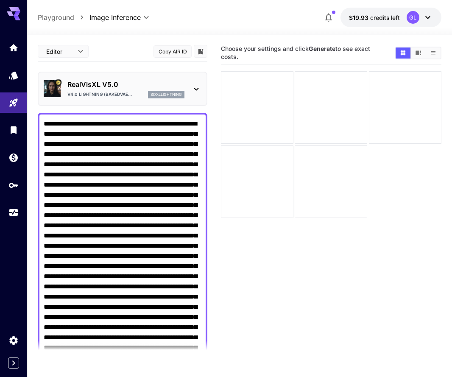
scroll to position [0, 0]
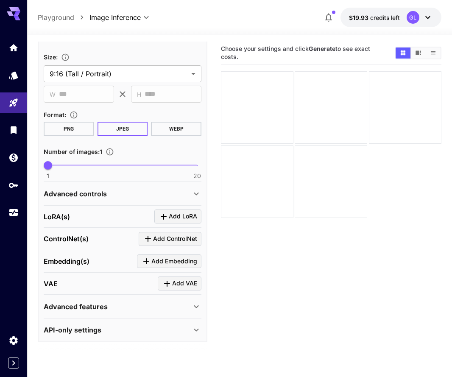
click at [142, 189] on div "Advanced controls" at bounding box center [117, 194] width 147 height 10
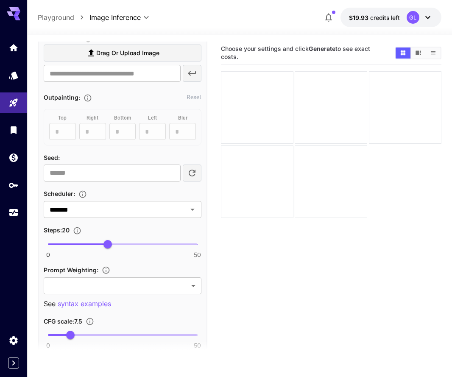
scroll to position [697, 0]
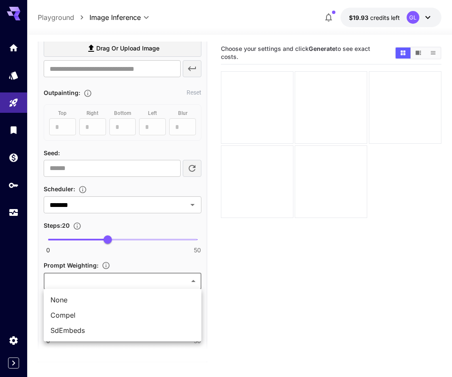
click at [189, 285] on body "**********" at bounding box center [226, 222] width 452 height 444
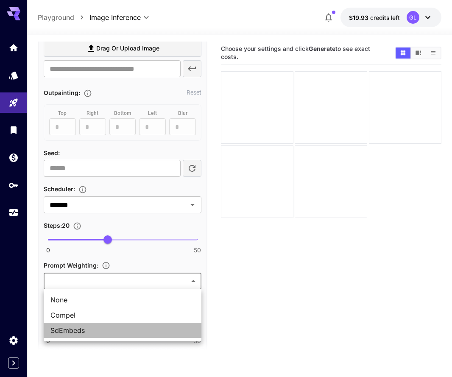
click at [140, 328] on span "SdEmbeds" at bounding box center [122, 330] width 144 height 10
type input "********"
